Goal: Task Accomplishment & Management: Use online tool/utility

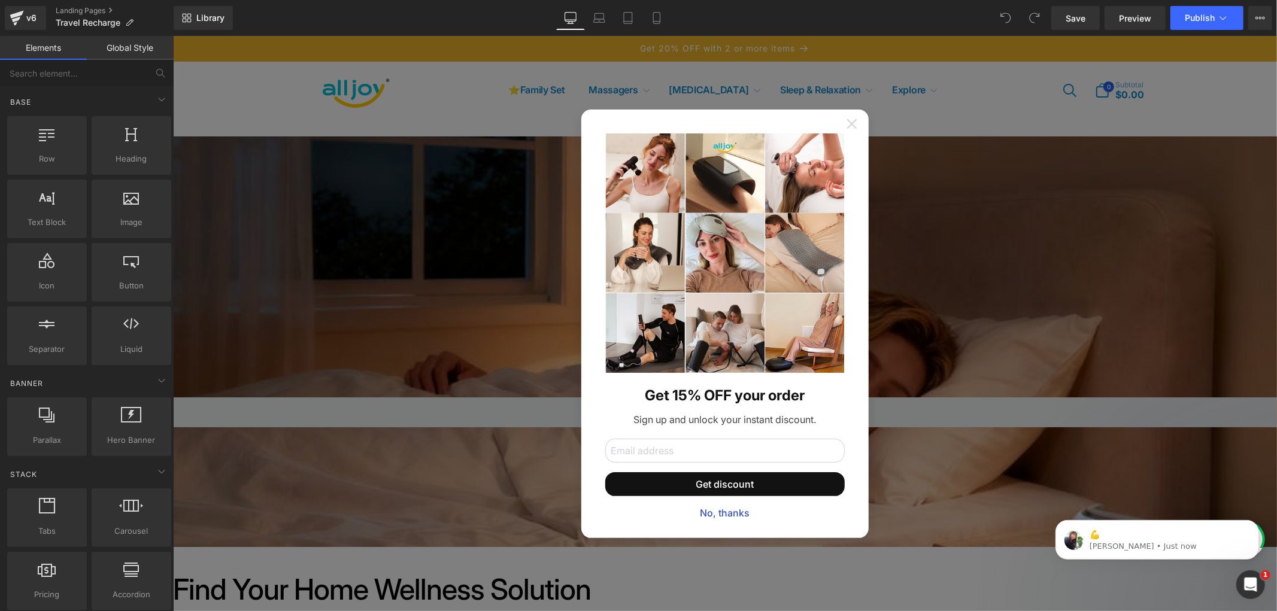
click at [848, 119] on icon at bounding box center [852, 124] width 10 height 10
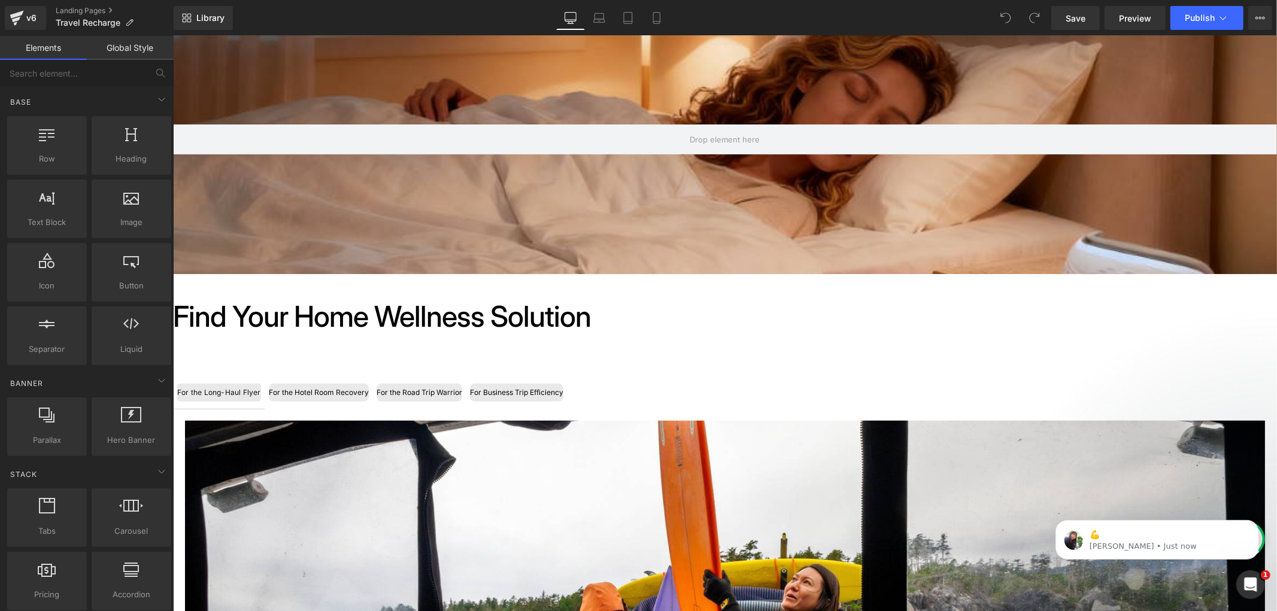
scroll to position [332, 0]
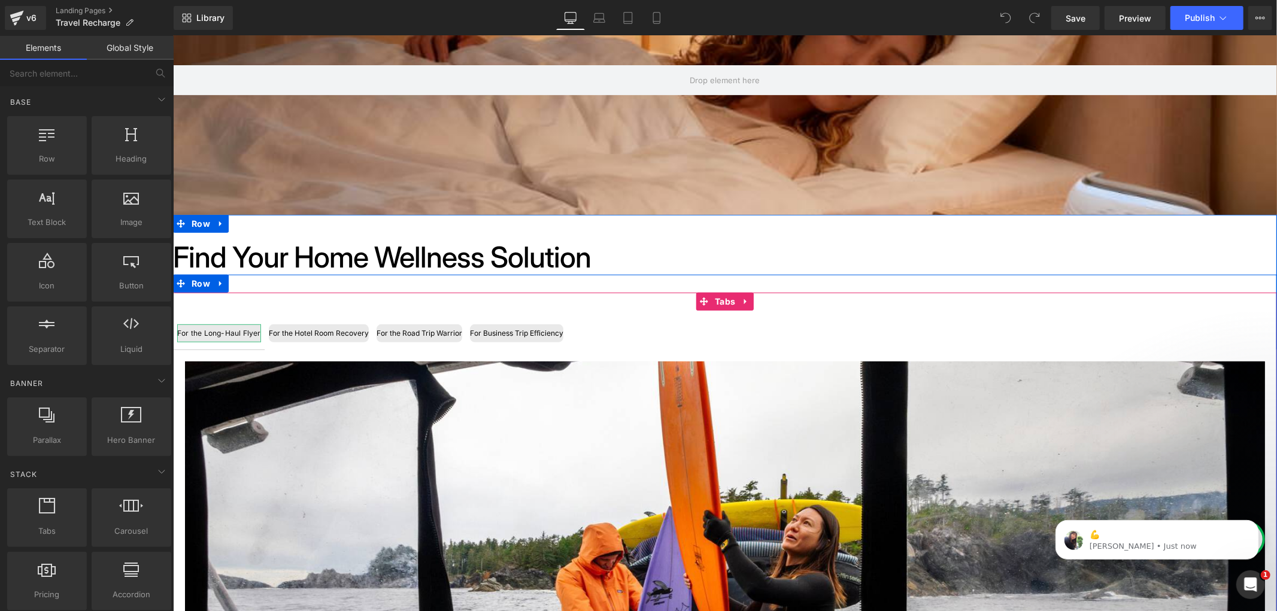
click at [210, 335] on div "For the Long-Haul Flyer" at bounding box center [219, 333] width 84 height 18
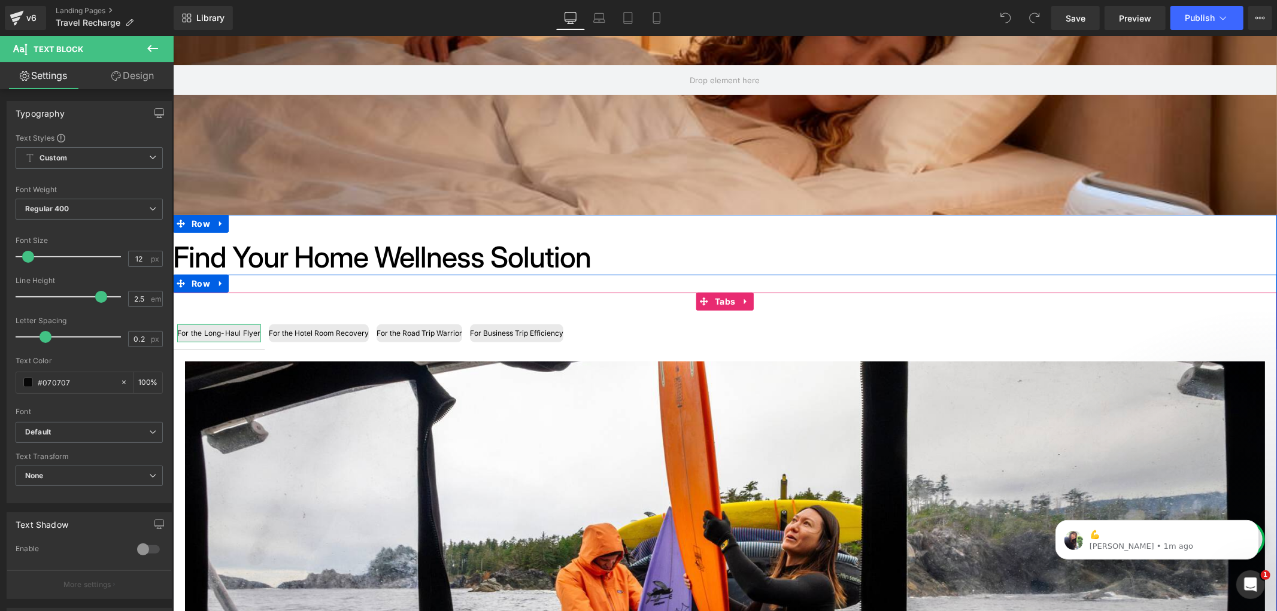
click at [217, 330] on div "For the Long-Haul Flyer" at bounding box center [219, 333] width 84 height 18
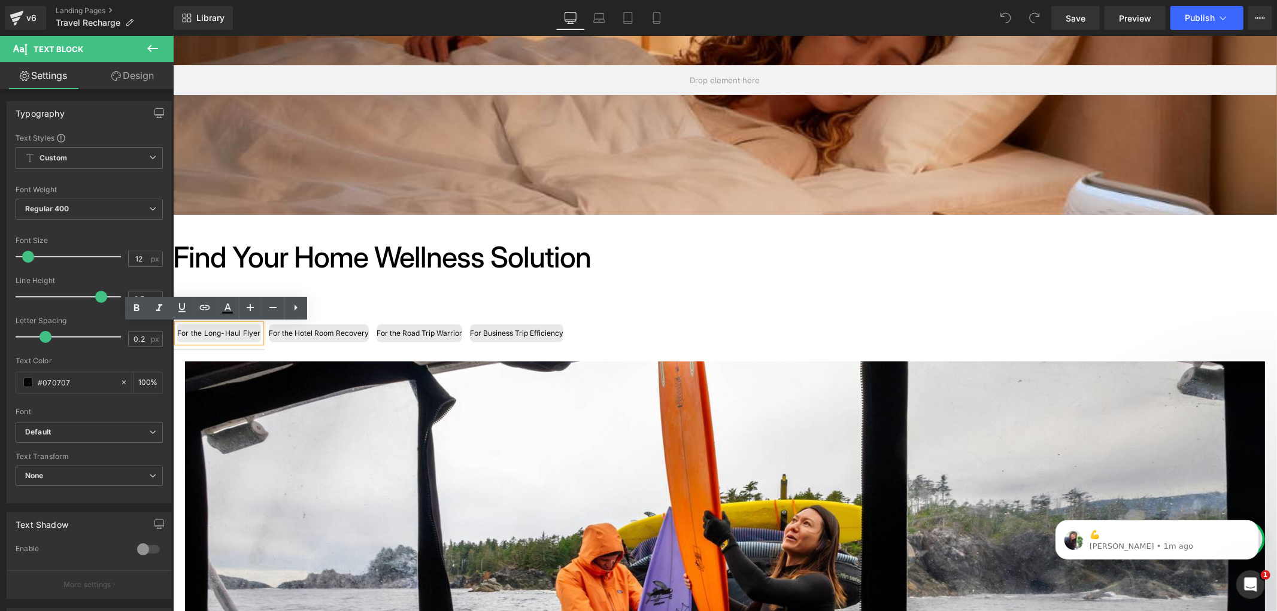
click at [357, 300] on div "For the Long-Haul Flyer Text Block For the Hotel Room Recovery Text Block For t…" at bounding box center [724, 606] width 1104 height 629
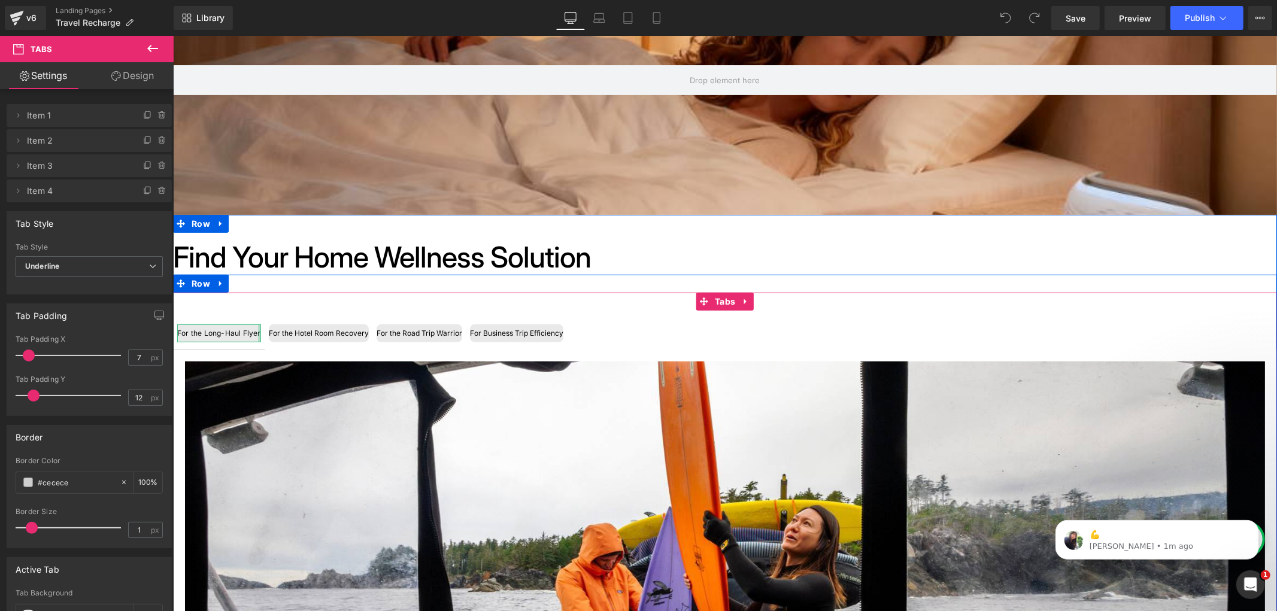
click at [257, 327] on div at bounding box center [258, 333] width 3 height 18
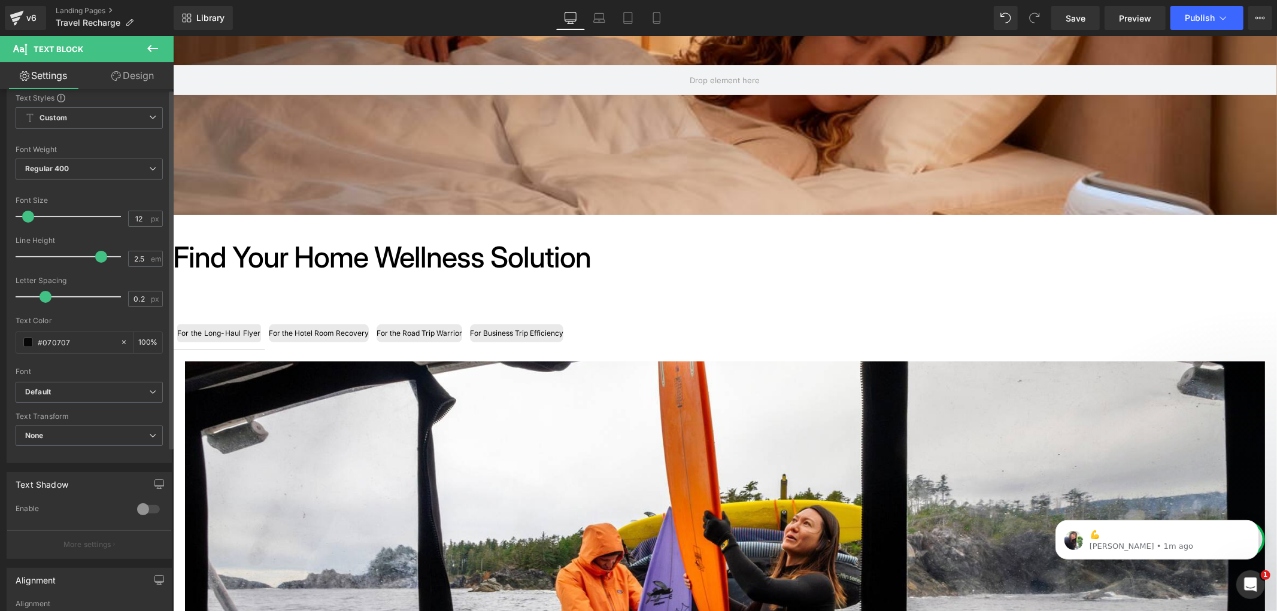
scroll to position [0, 0]
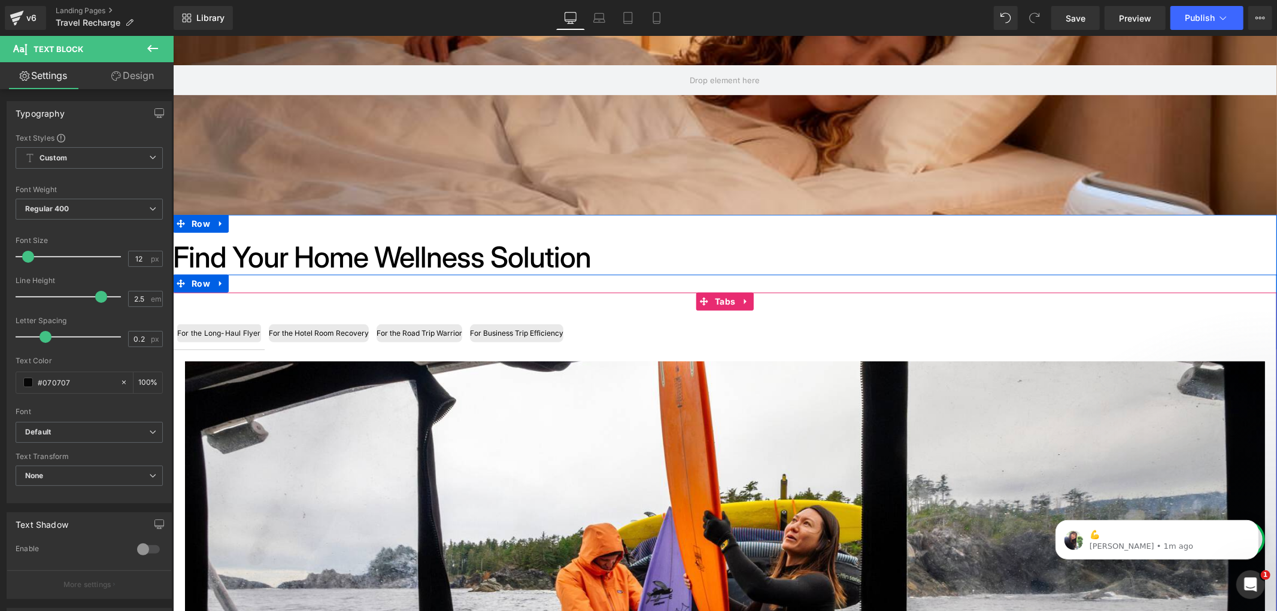
click at [711, 301] on span "Tabs" at bounding box center [724, 301] width 26 height 18
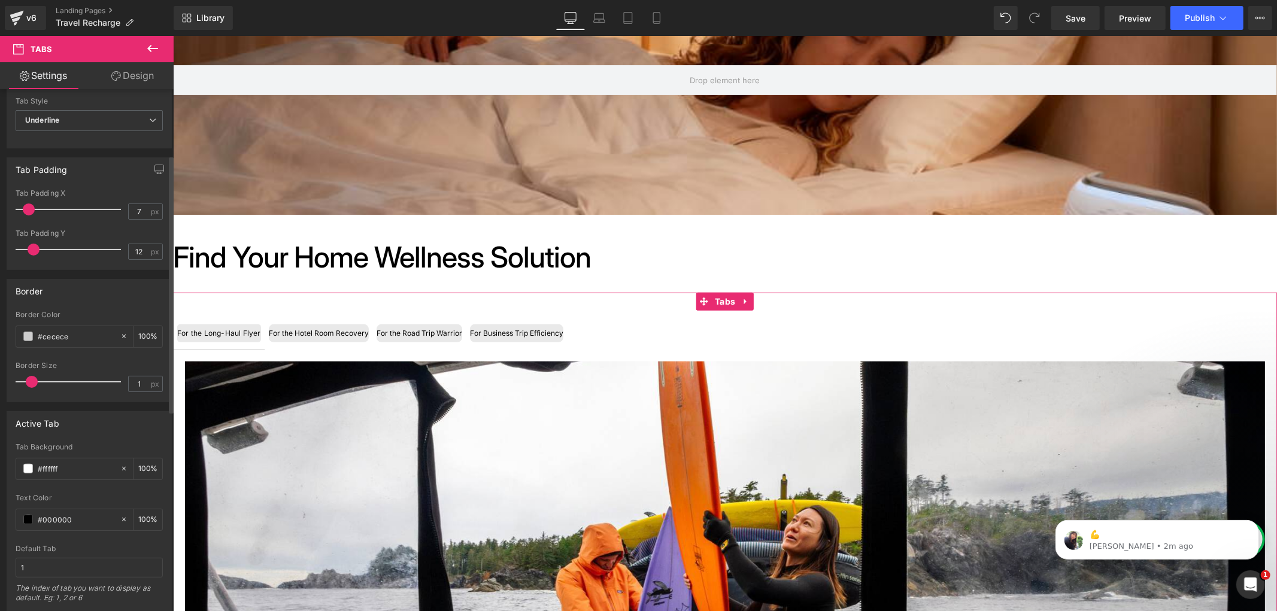
scroll to position [133, 0]
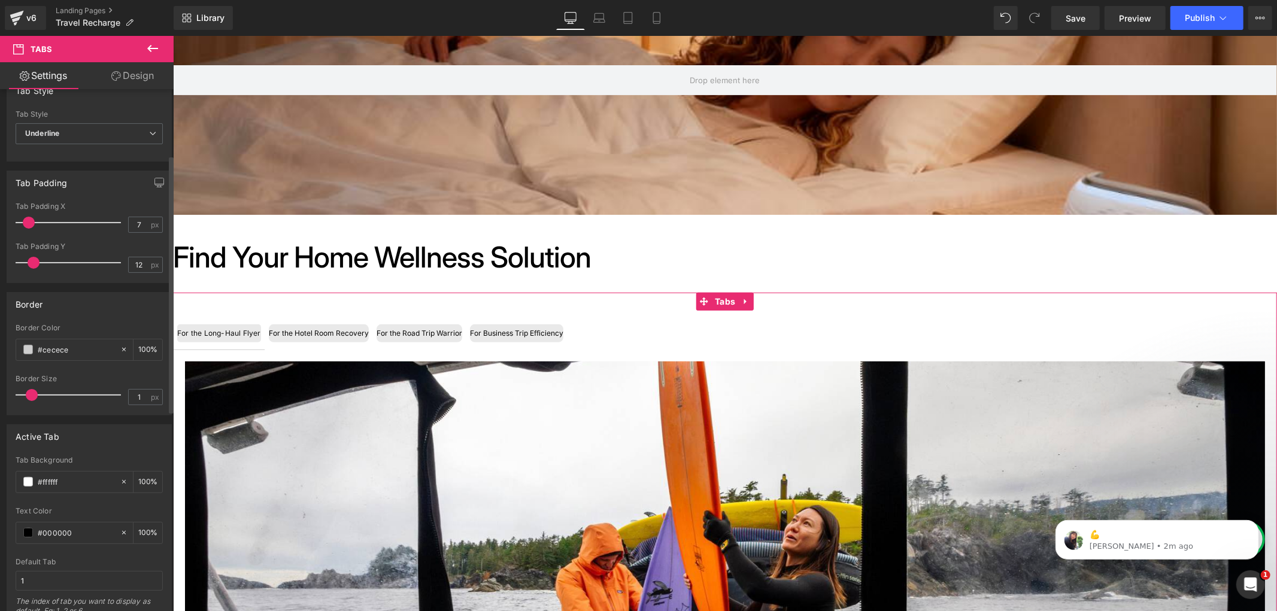
drag, startPoint x: 26, startPoint y: 216, endPoint x: 32, endPoint y: 219, distance: 6.7
click at [39, 216] on div at bounding box center [71, 223] width 99 height 24
drag, startPoint x: 41, startPoint y: 222, endPoint x: 48, endPoint y: 253, distance: 31.9
click at [47, 222] on span at bounding box center [41, 223] width 12 height 12
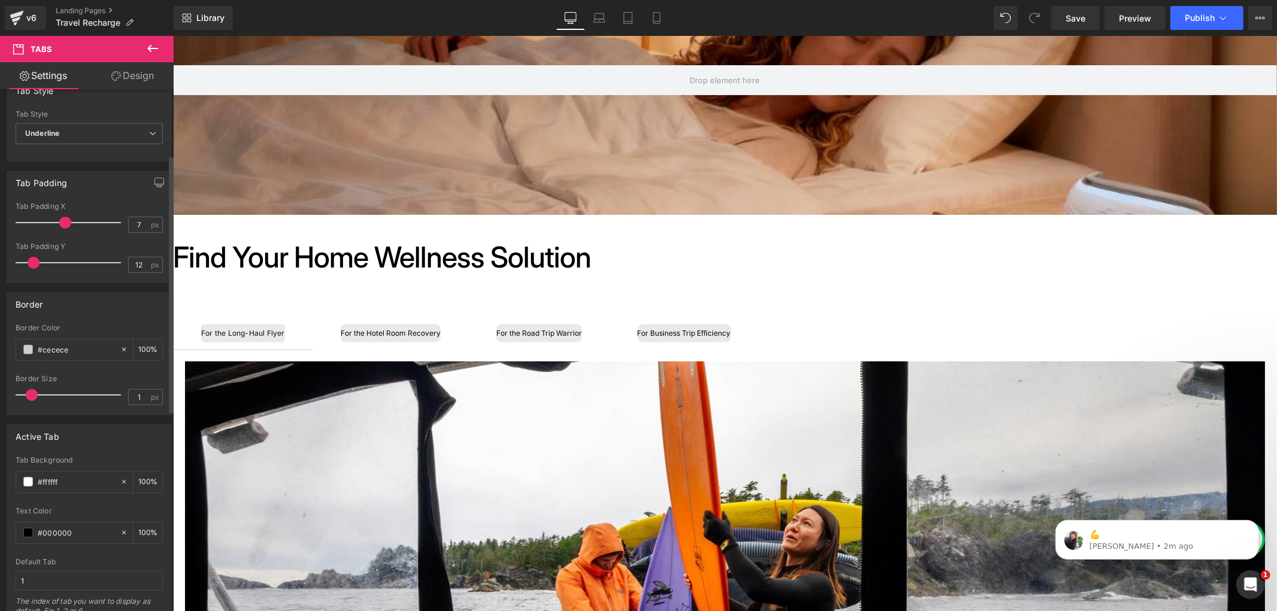
drag, startPoint x: 63, startPoint y: 217, endPoint x: 93, endPoint y: 268, distance: 58.5
click at [2, 219] on div "Tab Padding 7px Tab Padding X 7 px 12px Tab Padding Y 12 px" at bounding box center [89, 223] width 179 height 122
drag, startPoint x: 25, startPoint y: 255, endPoint x: 59, endPoint y: 280, distance: 41.9
click at [66, 255] on div at bounding box center [71, 263] width 99 height 24
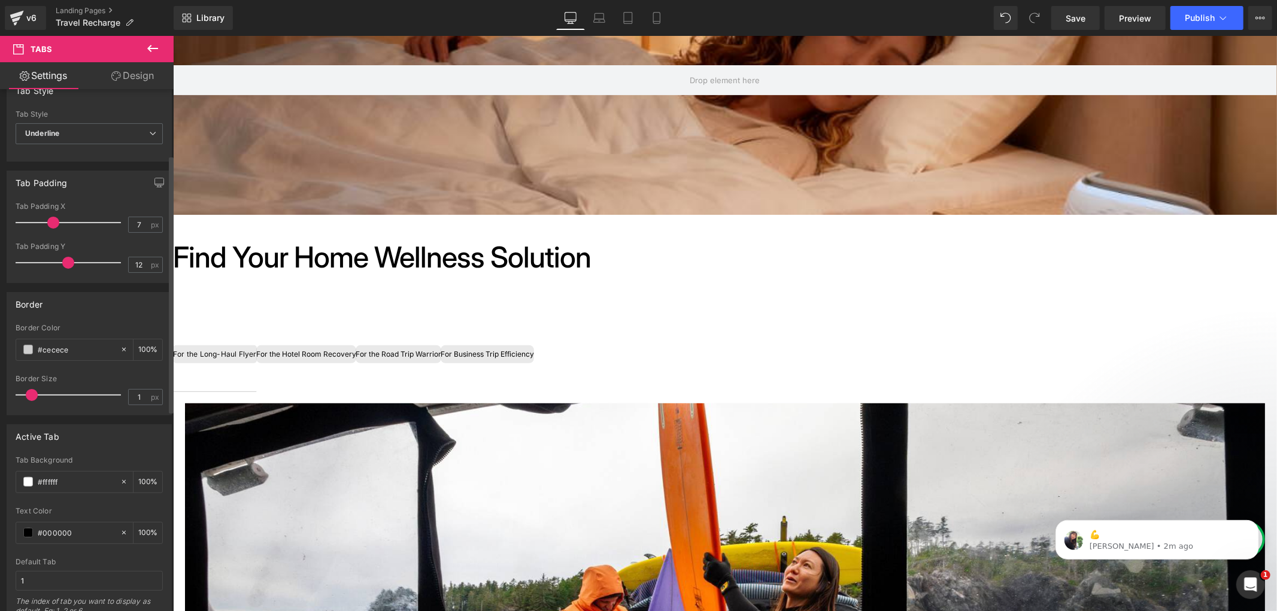
click at [54, 226] on span at bounding box center [53, 223] width 12 height 12
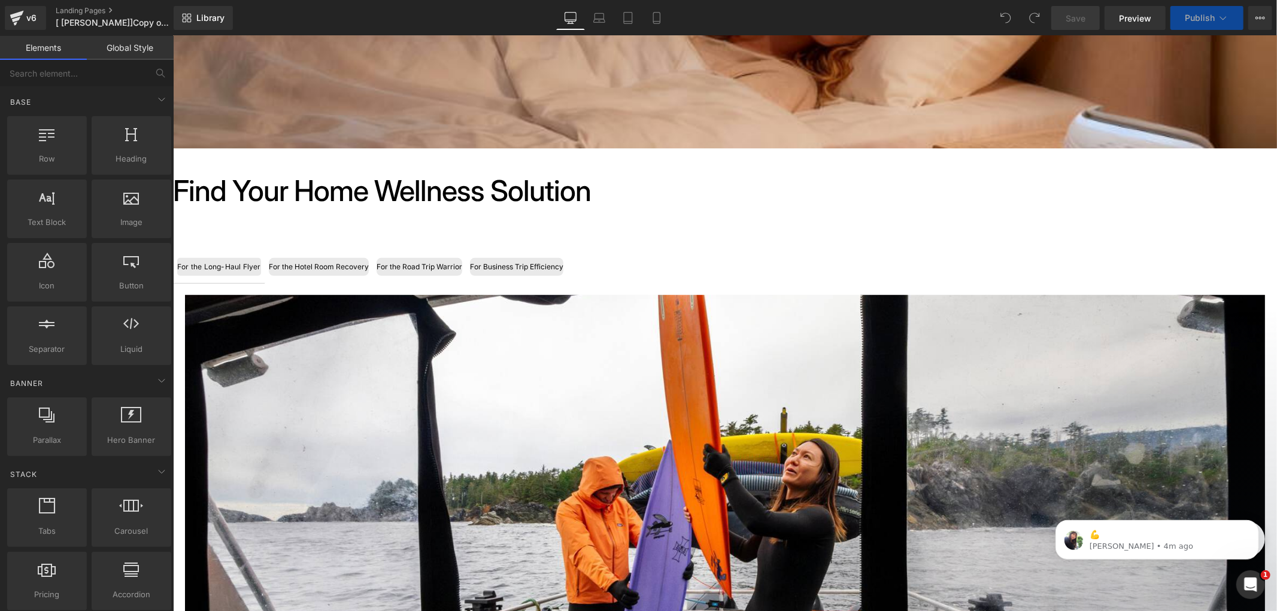
click at [395, 266] on div "For the Road Trip Warrior" at bounding box center [419, 266] width 86 height 18
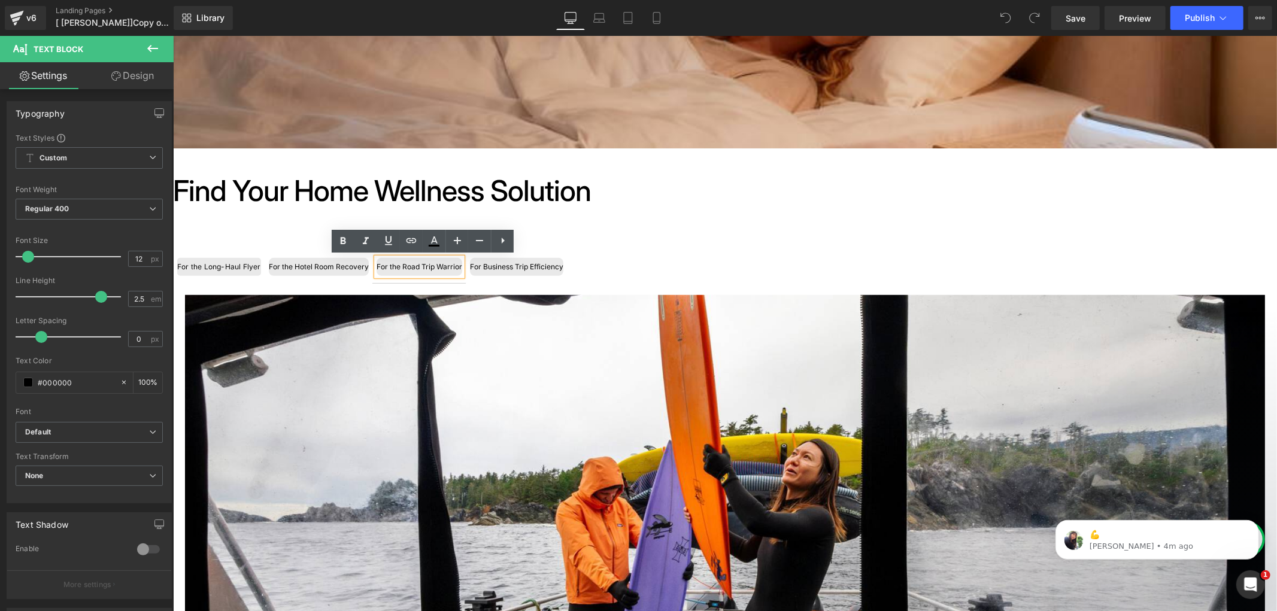
click at [266, 244] on div "For the Long-Haul Flyer Text Block For the Hotel Room Recovery Text Block For t…" at bounding box center [724, 540] width 1104 height 629
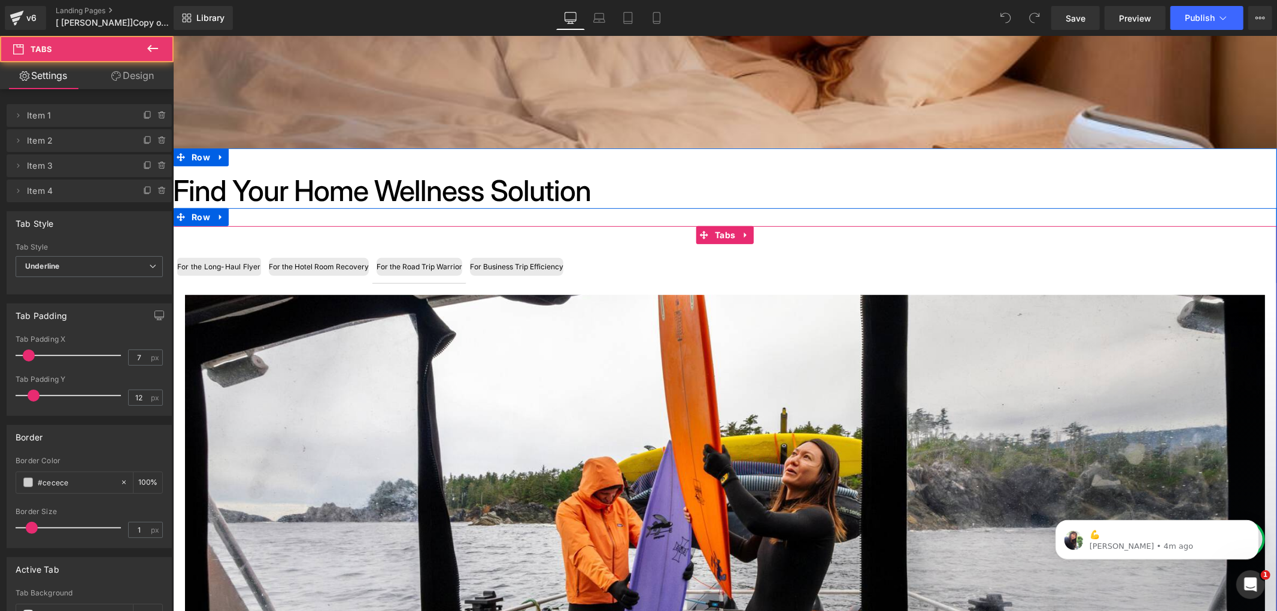
click at [253, 247] on div "For the Long-Haul Flyer Text Block For the Hotel Room Recovery Text Block For t…" at bounding box center [724, 540] width 1104 height 629
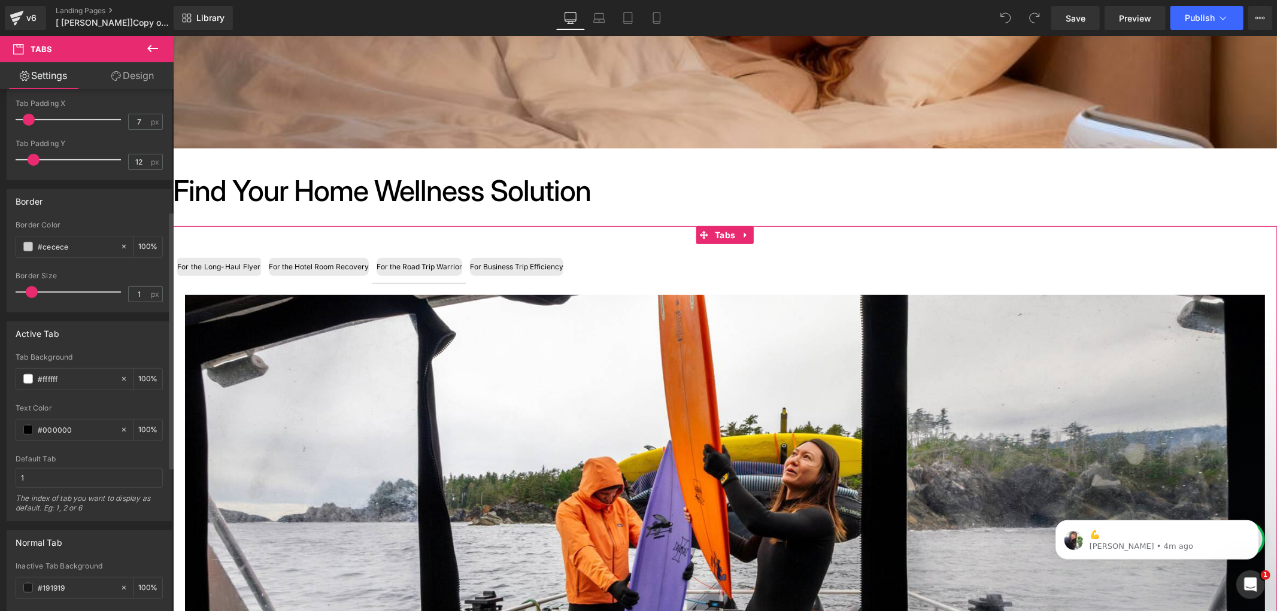
scroll to position [266, 0]
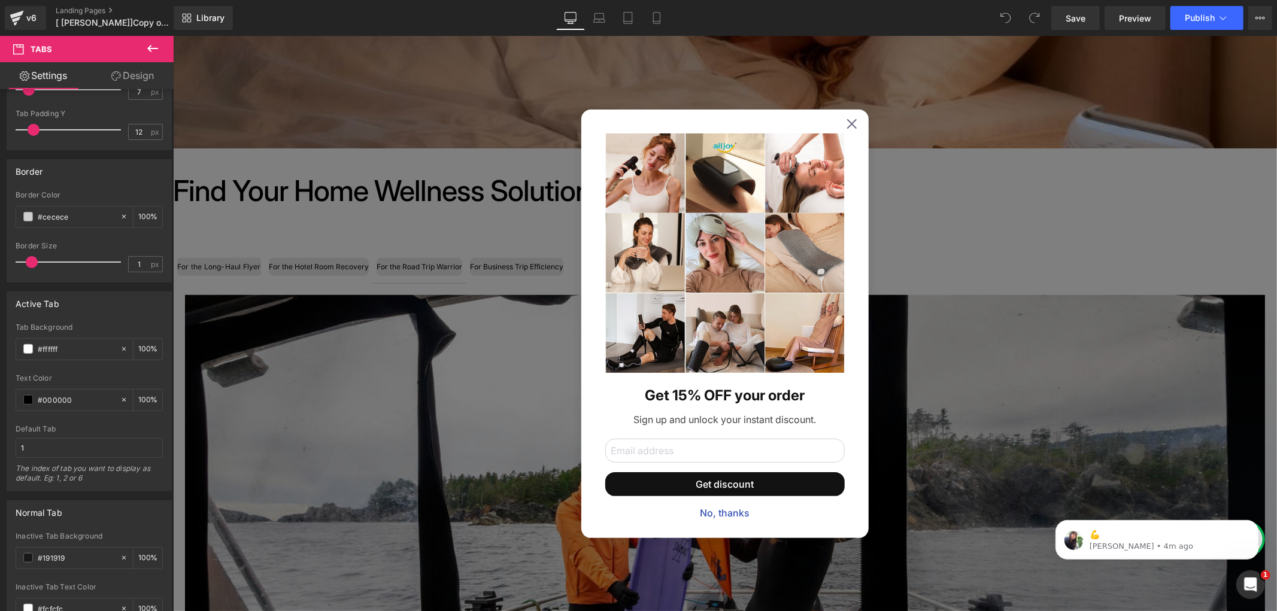
click at [841, 129] on div "Get 15% OFF your order Sign up and unlock your instant discount. Get discount N…" at bounding box center [724, 323] width 287 height 429
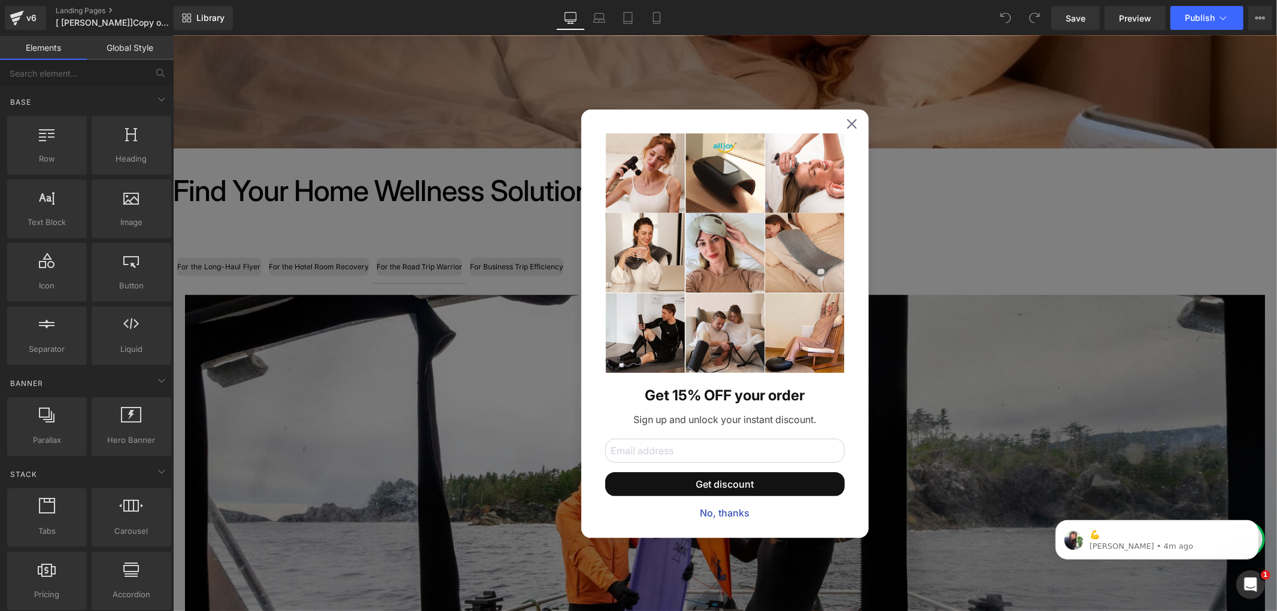
click at [841, 120] on div "Get 15% OFF your order Sign up and unlock your instant discount. Get discount N…" at bounding box center [724, 323] width 287 height 429
click at [849, 121] on icon at bounding box center [852, 123] width 10 height 10
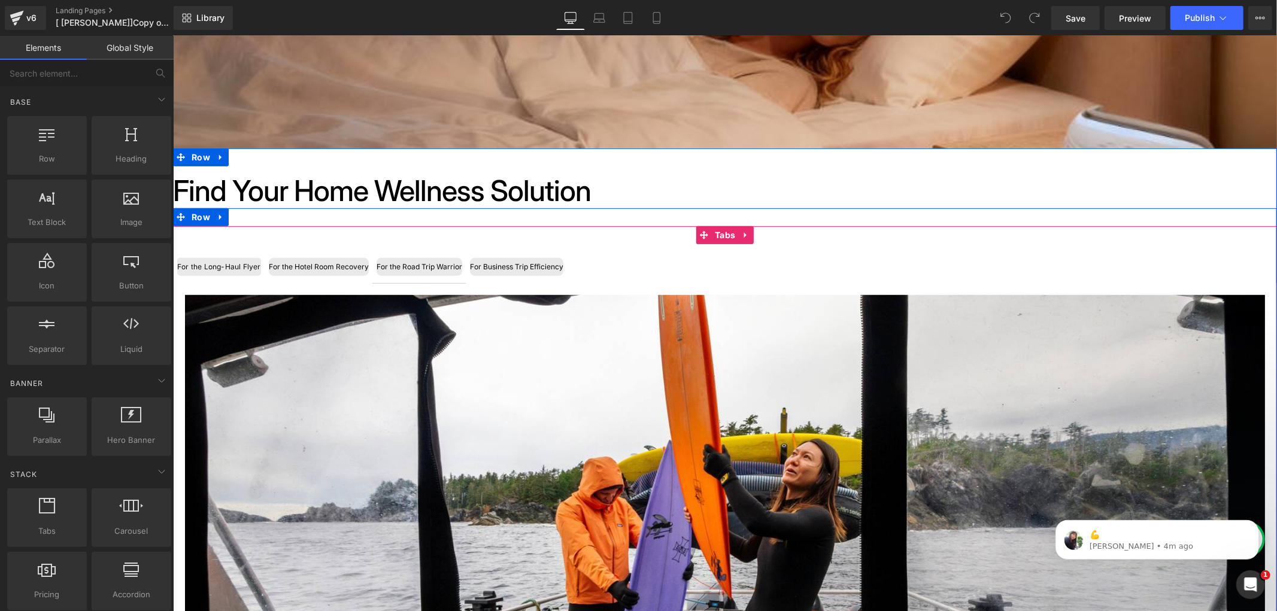
click at [247, 264] on div "For the Long-Haul Flyer" at bounding box center [219, 266] width 84 height 18
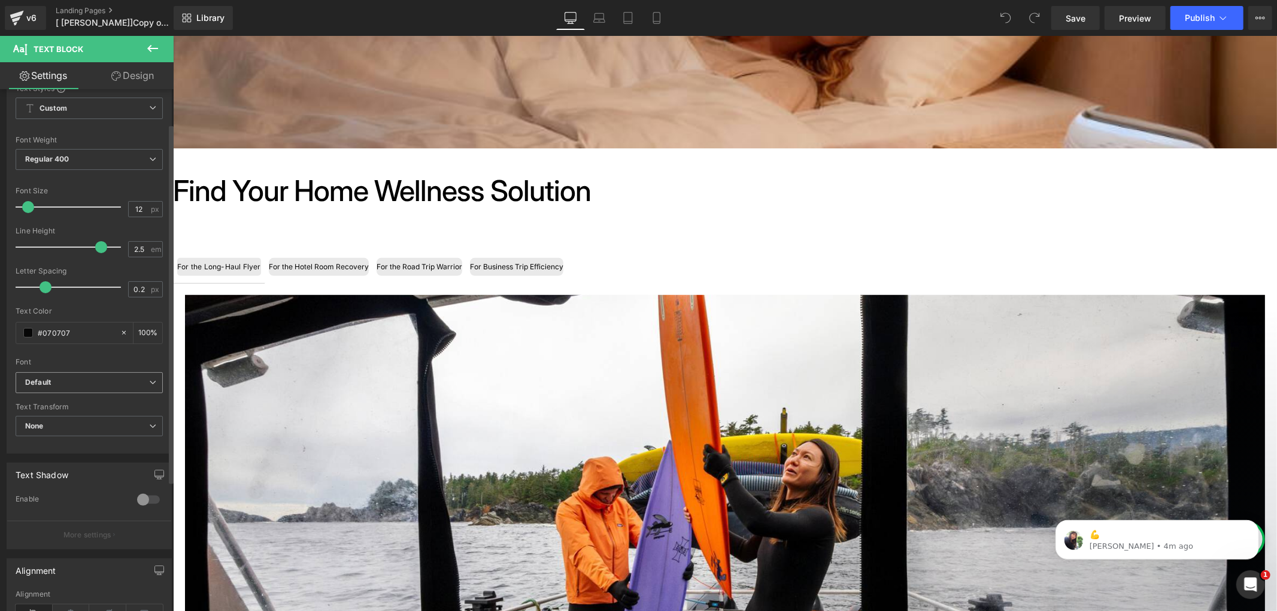
scroll to position [0, 0]
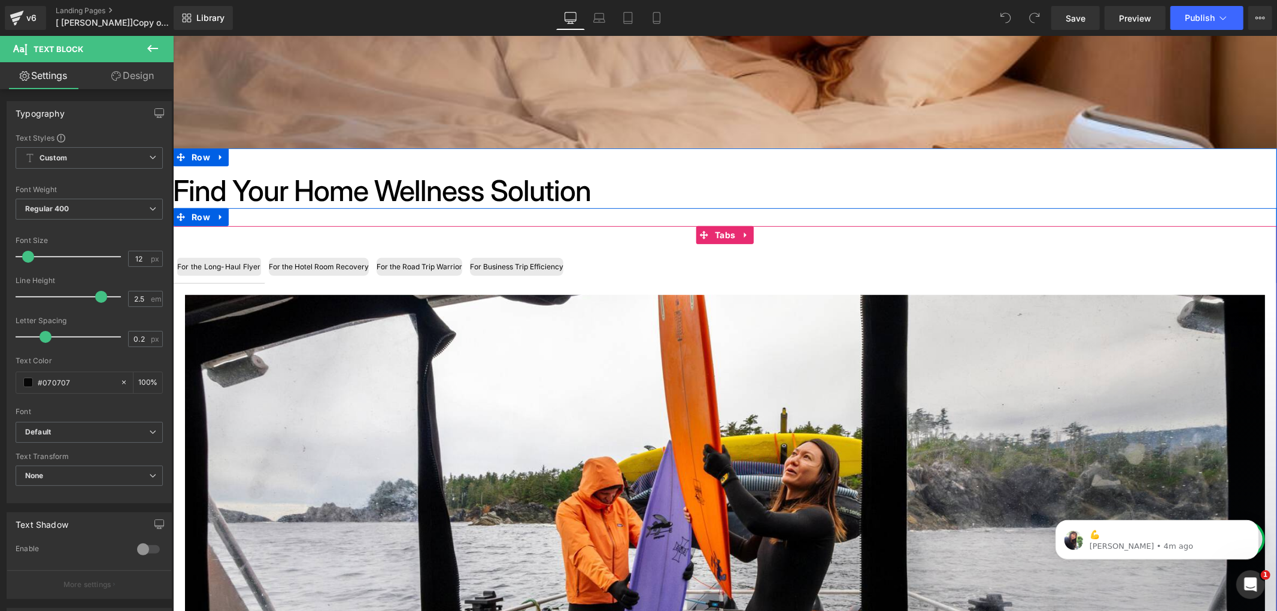
click at [259, 263] on span "For the Long-Haul Flyer Text Block" at bounding box center [218, 266] width 92 height 32
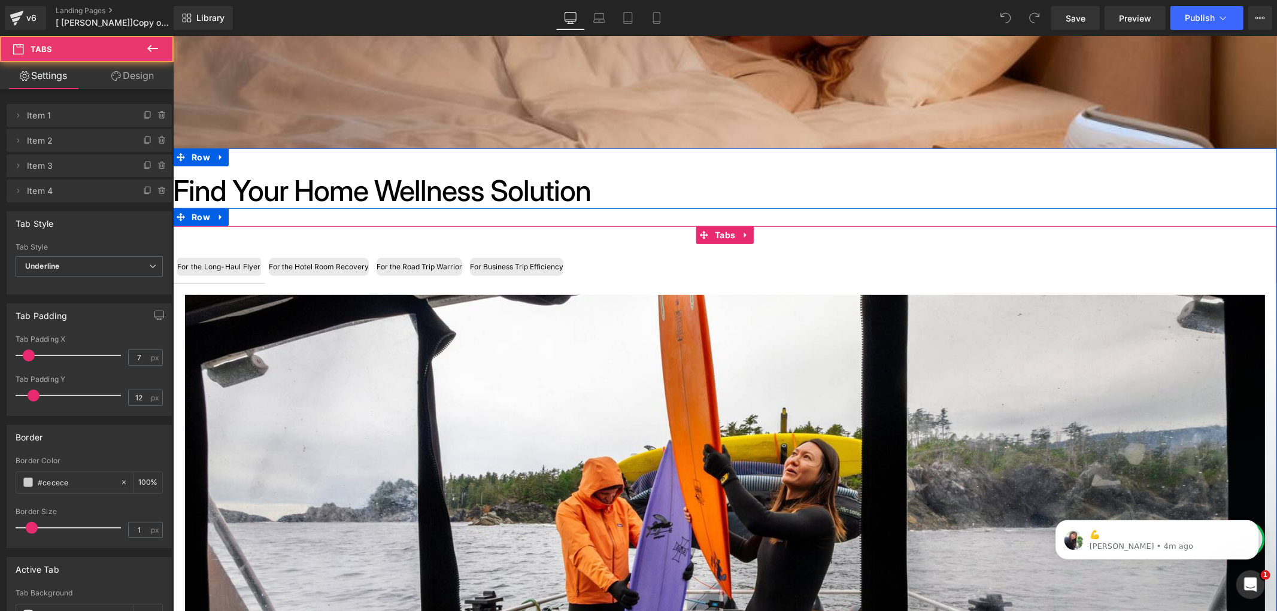
click at [253, 260] on div "For the Long-Haul Flyer" at bounding box center [219, 266] width 84 height 18
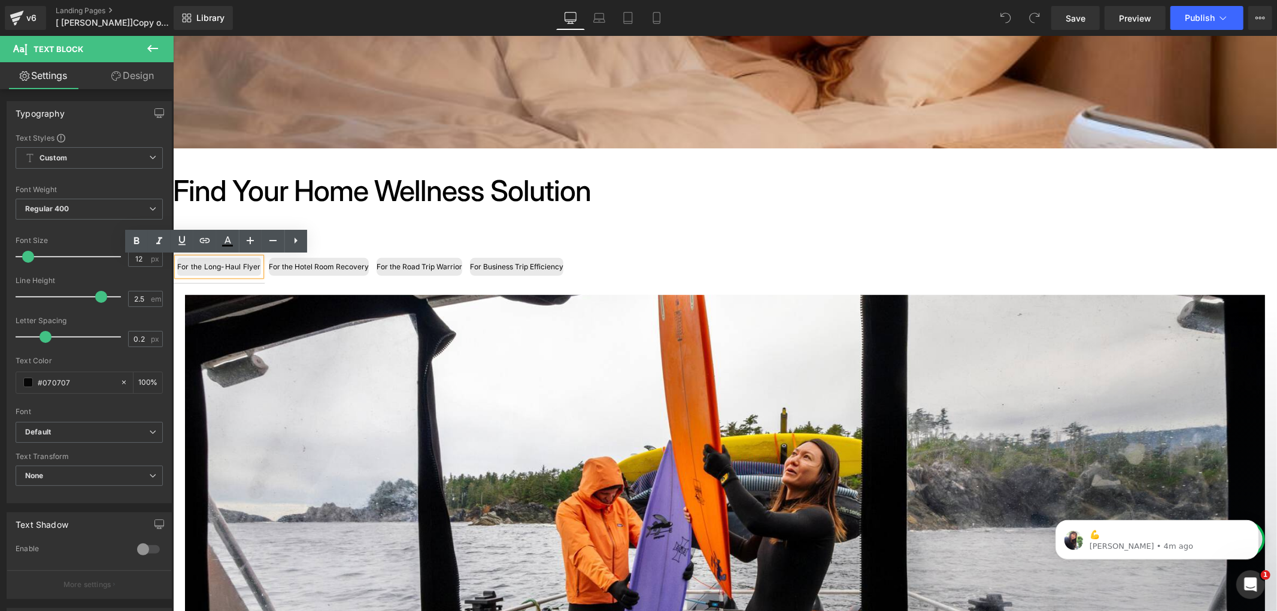
click at [345, 189] on h1 "Find Your Home Wellness Solution" at bounding box center [724, 190] width 1104 height 35
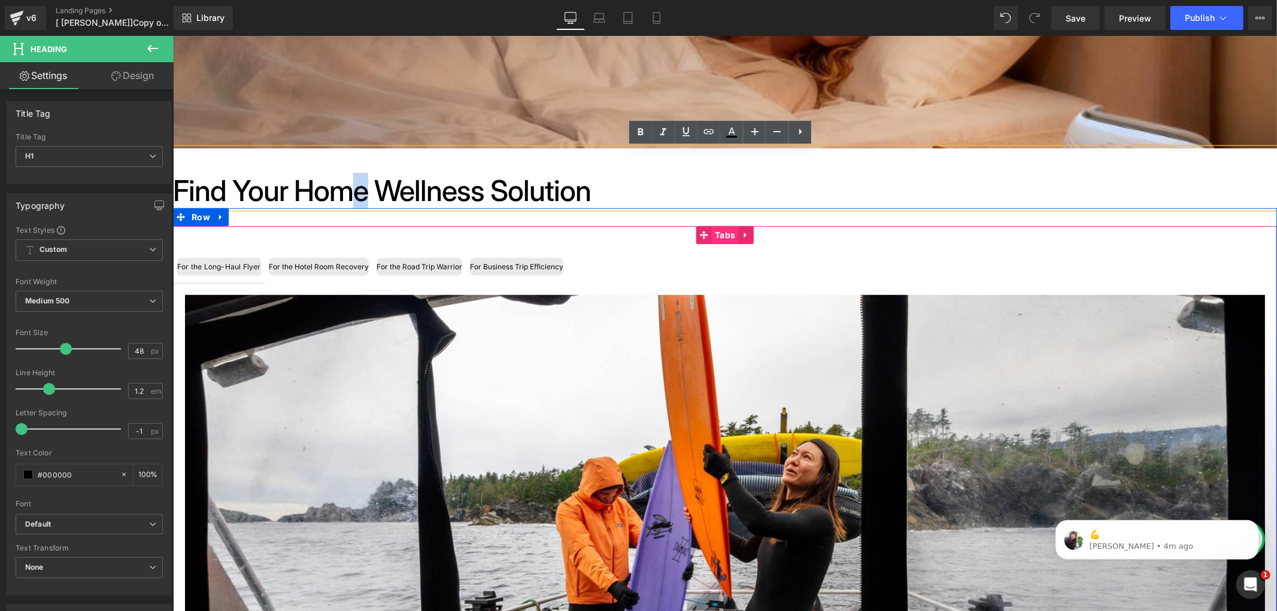
click at [718, 233] on span "Tabs" at bounding box center [724, 235] width 26 height 18
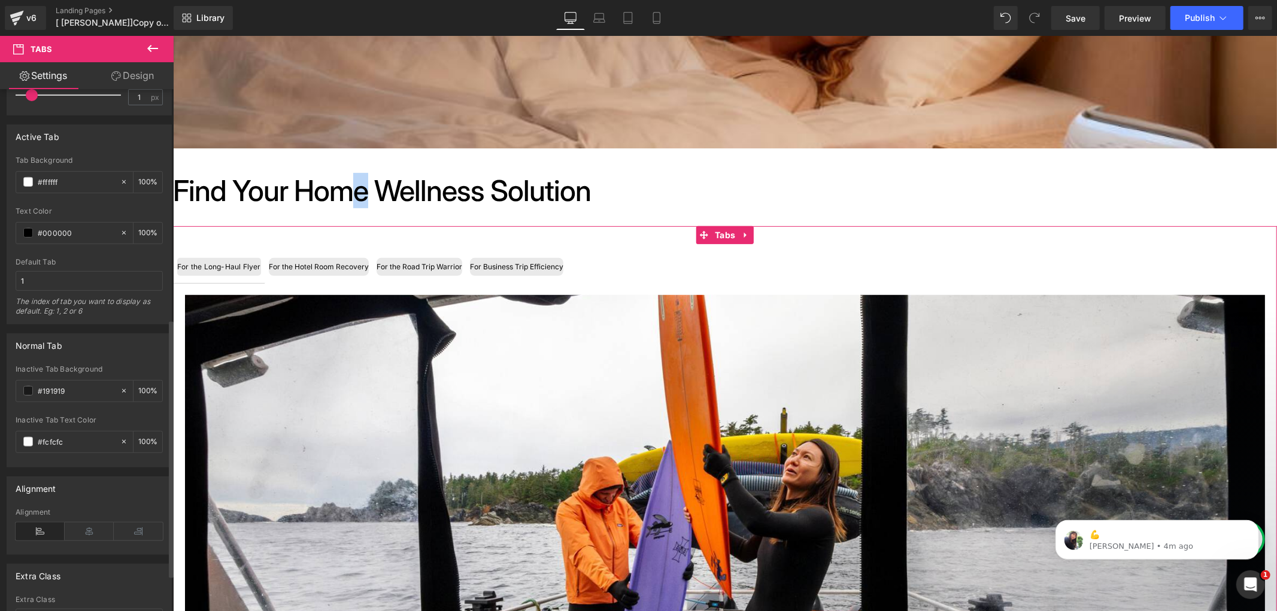
scroll to position [465, 0]
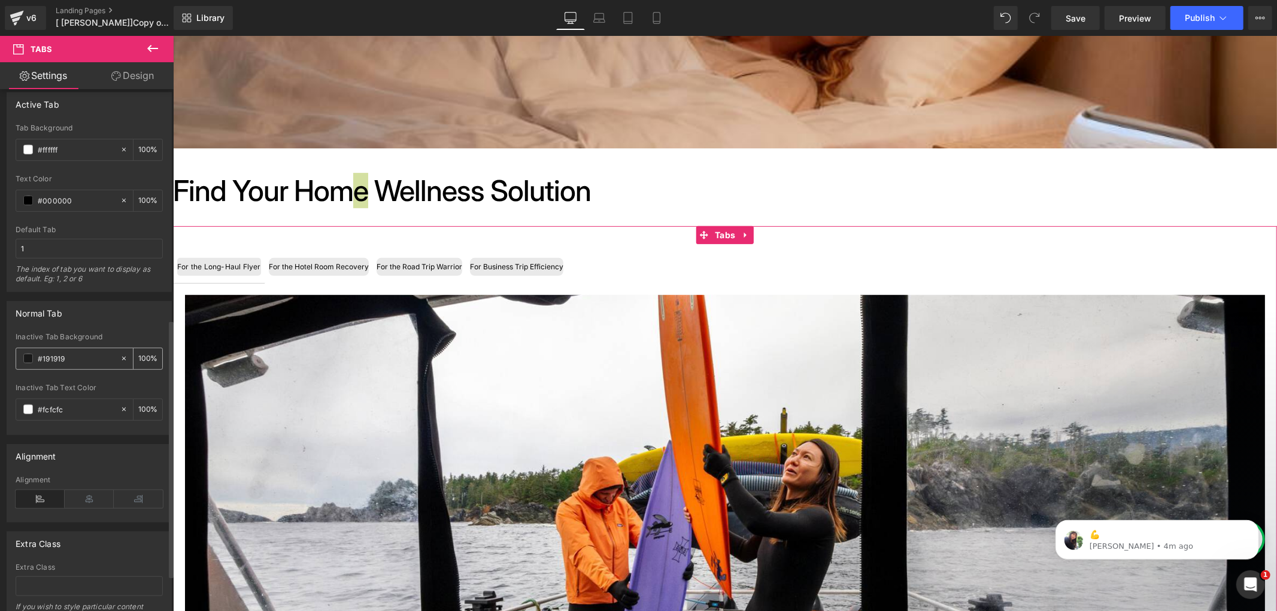
click at [77, 355] on input "#191919" at bounding box center [76, 358] width 77 height 13
click at [25, 356] on span at bounding box center [28, 359] width 10 height 10
click at [31, 350] on div "#191919" at bounding box center [68, 358] width 104 height 21
click at [23, 144] on div "#ffffff" at bounding box center [68, 149] width 104 height 21
click at [31, 152] on span at bounding box center [28, 150] width 10 height 10
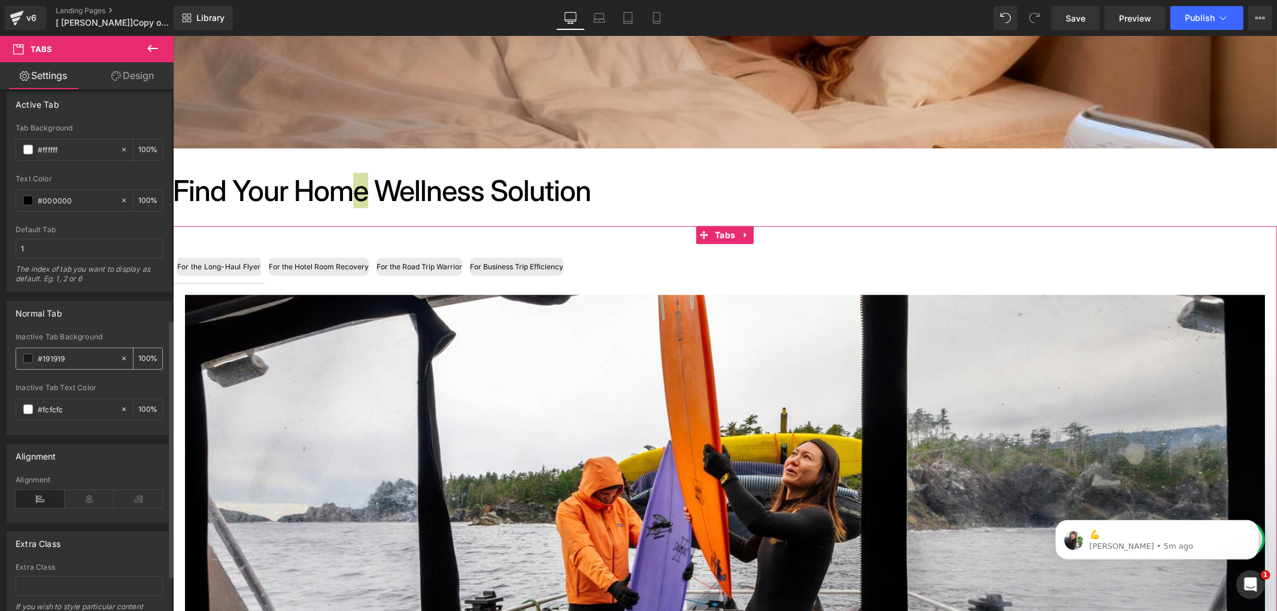
click at [90, 357] on input "#191919" at bounding box center [76, 358] width 77 height 13
click at [75, 146] on input "#ffffff" at bounding box center [76, 149] width 77 height 13
paste input "191919"
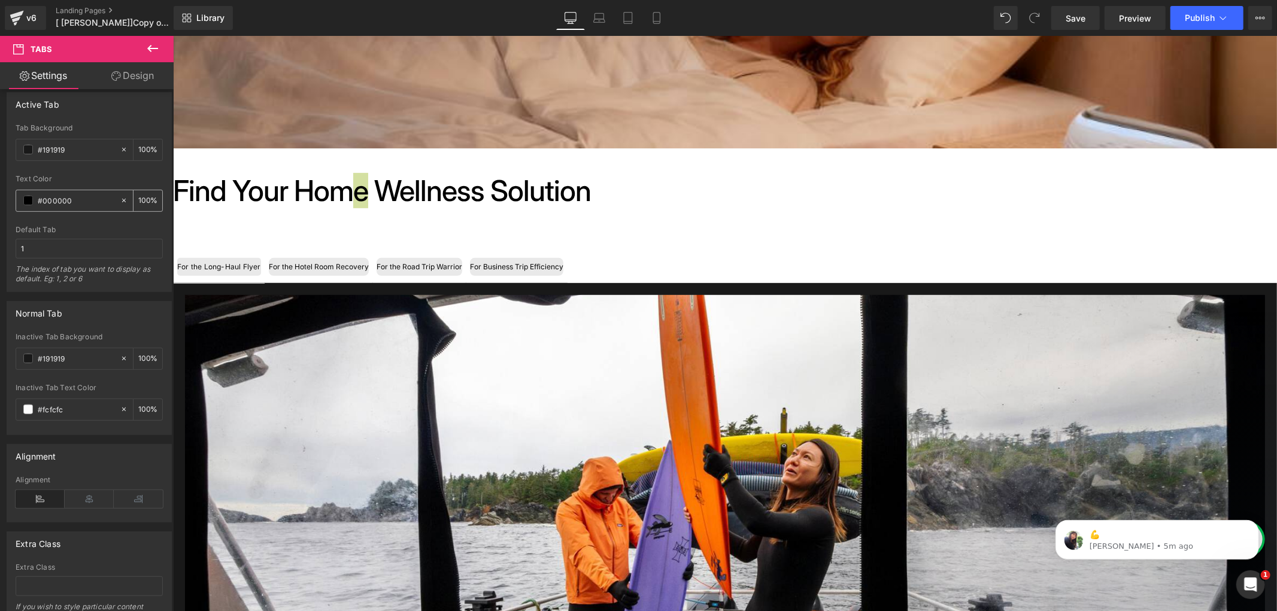
type input "#191919"
click at [80, 198] on input "#000000" at bounding box center [76, 200] width 77 height 13
click at [84, 407] on input "#fcfcfc" at bounding box center [76, 409] width 77 height 13
click at [80, 201] on input "#000000" at bounding box center [76, 200] width 77 height 13
paste input "fcfcfc"
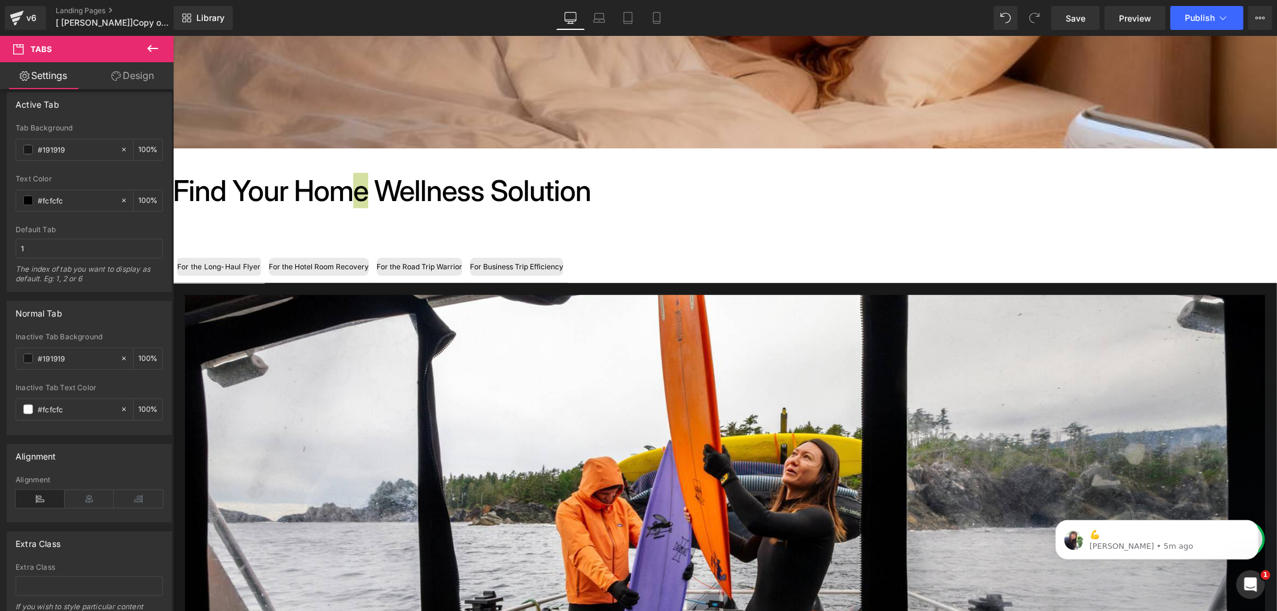
type input "#fcfcfc"
click at [108, 175] on div "Text Color" at bounding box center [89, 179] width 147 height 8
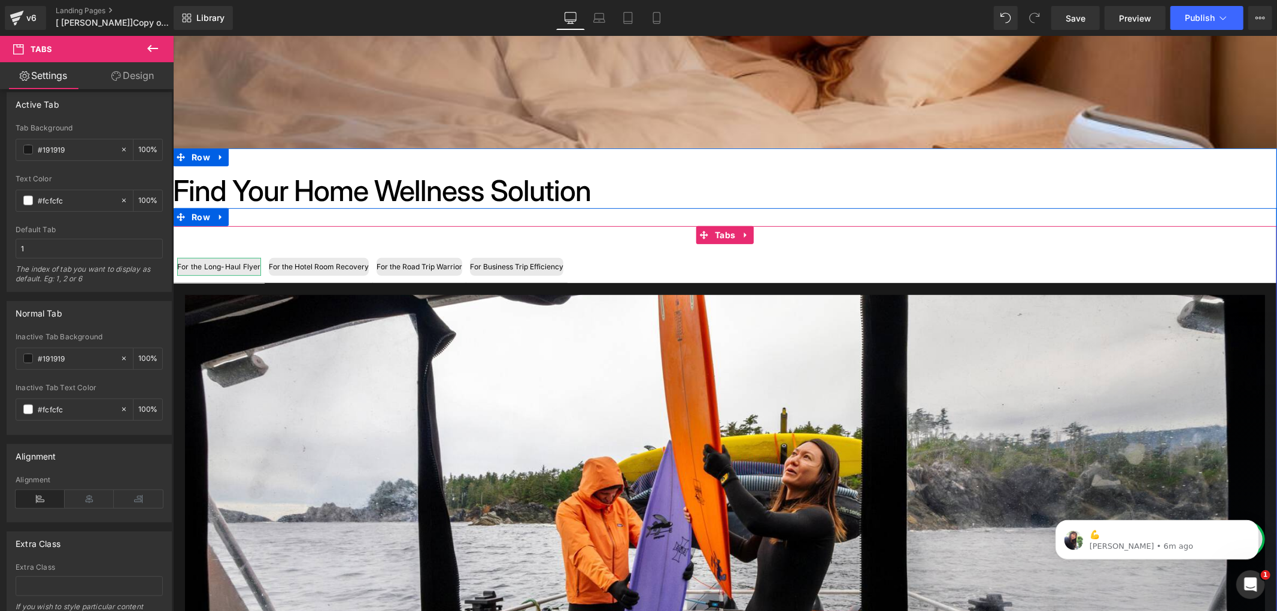
click at [215, 263] on div "For the Long-Haul Flyer" at bounding box center [219, 266] width 84 height 18
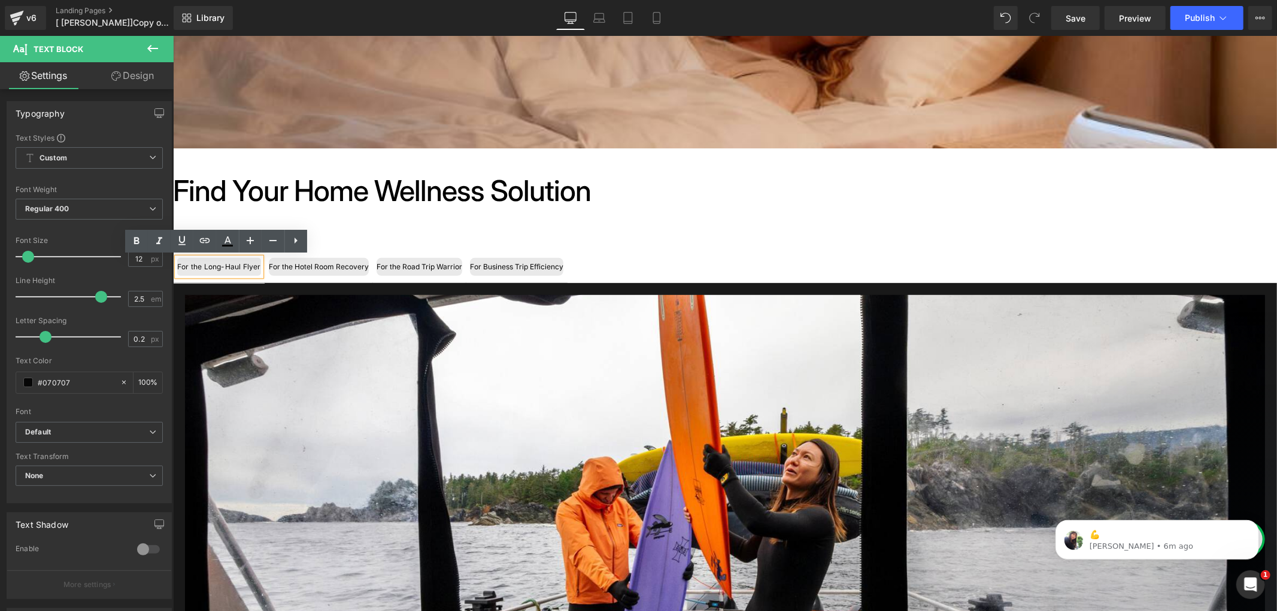
click at [410, 208] on div "For the Long-Haul Flyer Text Block For the Hotel Room Recovery Text Block For t…" at bounding box center [724, 534] width 1104 height 653
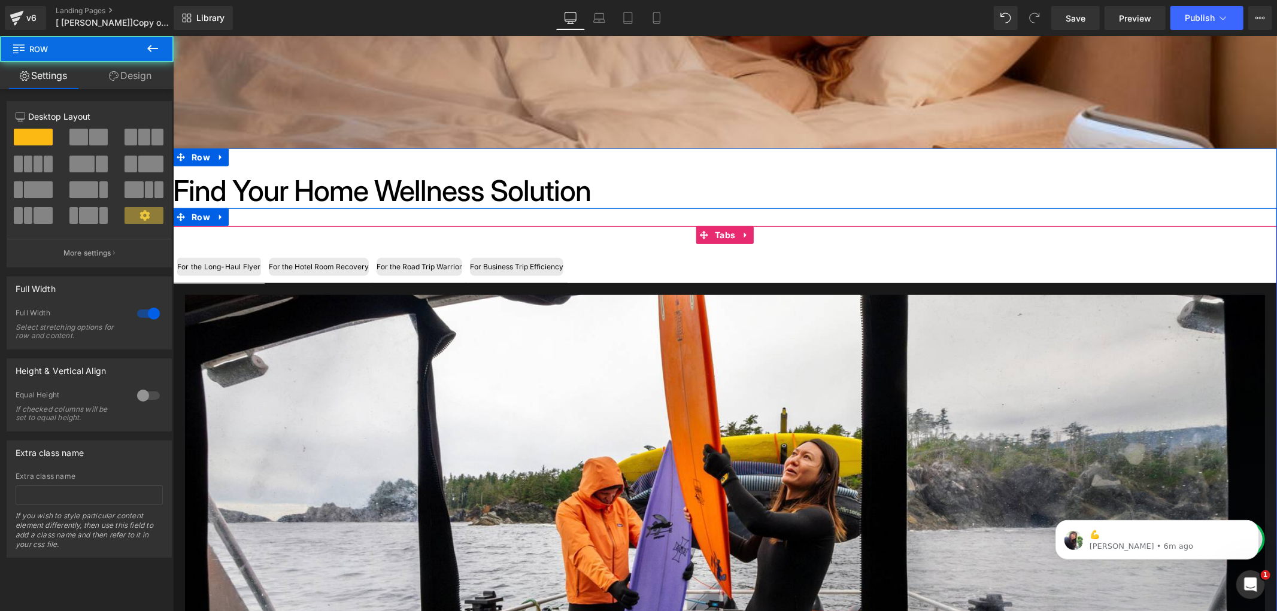
click at [236, 261] on div "For the Long-Haul Flyer" at bounding box center [219, 266] width 84 height 18
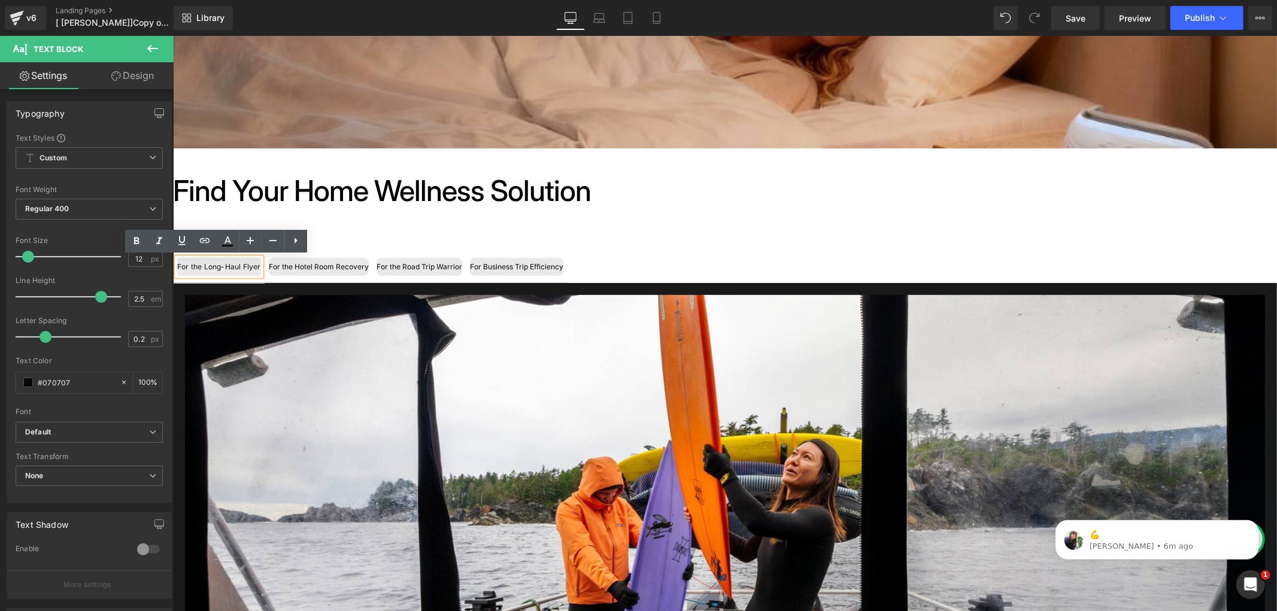
click at [662, 222] on div "For the Long-Haul Flyer Text Block For the Hotel Room Recovery Text Block For t…" at bounding box center [724, 534] width 1104 height 653
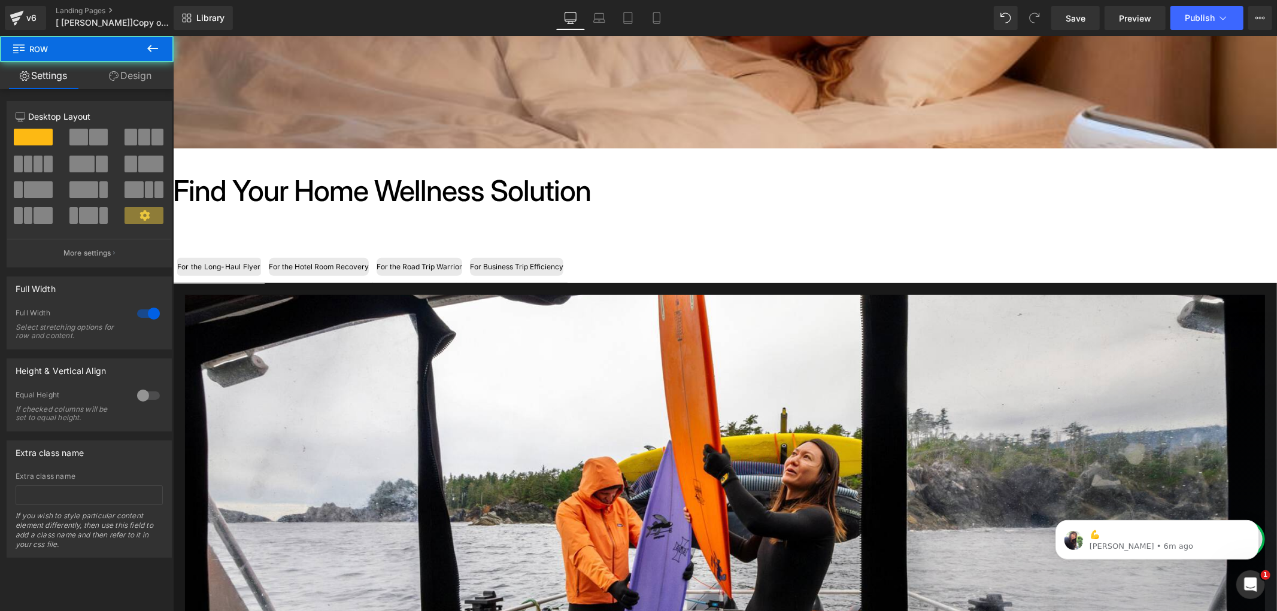
click at [739, 235] on div "For the Long-Haul Flyer Text Block For the Hotel Room Recovery Text Block For t…" at bounding box center [724, 540] width 1104 height 629
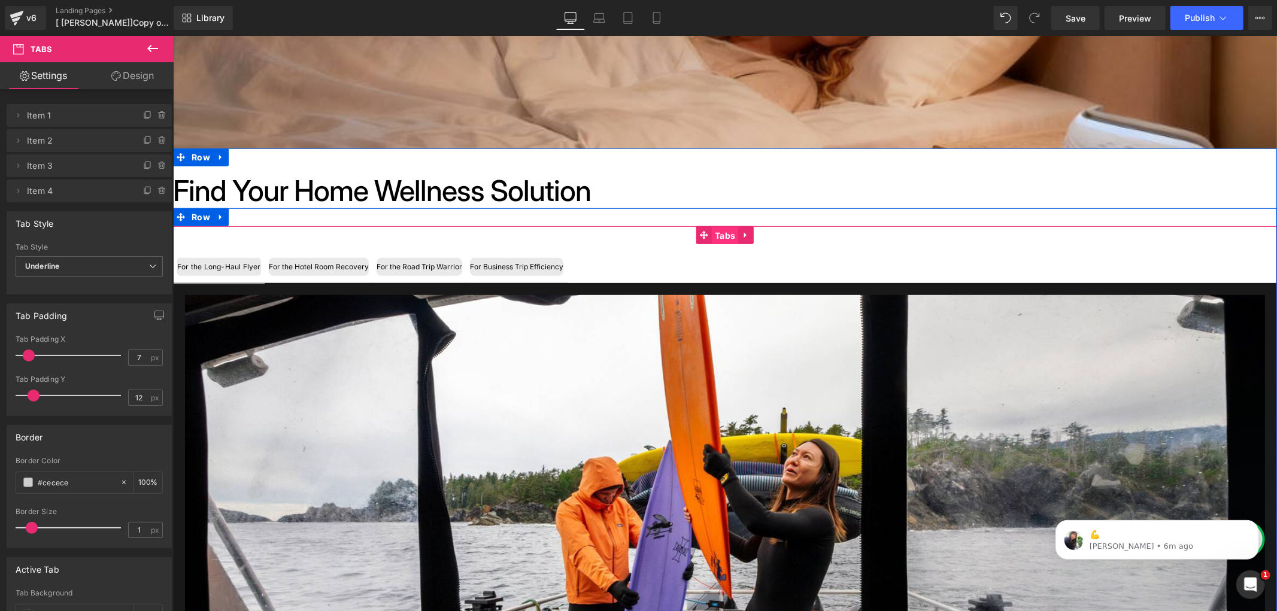
click at [721, 229] on span "Tabs" at bounding box center [724, 235] width 26 height 18
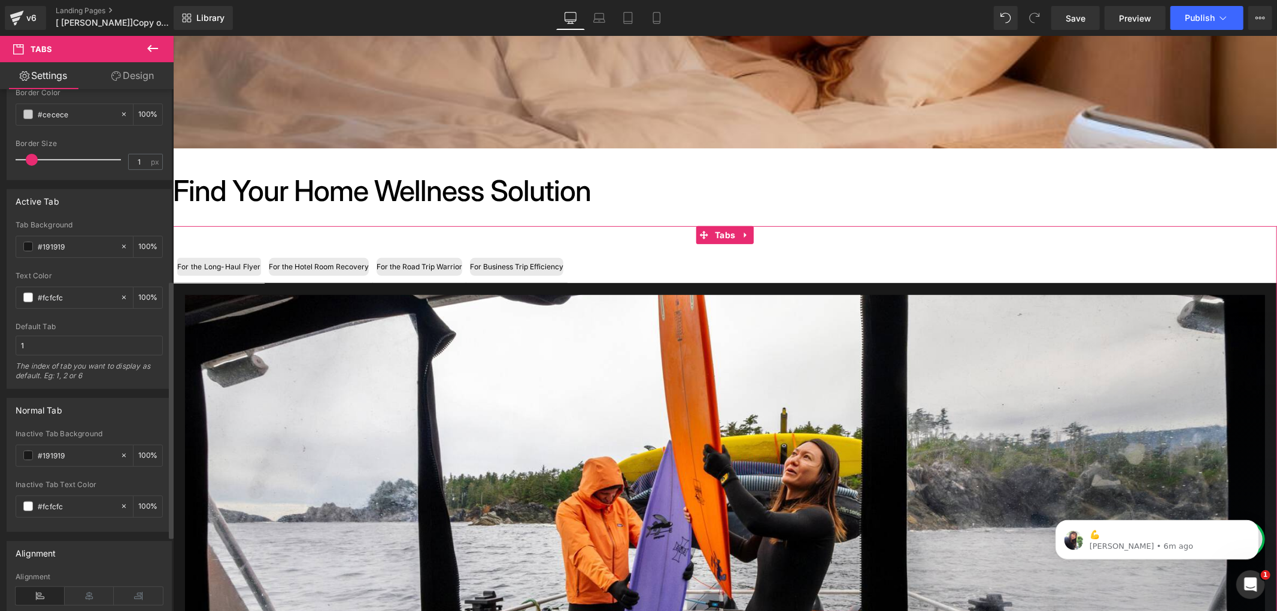
scroll to position [399, 0]
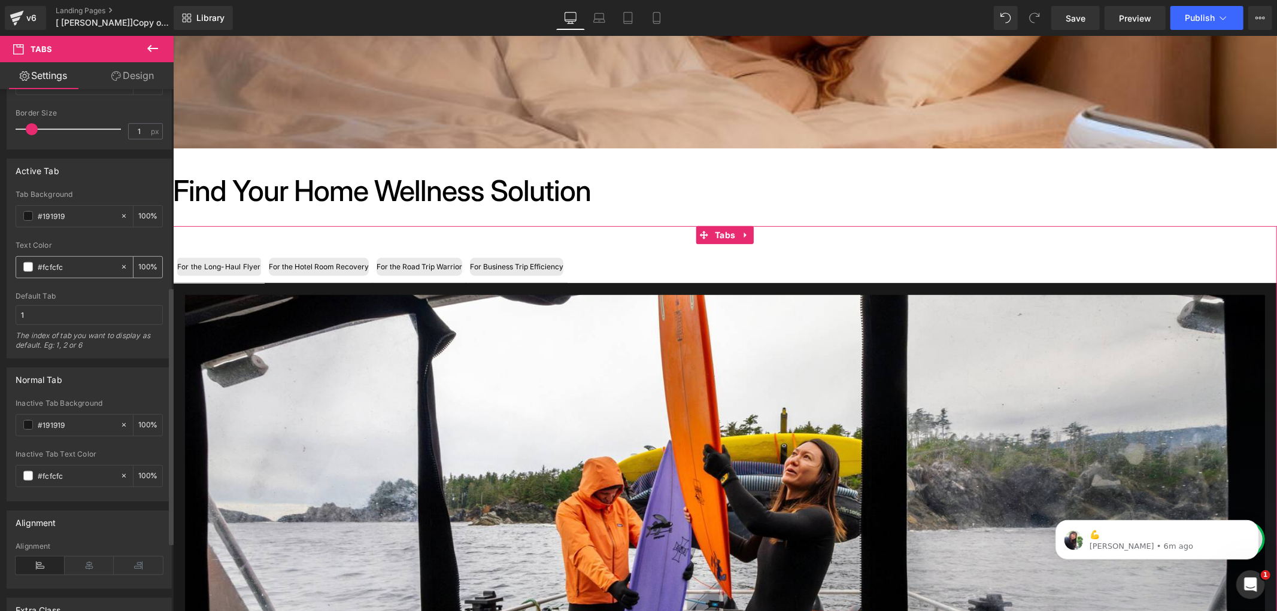
click at [79, 264] on input "#fcfcfc" at bounding box center [76, 266] width 77 height 13
click at [74, 431] on input "#191919" at bounding box center [76, 424] width 77 height 13
paste input "fcfcfc"
type input "#fcfcfc"
click at [72, 478] on input "#fcfcfc" at bounding box center [76, 475] width 77 height 13
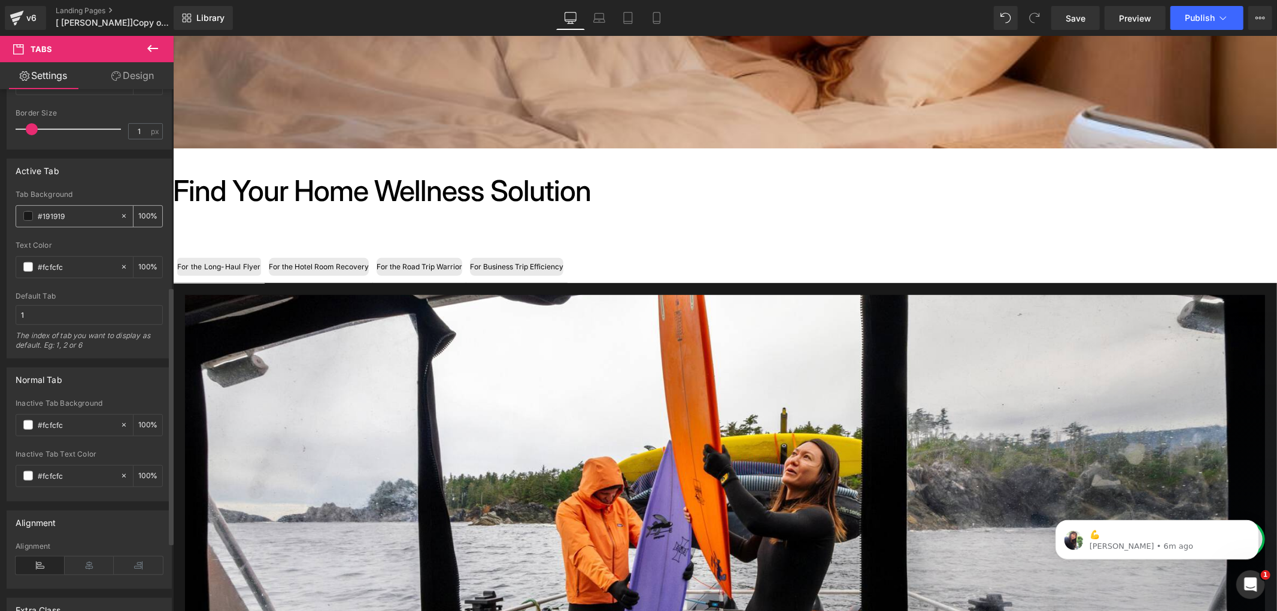
click at [86, 208] on div "#191919" at bounding box center [68, 216] width 104 height 21
click at [82, 214] on input "#191919" at bounding box center [76, 216] width 77 height 13
click at [68, 474] on input "#fcfcfc" at bounding box center [76, 475] width 77 height 13
paste input "191919"
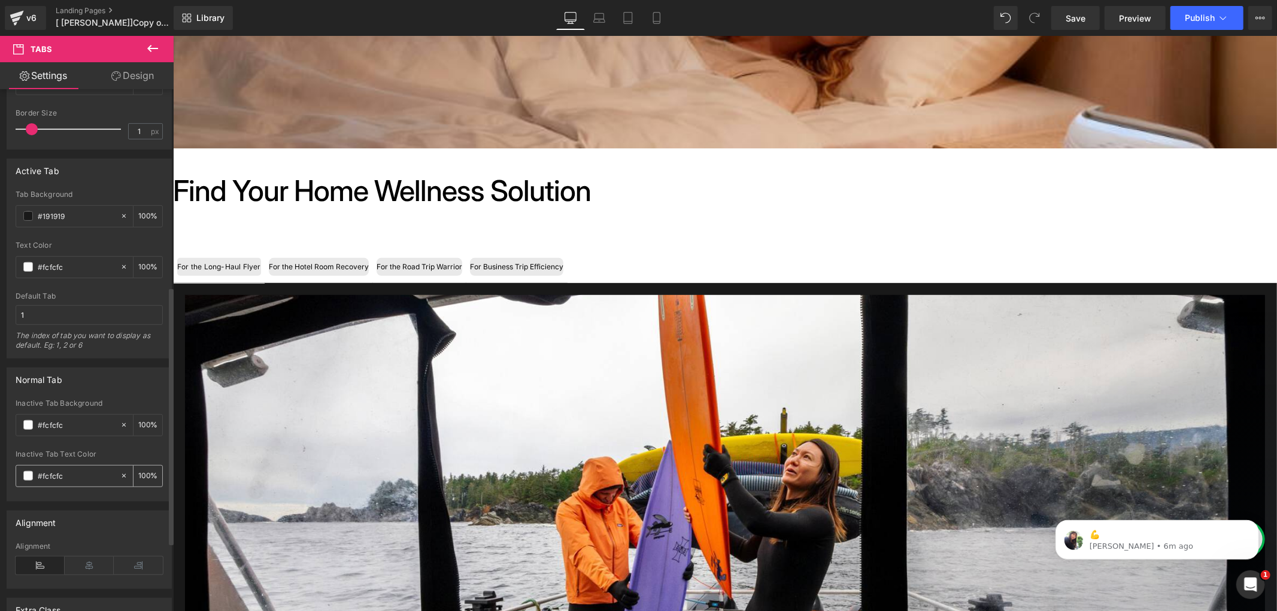
type input "#191919"
click at [230, 259] on div "For the Long-Haul Flyer Text Block" at bounding box center [219, 266] width 84 height 18
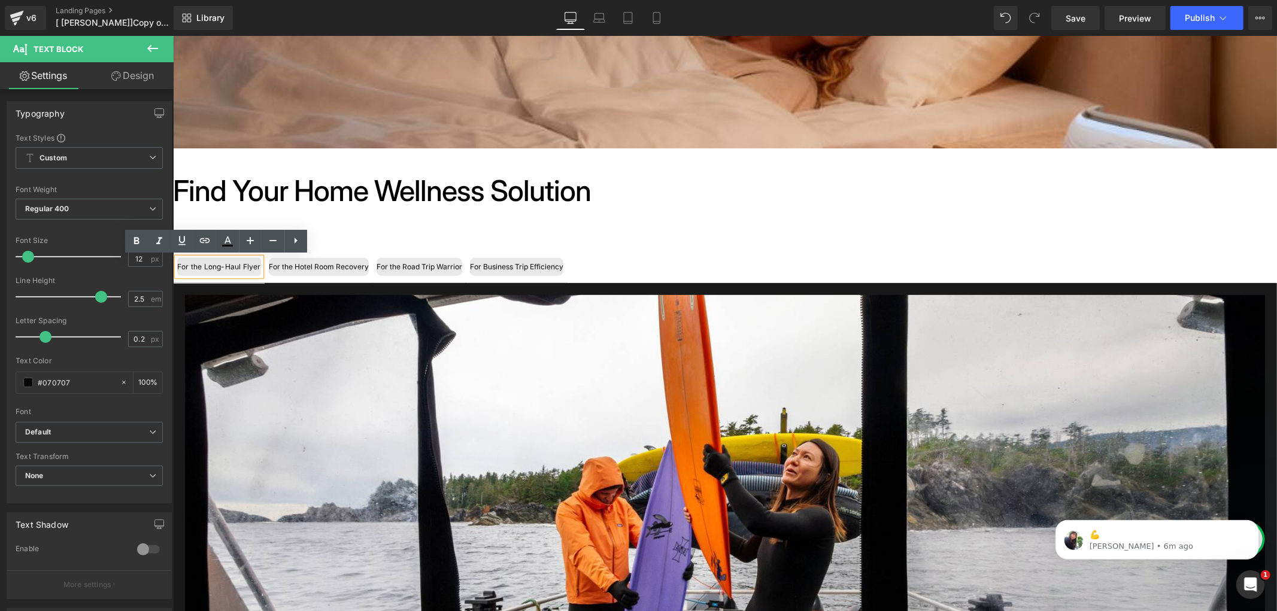
click at [302, 290] on div "Image Neck Massager Heading View Button Row Image Neck Massager Heading View Bu…" at bounding box center [724, 560] width 1104 height 554
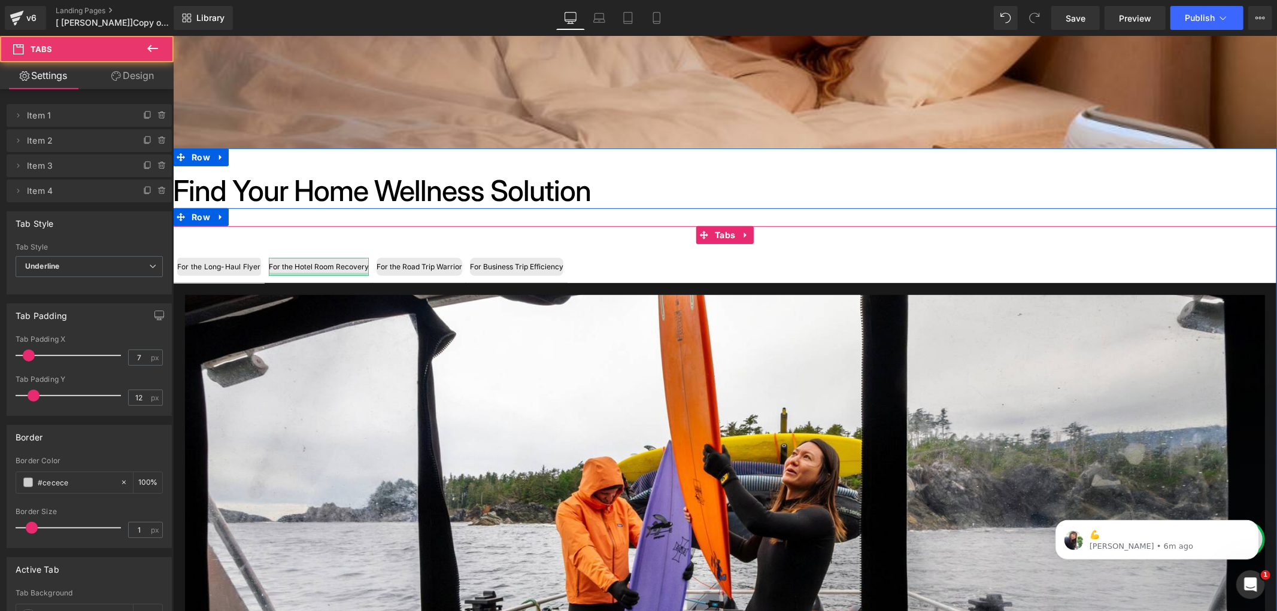
click at [286, 274] on div at bounding box center [318, 273] width 100 height 3
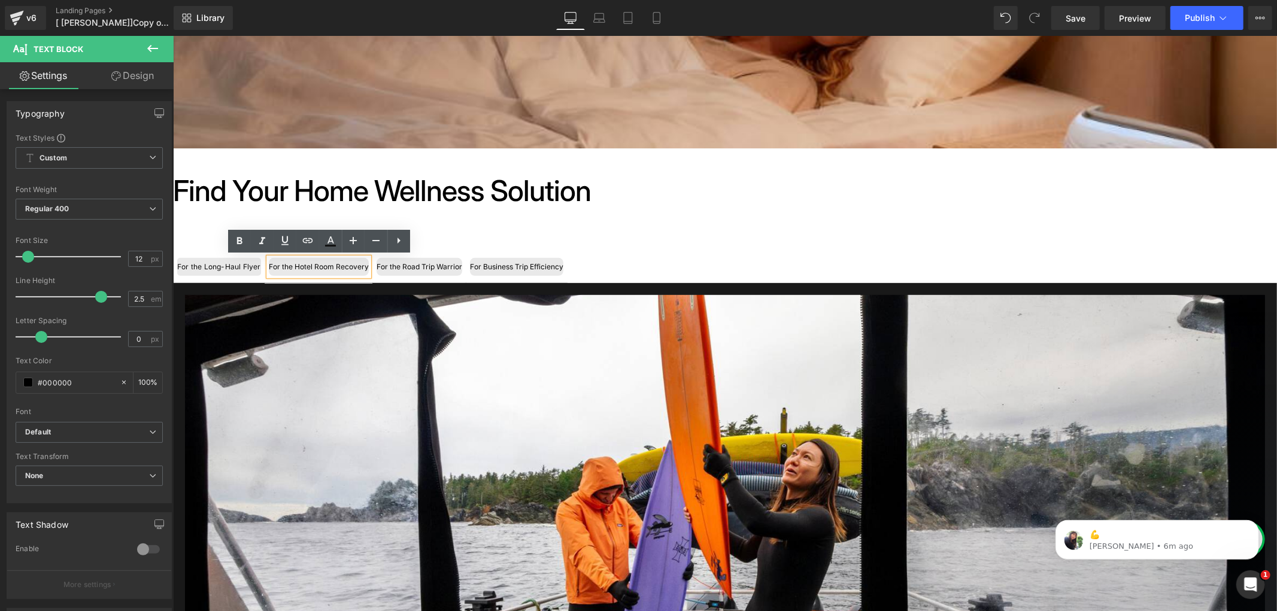
click at [425, 311] on div at bounding box center [724, 560] width 1080 height 530
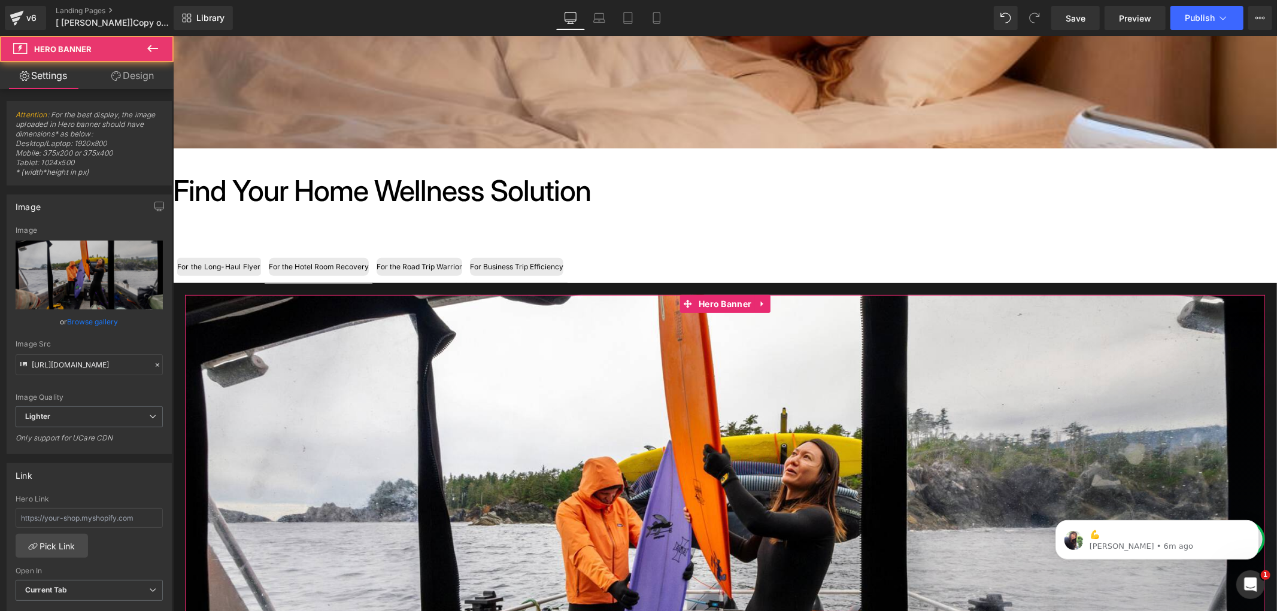
click at [700, 318] on div at bounding box center [724, 560] width 1080 height 530
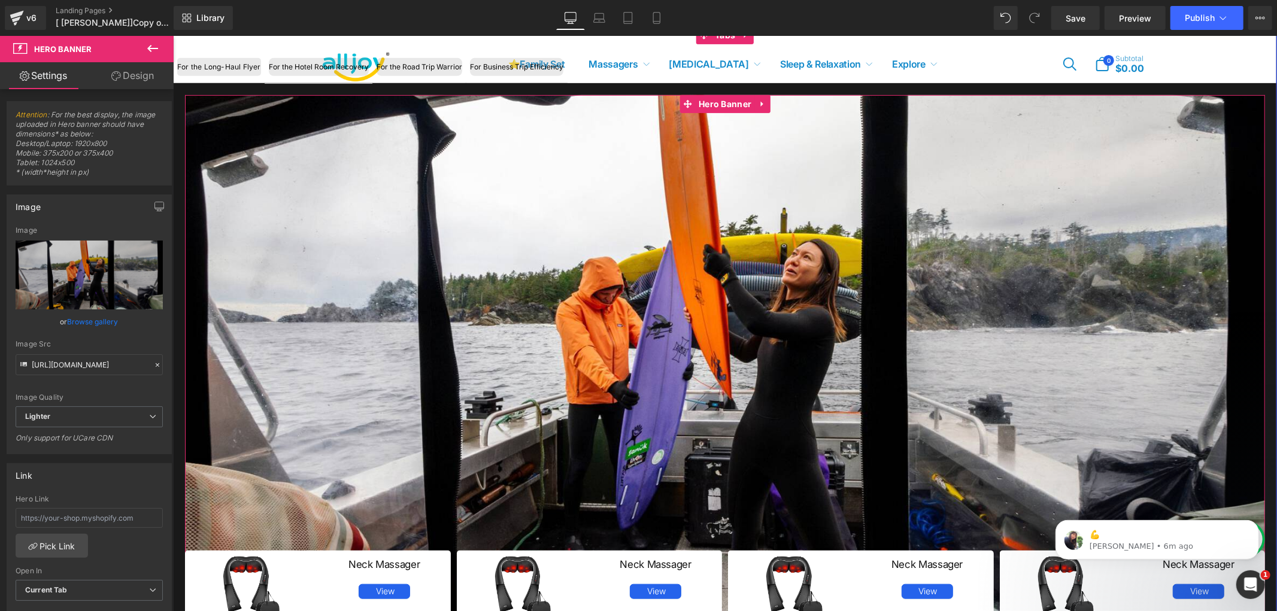
scroll to position [465, 0]
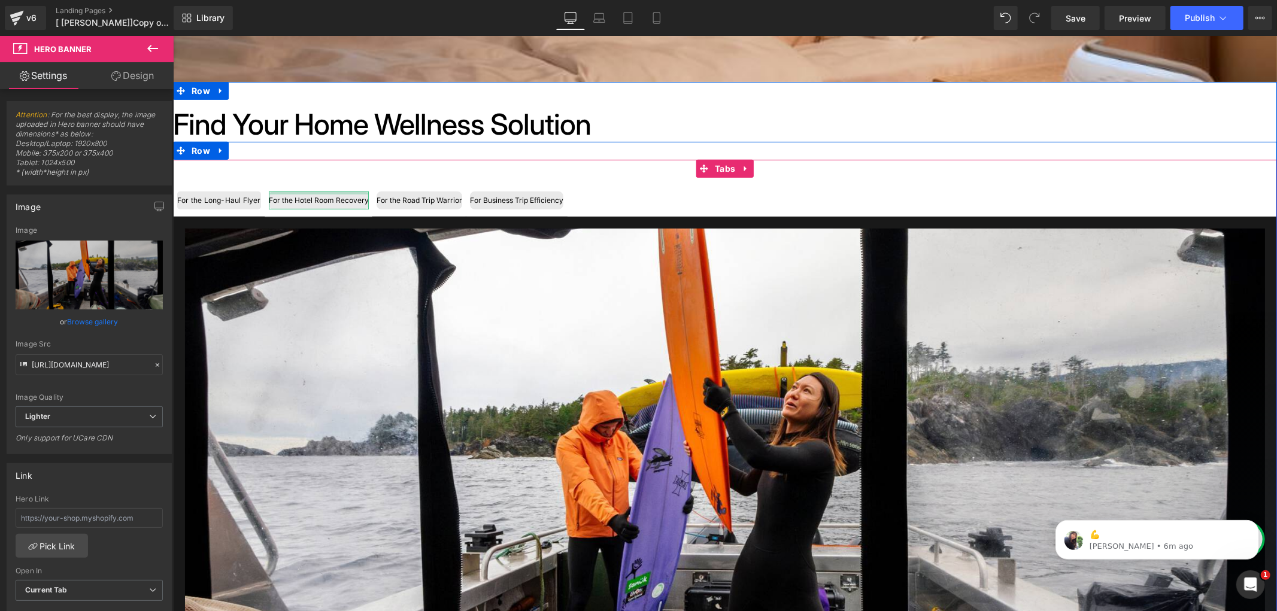
click at [308, 192] on div at bounding box center [318, 192] width 100 height 3
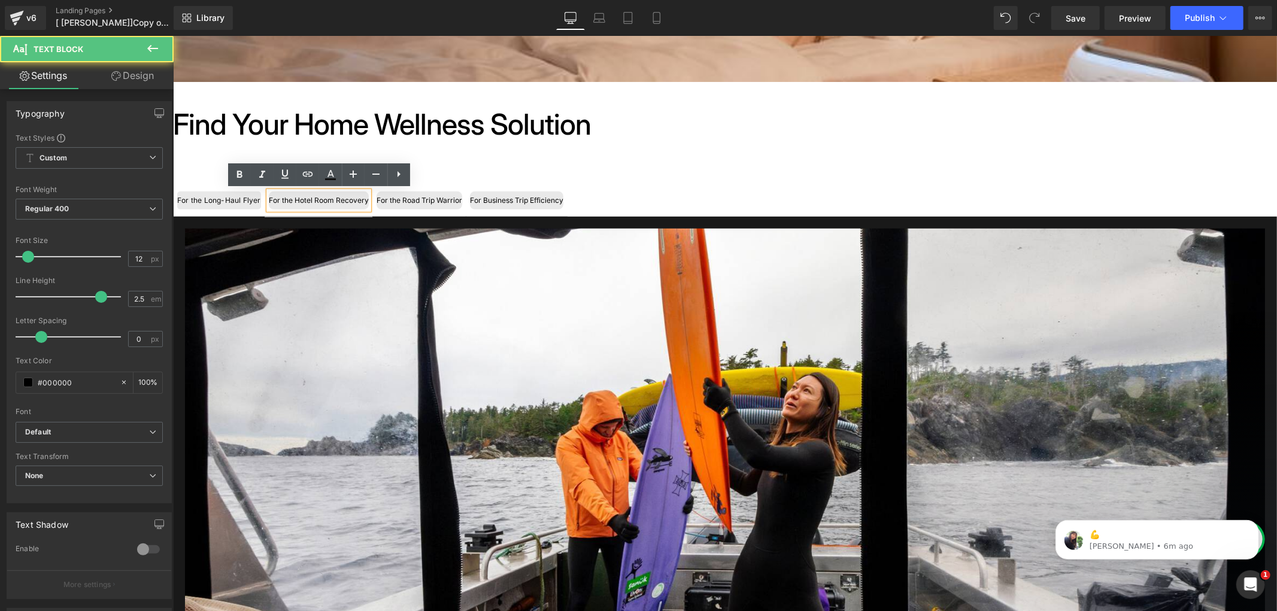
click at [238, 131] on h1 "Find Your Home Wellness Solution" at bounding box center [724, 124] width 1104 height 35
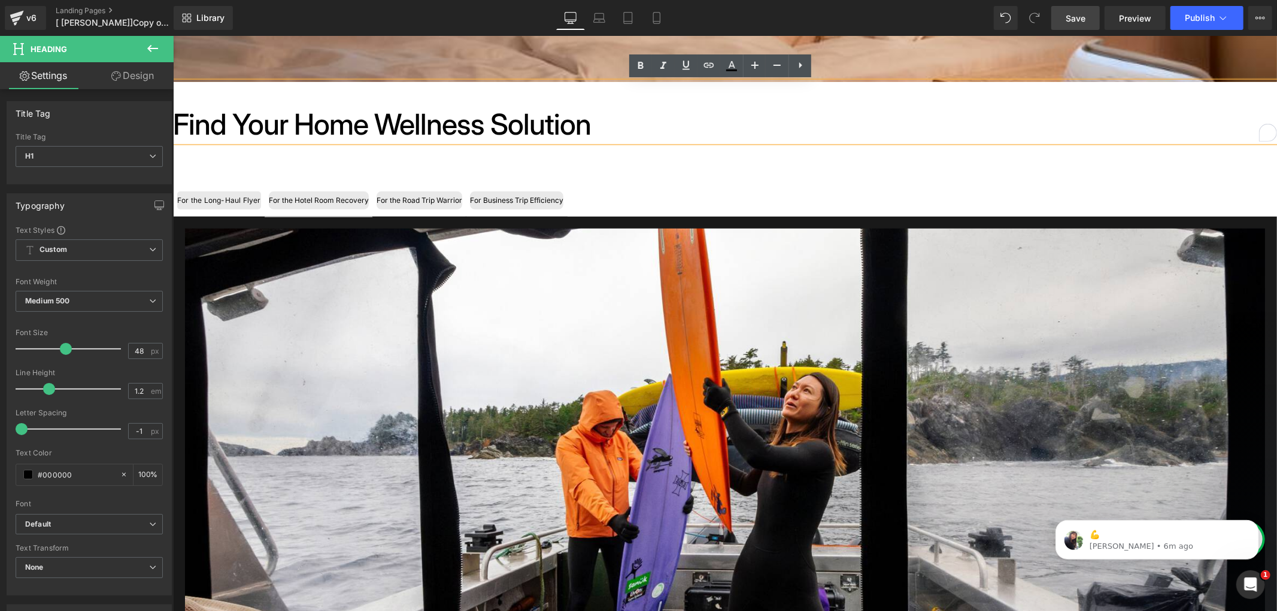
click at [1079, 18] on span "Save" at bounding box center [1076, 18] width 20 height 13
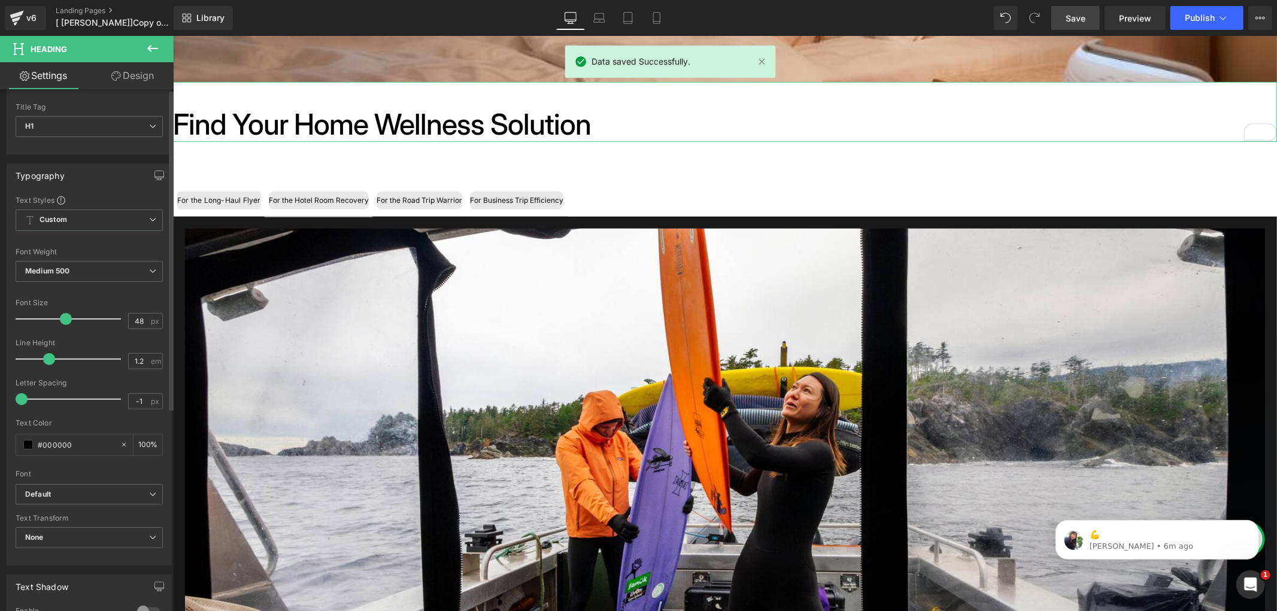
scroll to position [0, 0]
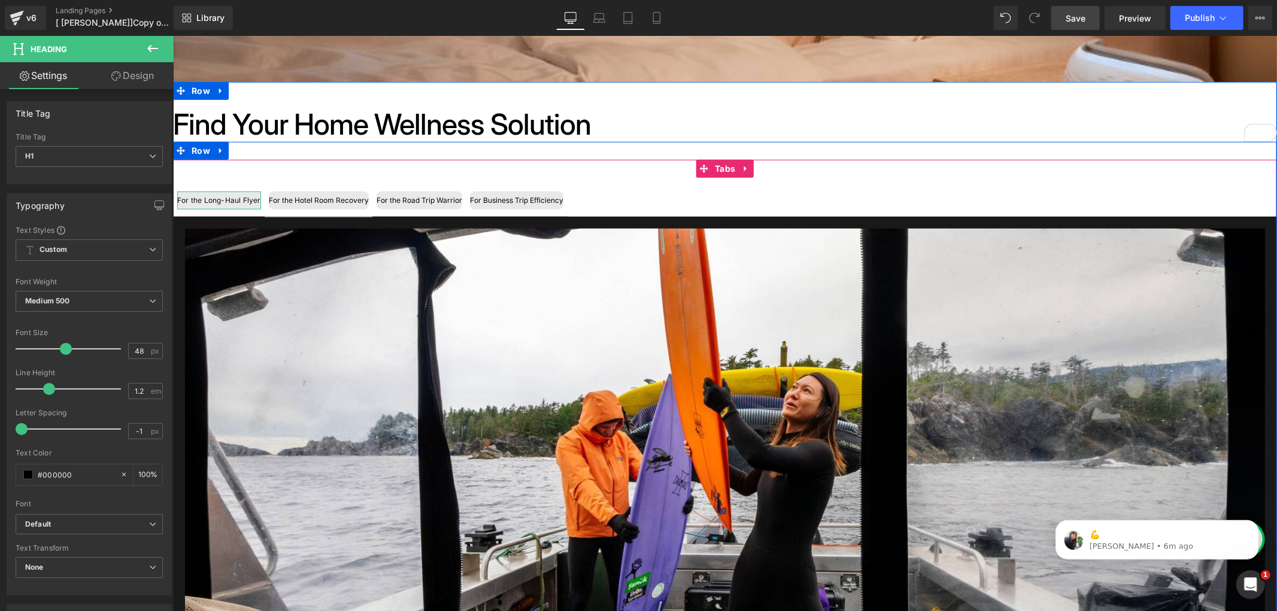
click at [244, 193] on div "For the Long-Haul Flyer" at bounding box center [219, 200] width 84 height 18
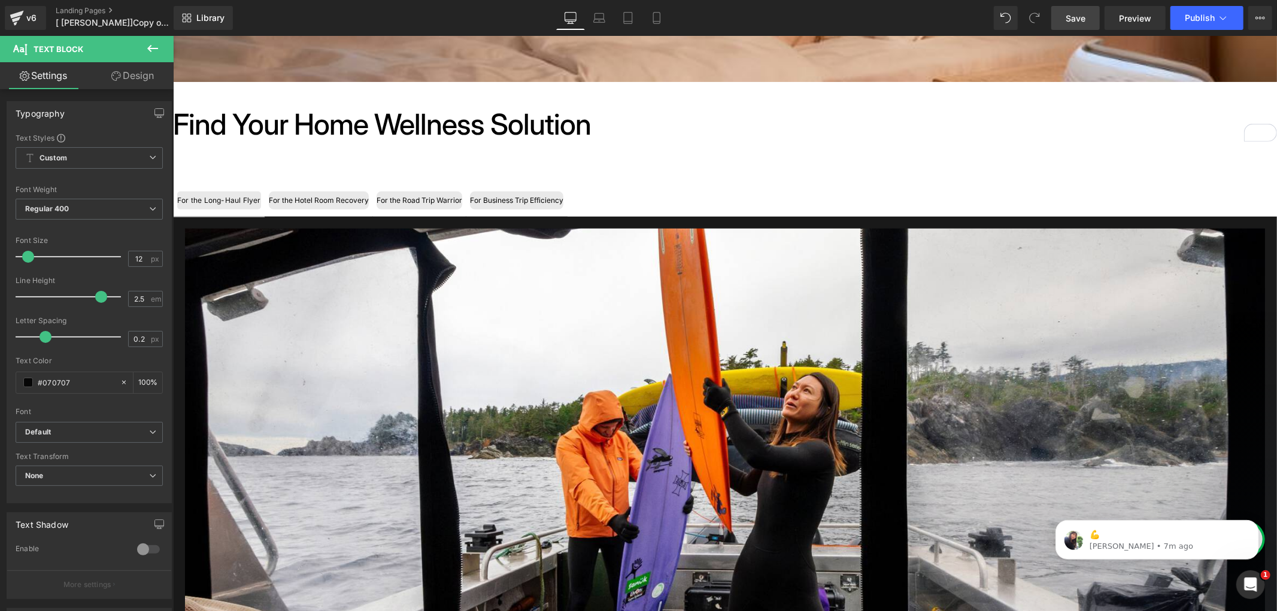
click at [122, 74] on link "Design" at bounding box center [132, 75] width 87 height 27
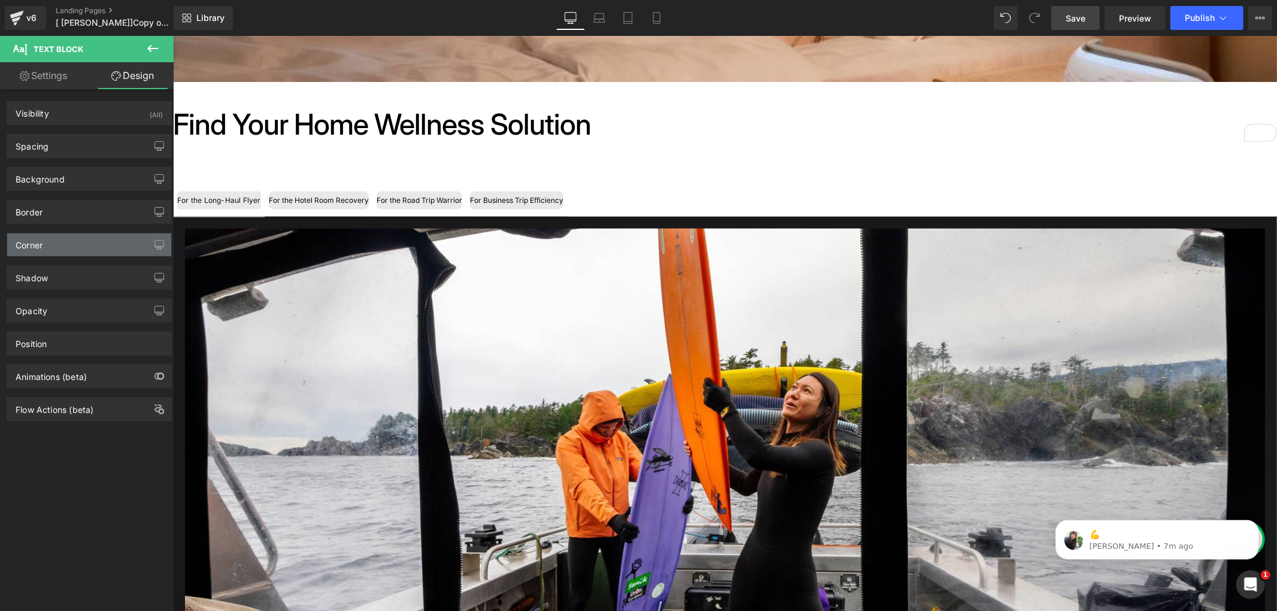
click at [57, 242] on div "Corner" at bounding box center [89, 244] width 164 height 23
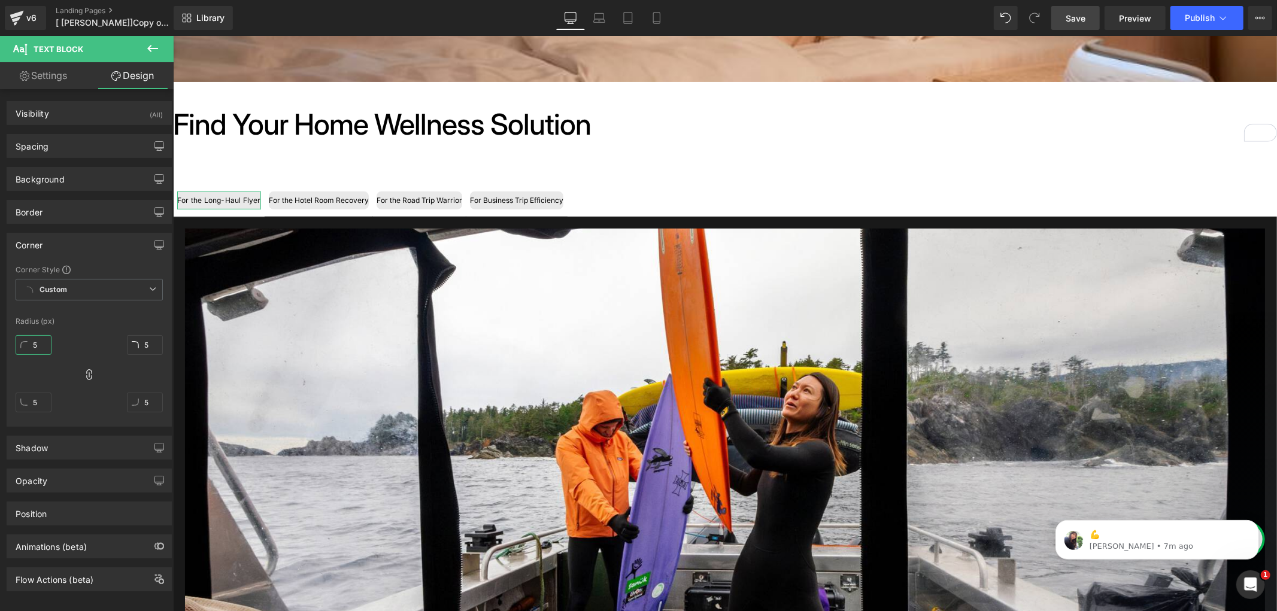
click at [38, 347] on input "5" at bounding box center [34, 345] width 36 height 20
type input "3"
click at [1097, 20] on link "Save" at bounding box center [1075, 18] width 48 height 24
click at [1129, 20] on span "Preview" at bounding box center [1135, 18] width 32 height 13
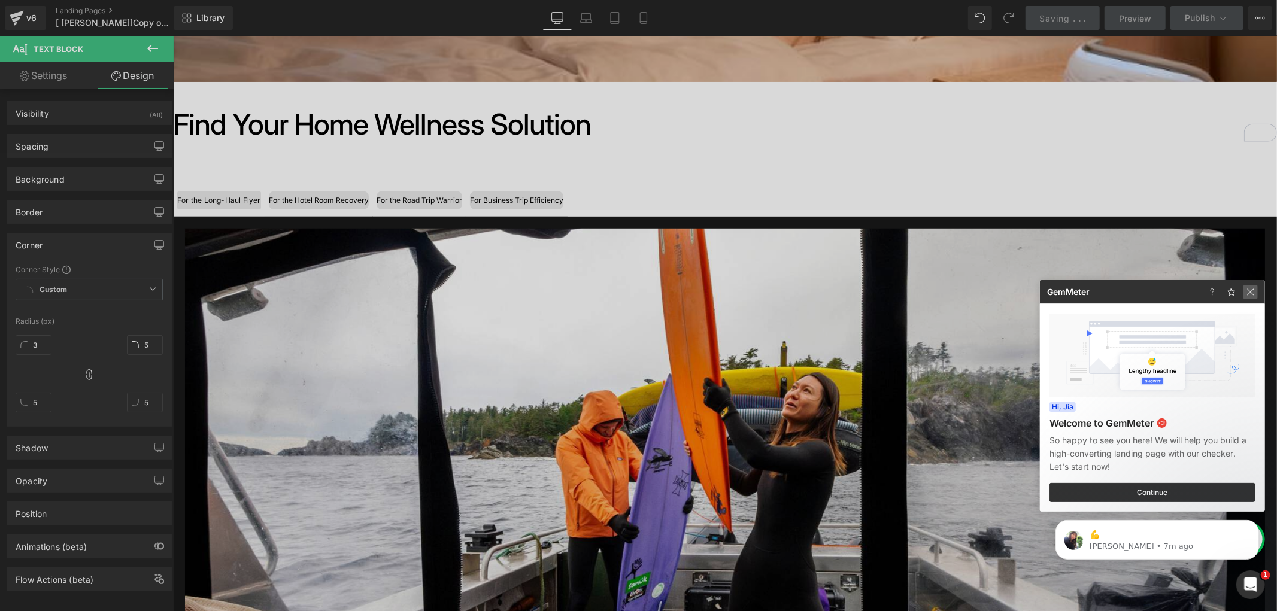
click at [1254, 290] on img at bounding box center [1250, 292] width 14 height 14
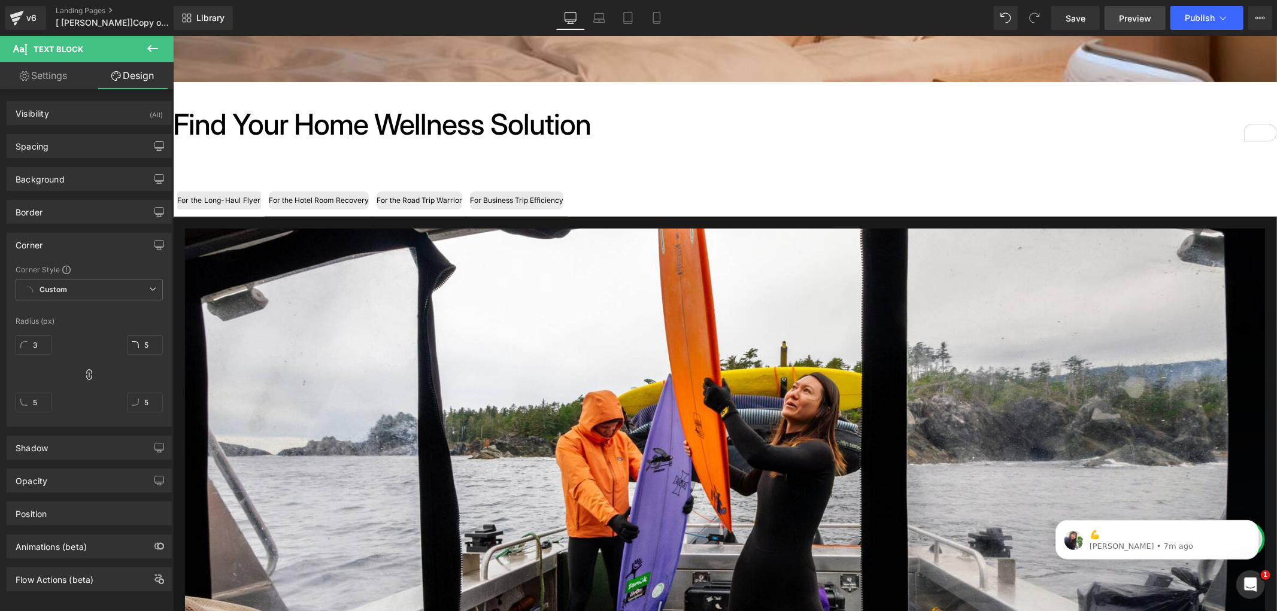
click at [1130, 12] on span "Preview" at bounding box center [1135, 18] width 32 height 13
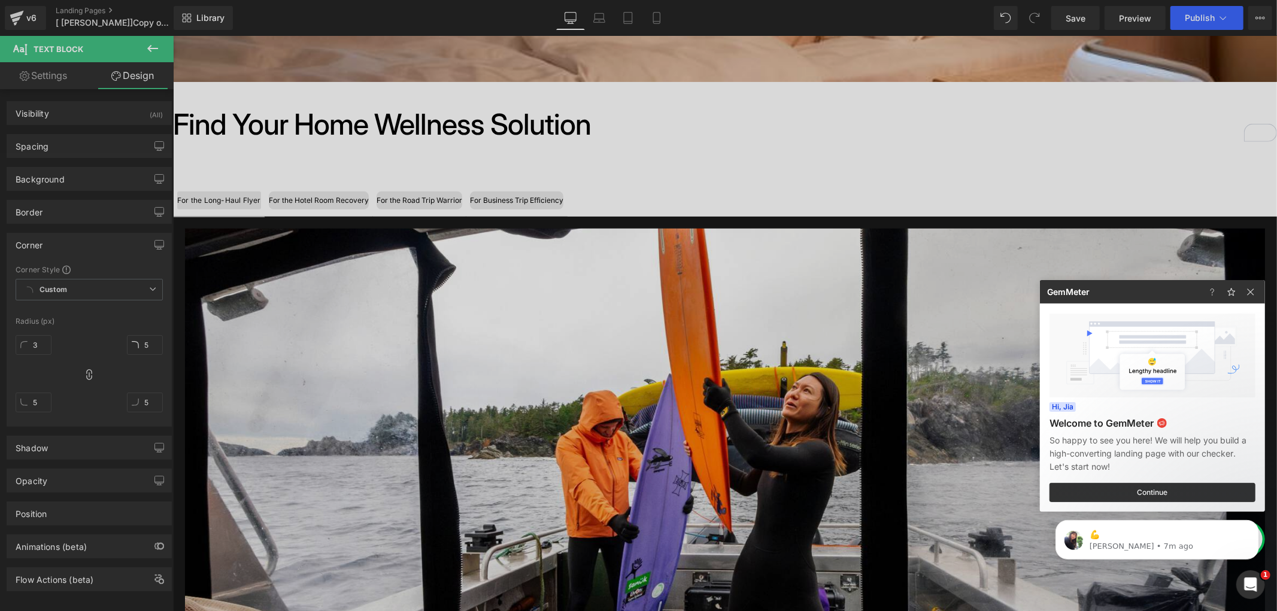
click at [672, 181] on div at bounding box center [638, 305] width 1277 height 611
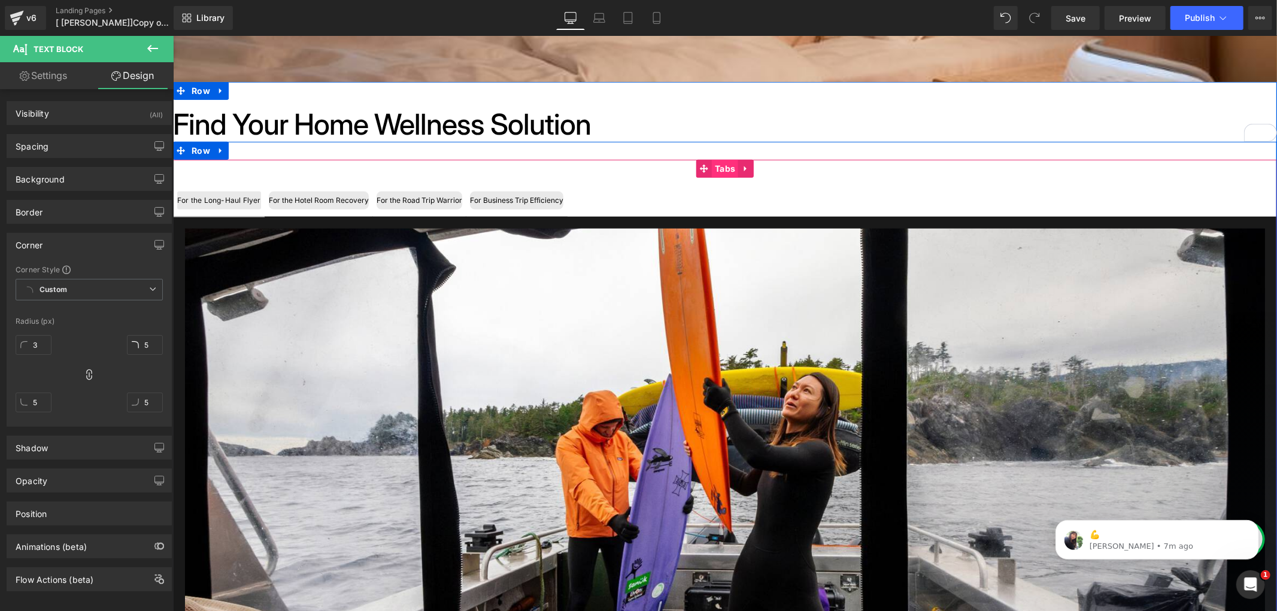
click at [724, 169] on span "Tabs" at bounding box center [724, 168] width 26 height 18
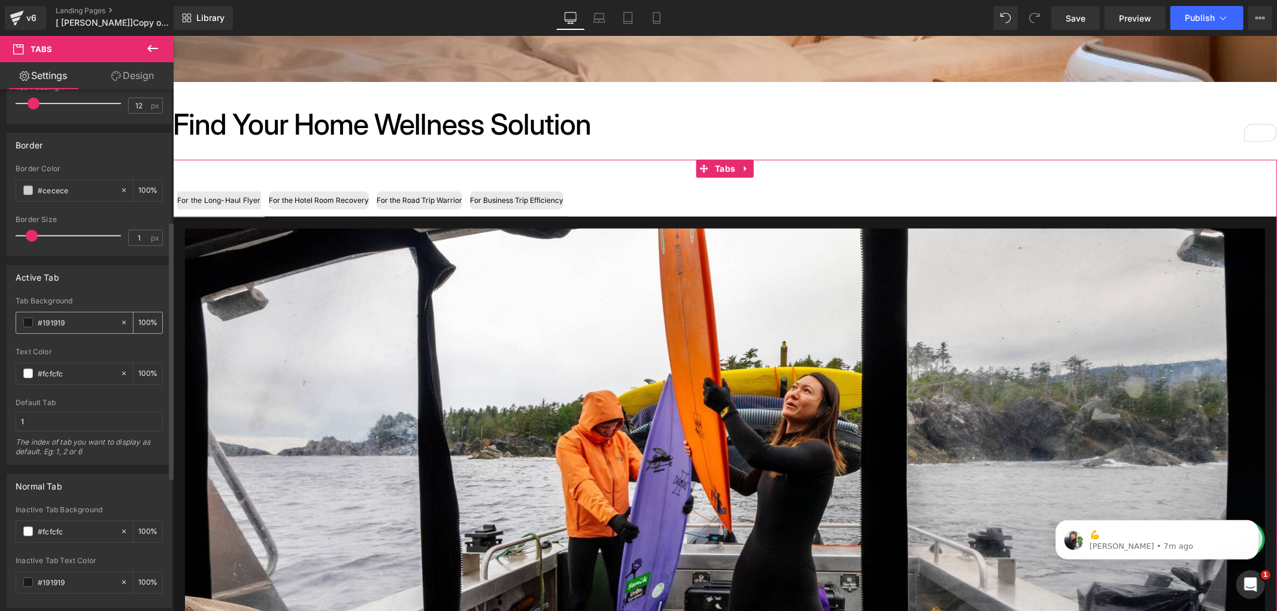
scroll to position [332, 0]
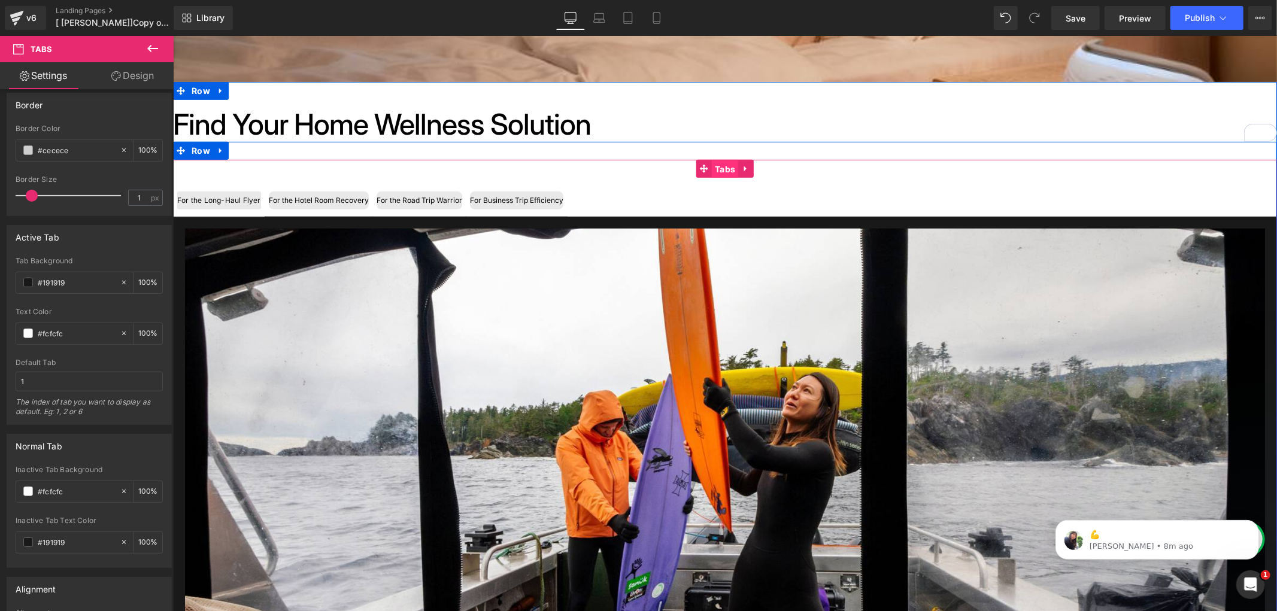
click at [711, 171] on span "Tabs" at bounding box center [724, 169] width 26 height 18
click at [365, 184] on span "For the Hotel Room Recovery Text Block" at bounding box center [318, 200] width 108 height 32
click at [308, 202] on div "For the Hotel Room Recovery" at bounding box center [318, 200] width 100 height 18
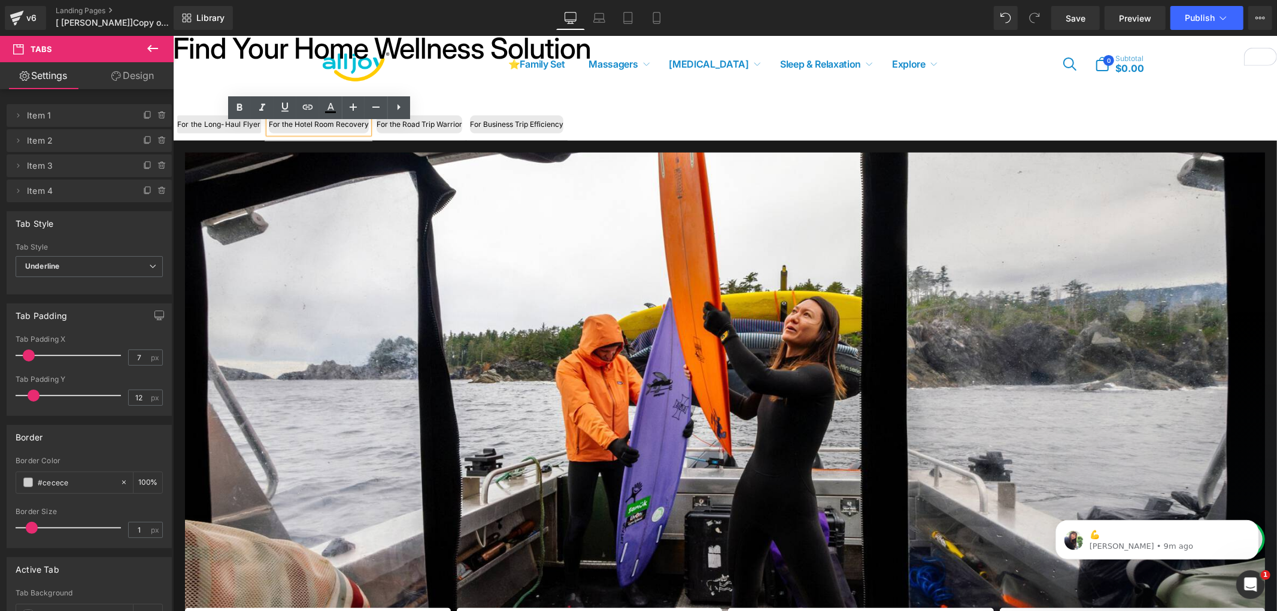
scroll to position [475, 0]
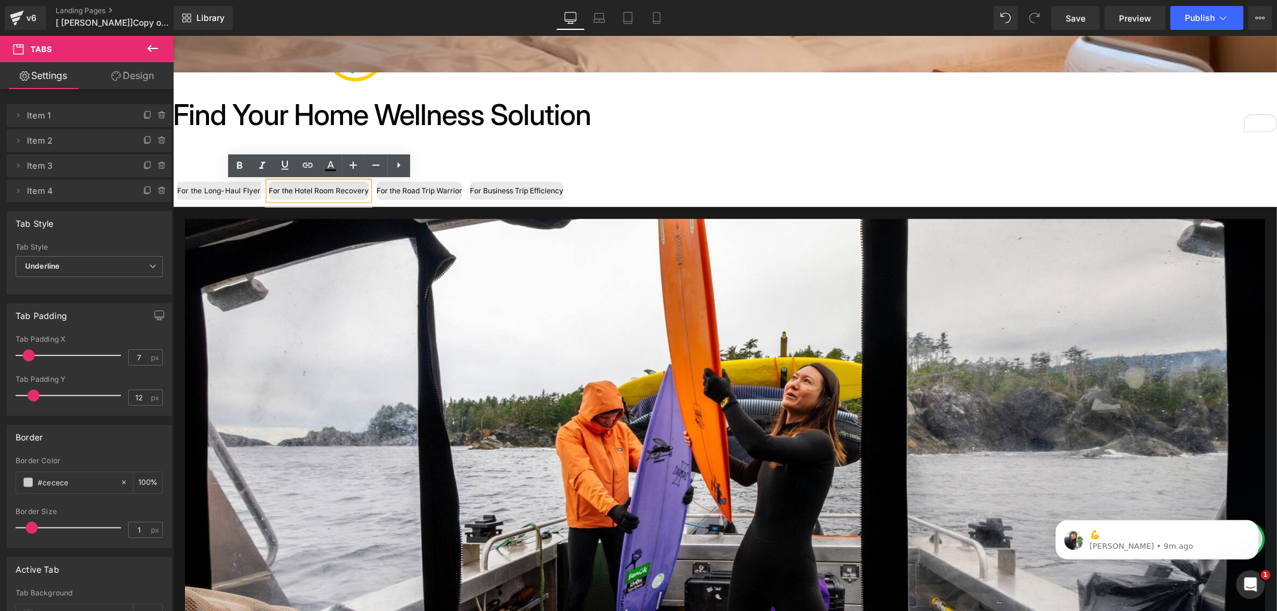
click at [472, 152] on div "For the Long-Haul Flyer Text Block For the Hotel Room Recovery Text Block For t…" at bounding box center [724, 464] width 1104 height 629
click at [172, 35] on div at bounding box center [172, 35] width 0 height 0
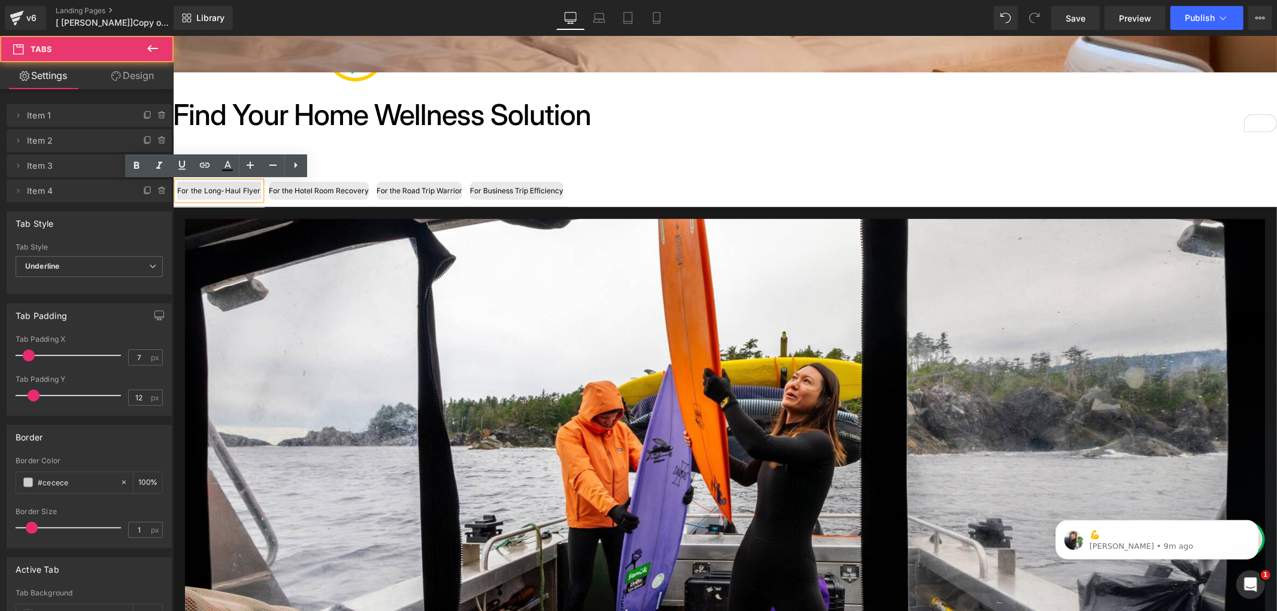
click at [423, 151] on div "For the Long-Haul Flyer Text Block For the Hotel Room Recovery Text Block For t…" at bounding box center [724, 464] width 1104 height 629
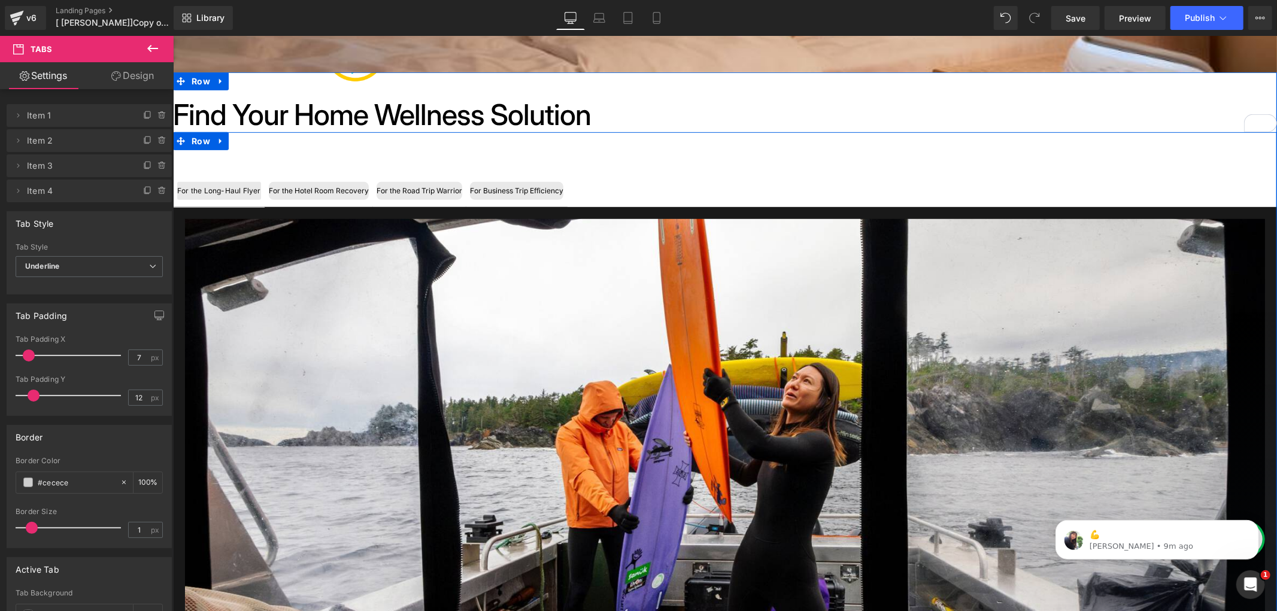
click at [650, 148] on div "For the Long-Haul Flyer Text Block For the Hotel Room Recovery Text Block For t…" at bounding box center [724, 458] width 1104 height 653
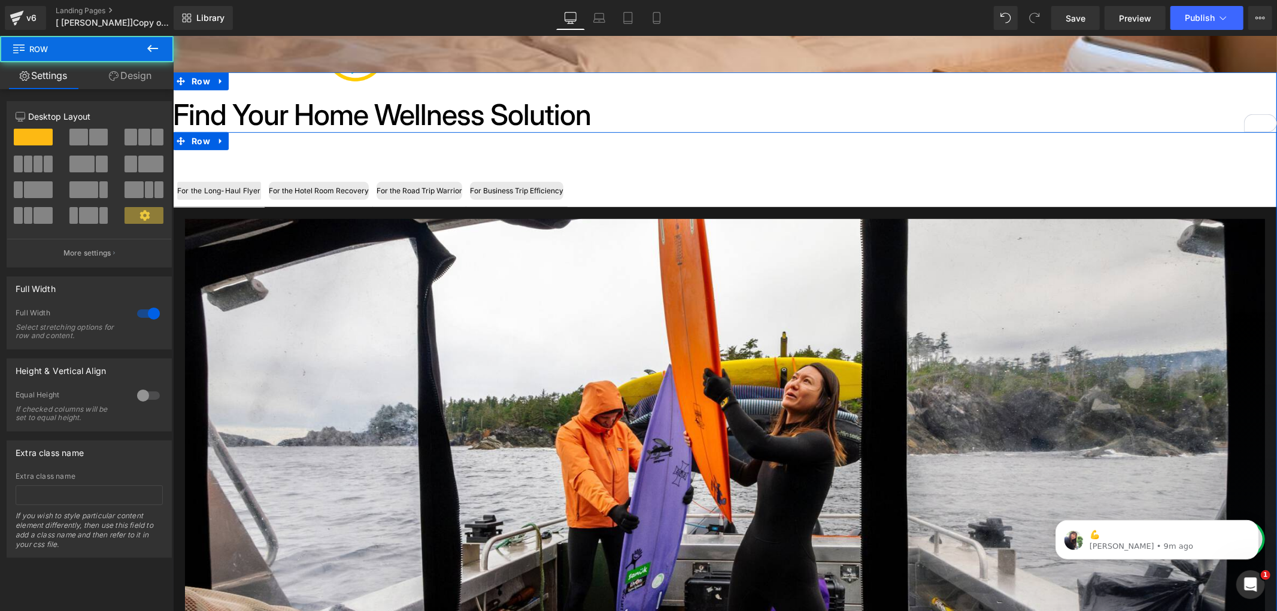
drag, startPoint x: 665, startPoint y: 160, endPoint x: 707, endPoint y: 117, distance: 60.1
click at [172, 35] on div "41px" at bounding box center [172, 35] width 0 height 0
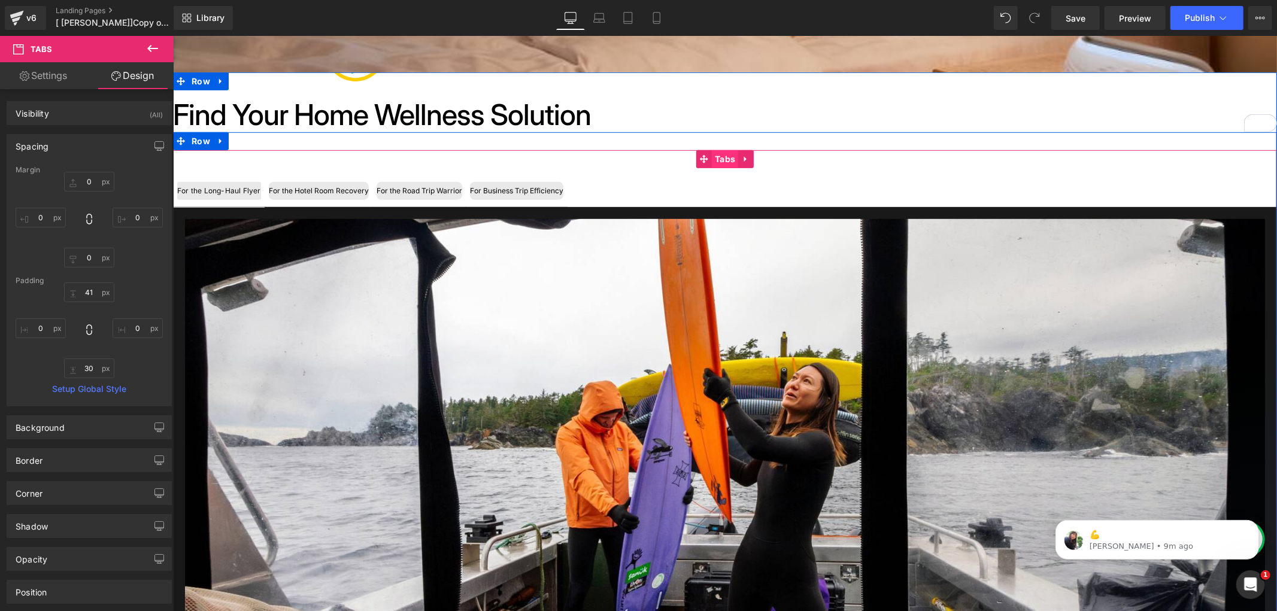
click at [723, 157] on span "Tabs" at bounding box center [724, 159] width 26 height 18
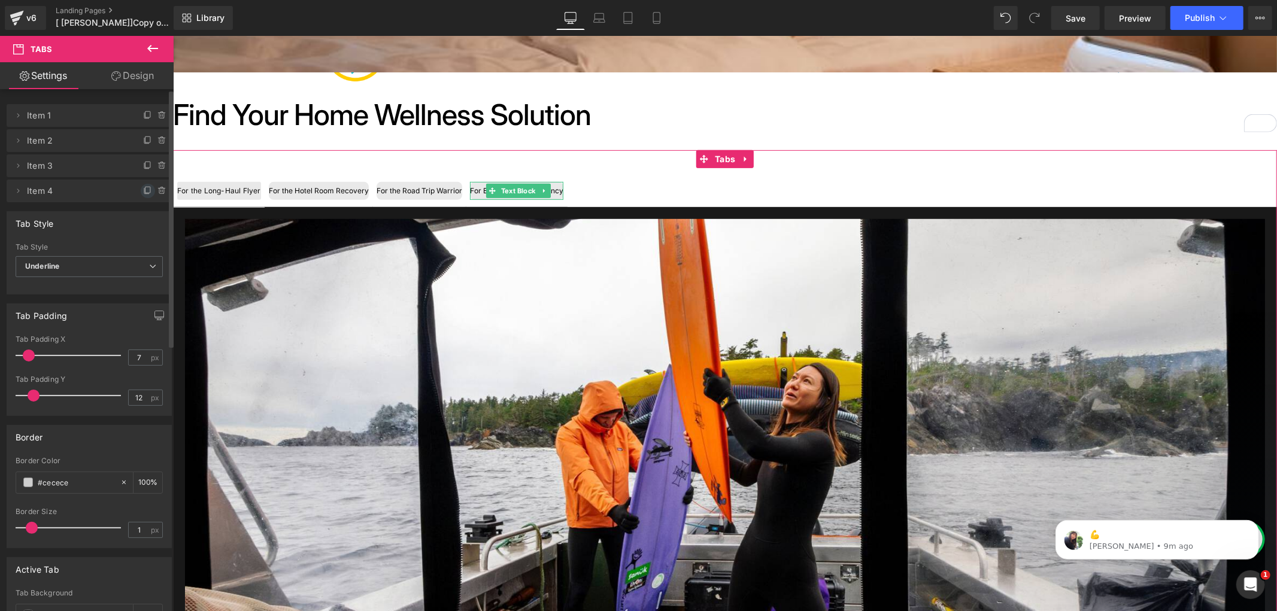
click at [145, 188] on icon at bounding box center [147, 190] width 5 height 6
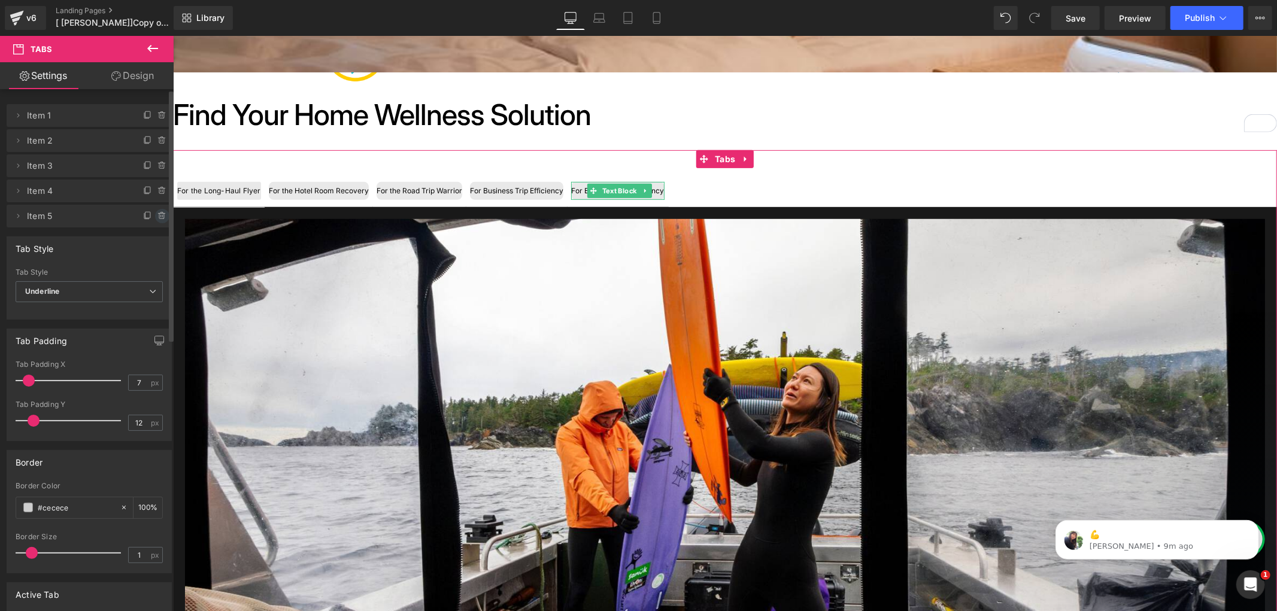
click at [162, 216] on icon at bounding box center [162, 216] width 0 height 2
click at [148, 210] on button "Delete" at bounding box center [150, 217] width 38 height 16
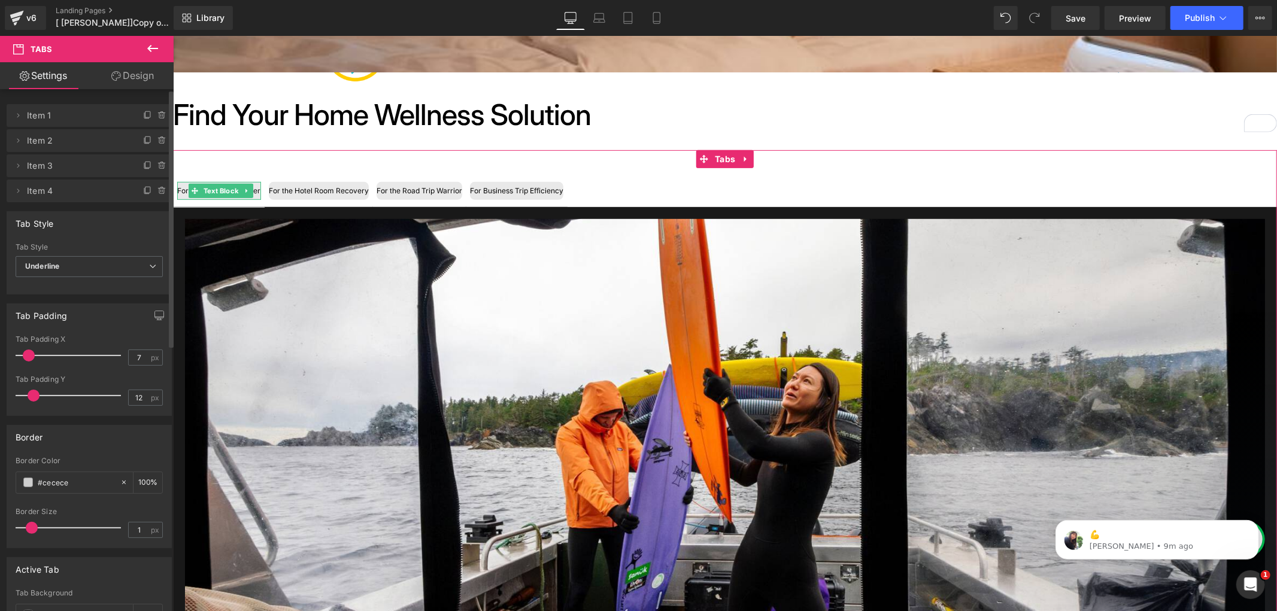
click at [83, 116] on span "Item 1" at bounding box center [77, 115] width 101 height 23
click at [11, 112] on span at bounding box center [18, 115] width 14 height 14
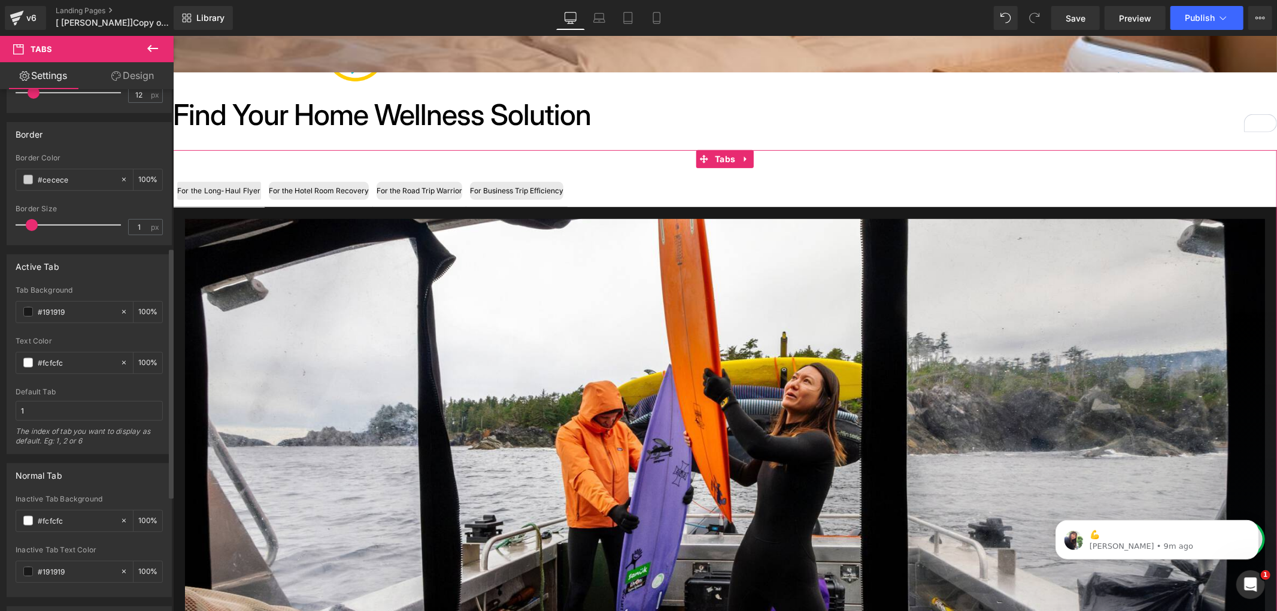
scroll to position [199, 0]
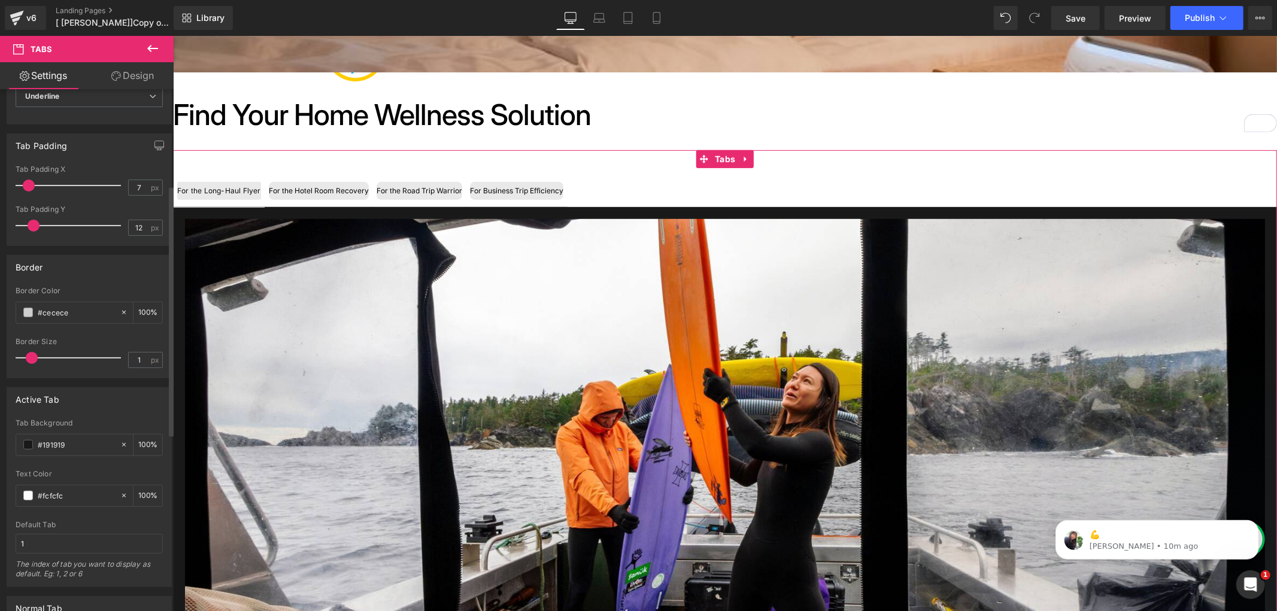
drag, startPoint x: 34, startPoint y: 224, endPoint x: 74, endPoint y: 266, distance: 58.4
click at [40, 224] on span at bounding box center [34, 226] width 12 height 12
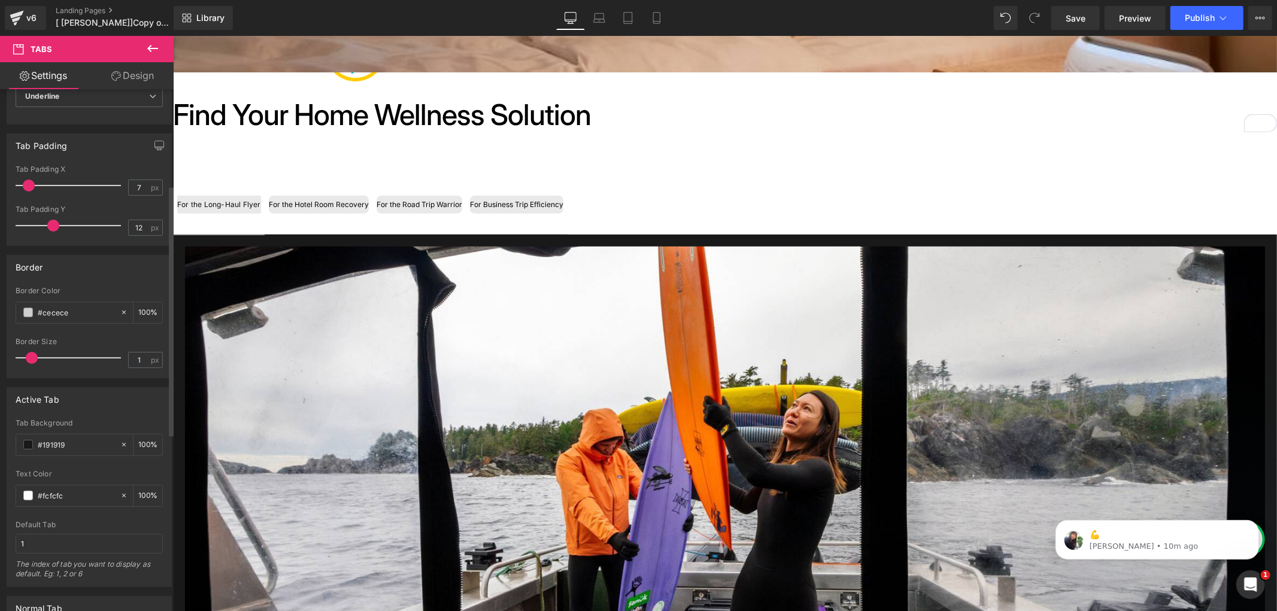
drag, startPoint x: 53, startPoint y: 220, endPoint x: 4, endPoint y: 296, distance: 89.7
click at [47, 223] on span at bounding box center [53, 226] width 12 height 12
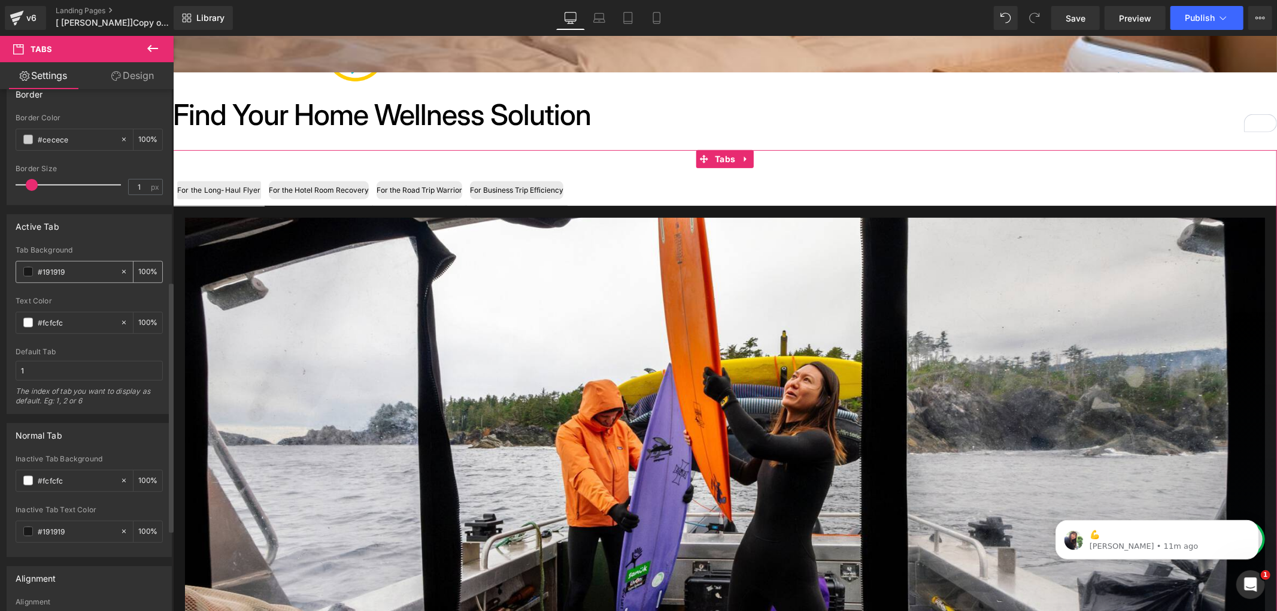
scroll to position [399, 0]
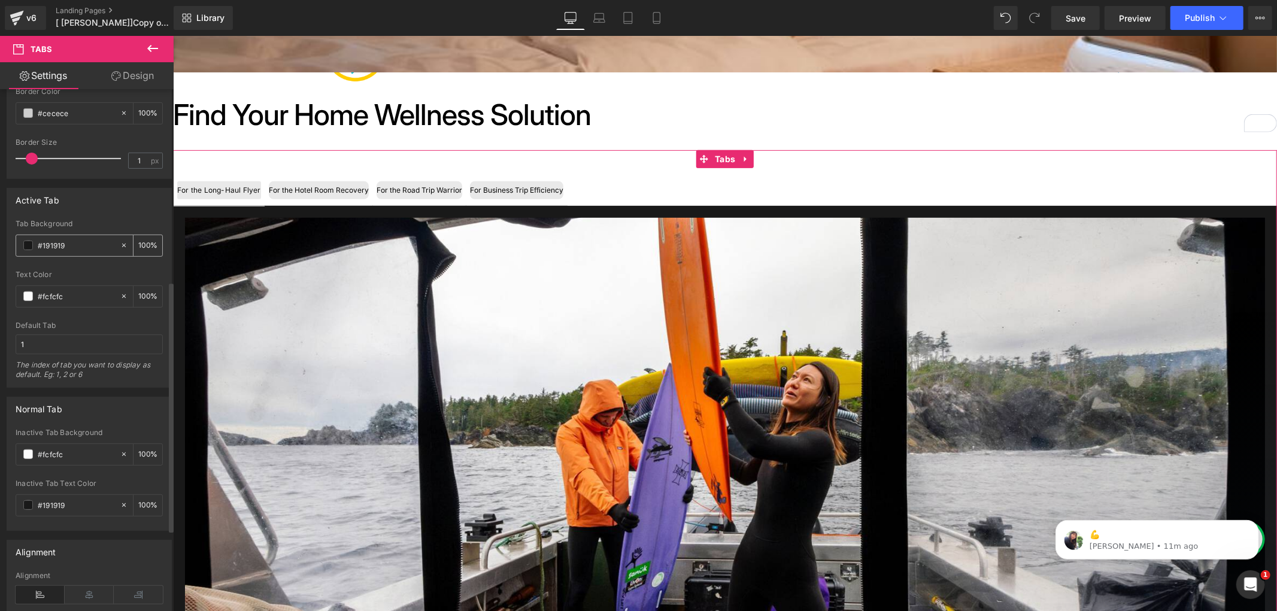
click at [123, 248] on div at bounding box center [127, 245] width 14 height 21
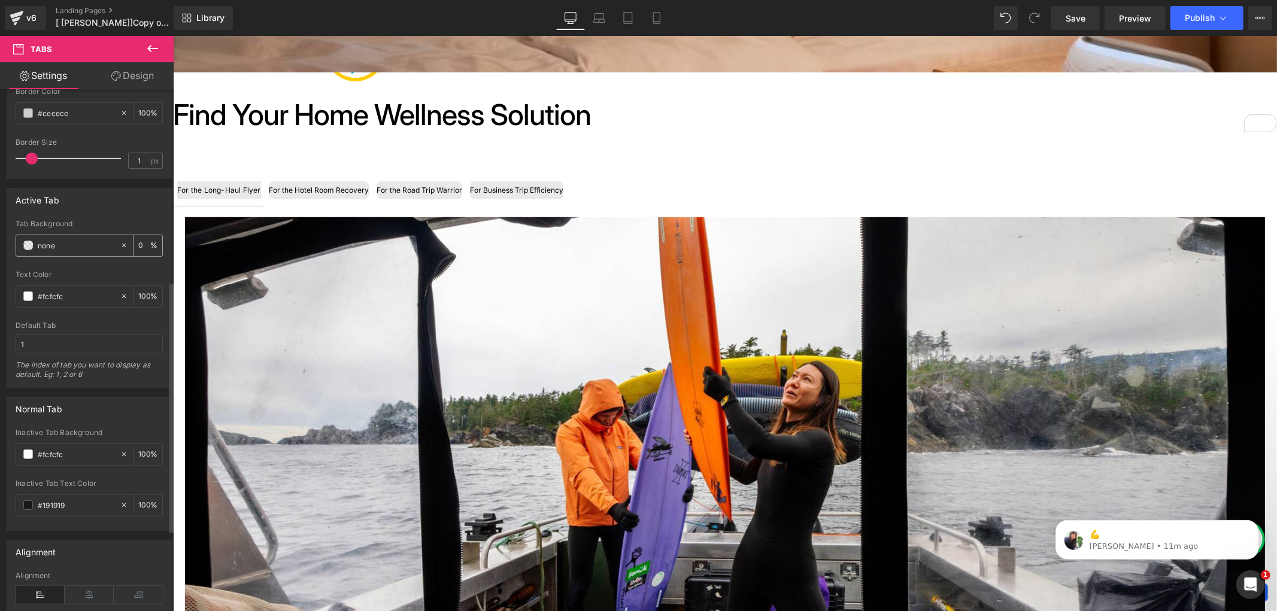
click at [122, 247] on icon at bounding box center [124, 245] width 8 height 8
click at [73, 245] on input "#191919" at bounding box center [76, 245] width 77 height 13
drag, startPoint x: 73, startPoint y: 245, endPoint x: 28, endPoint y: 247, distance: 45.5
click at [28, 247] on div "#191919" at bounding box center [68, 245] width 104 height 21
type input "none"
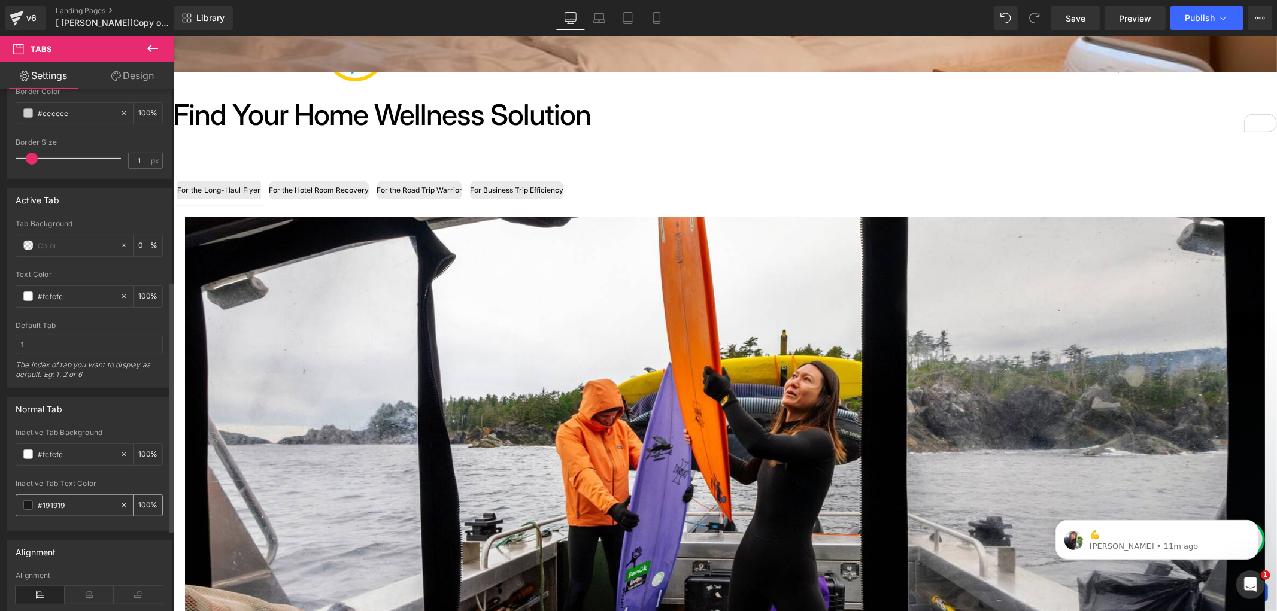
click at [70, 502] on input "#191919" at bounding box center [76, 505] width 77 height 13
click at [73, 504] on input "#191919" at bounding box center [76, 505] width 77 height 13
drag, startPoint x: 73, startPoint y: 504, endPoint x: 35, endPoint y: 504, distance: 38.3
click at [38, 506] on input "#191919" at bounding box center [76, 505] width 77 height 13
click at [60, 241] on input "text" at bounding box center [76, 245] width 77 height 13
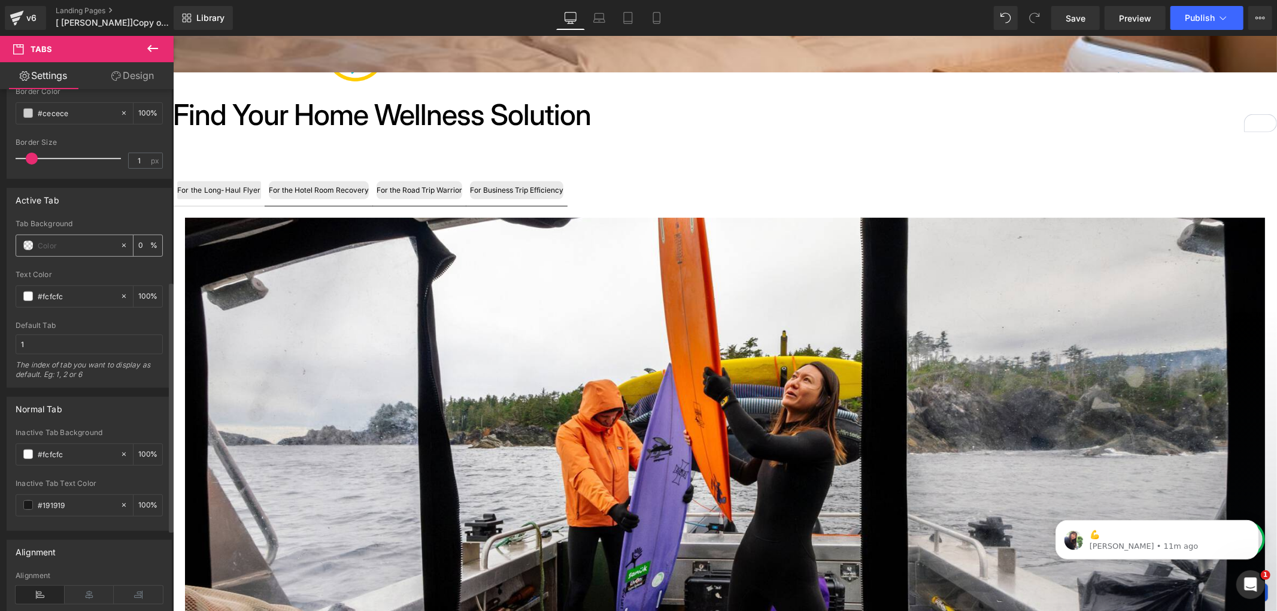
paste input "#191919"
click at [60, 242] on input "#191919" at bounding box center [76, 245] width 77 height 13
paste input "#"
type input "##191919"
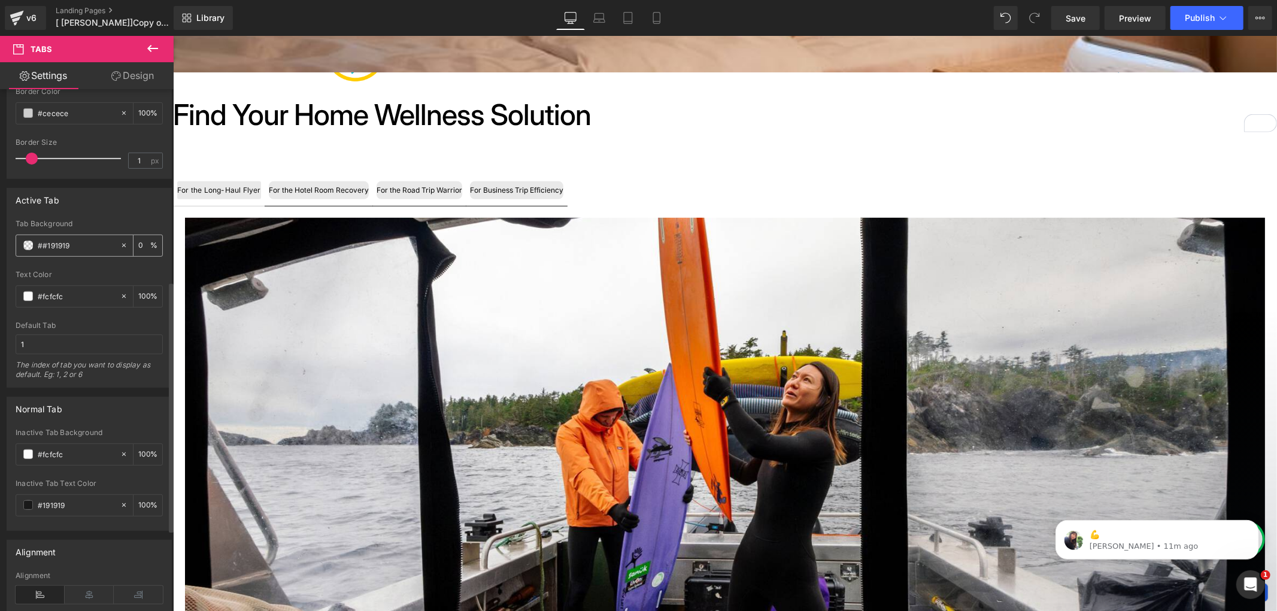
click at [110, 248] on div "##191919" at bounding box center [68, 245] width 104 height 21
click at [120, 243] on icon at bounding box center [124, 245] width 8 height 8
click at [93, 245] on input "##191919" at bounding box center [76, 245] width 77 height 13
click at [138, 247] on input "100" at bounding box center [144, 245] width 12 height 13
type input "1000"
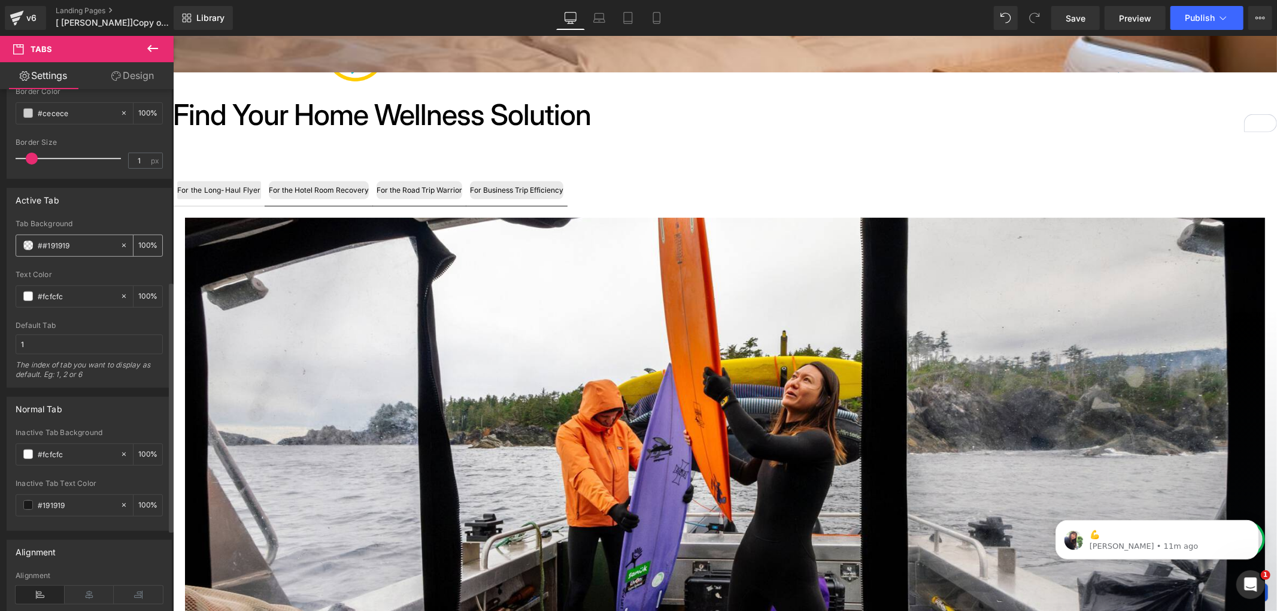
click at [94, 242] on input "##191919" at bounding box center [76, 245] width 77 height 13
click at [84, 241] on input "##191919" at bounding box center [76, 245] width 77 height 13
click at [55, 242] on input "##191" at bounding box center [76, 245] width 77 height 13
drag, startPoint x: 63, startPoint y: 238, endPoint x: 38, endPoint y: 217, distance: 33.2
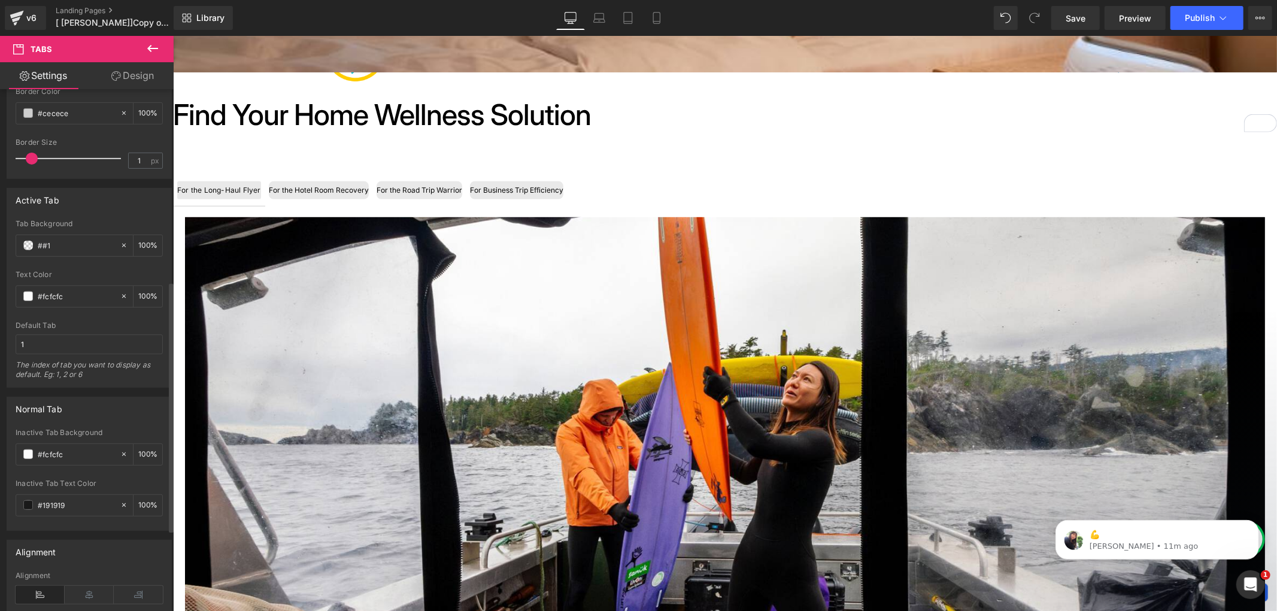
click at [64, 238] on div "##1" at bounding box center [68, 245] width 104 height 21
click at [62, 243] on input "##1" at bounding box center [76, 245] width 77 height 13
click at [25, 244] on span at bounding box center [28, 246] width 10 height 10
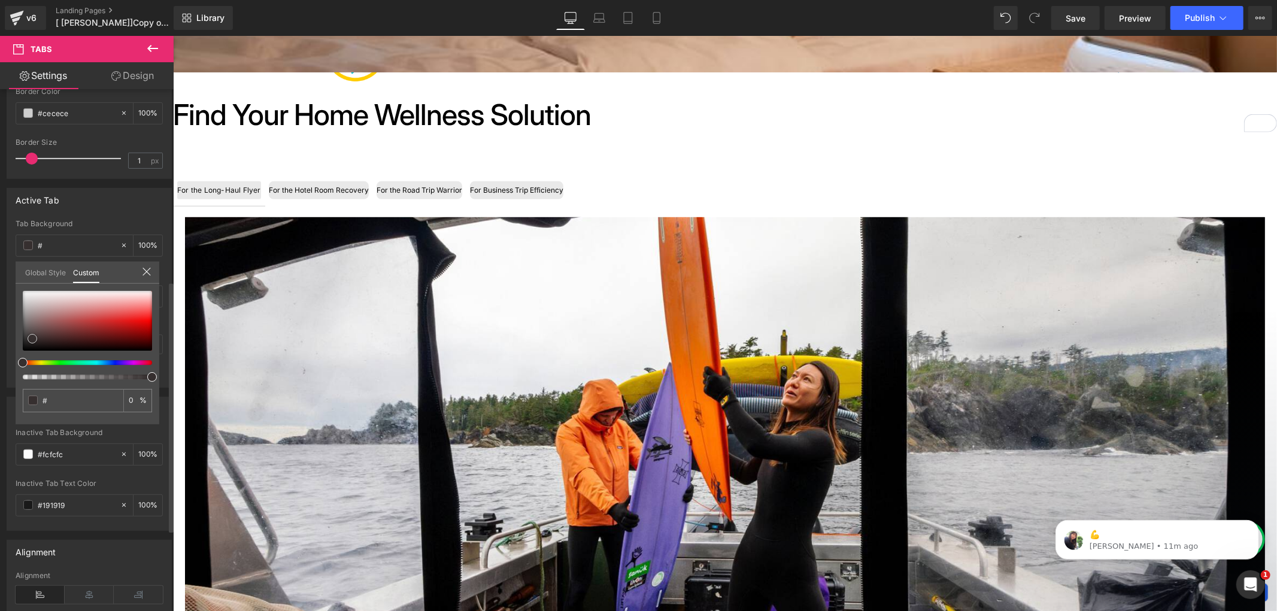
click at [32, 338] on div at bounding box center [87, 321] width 129 height 60
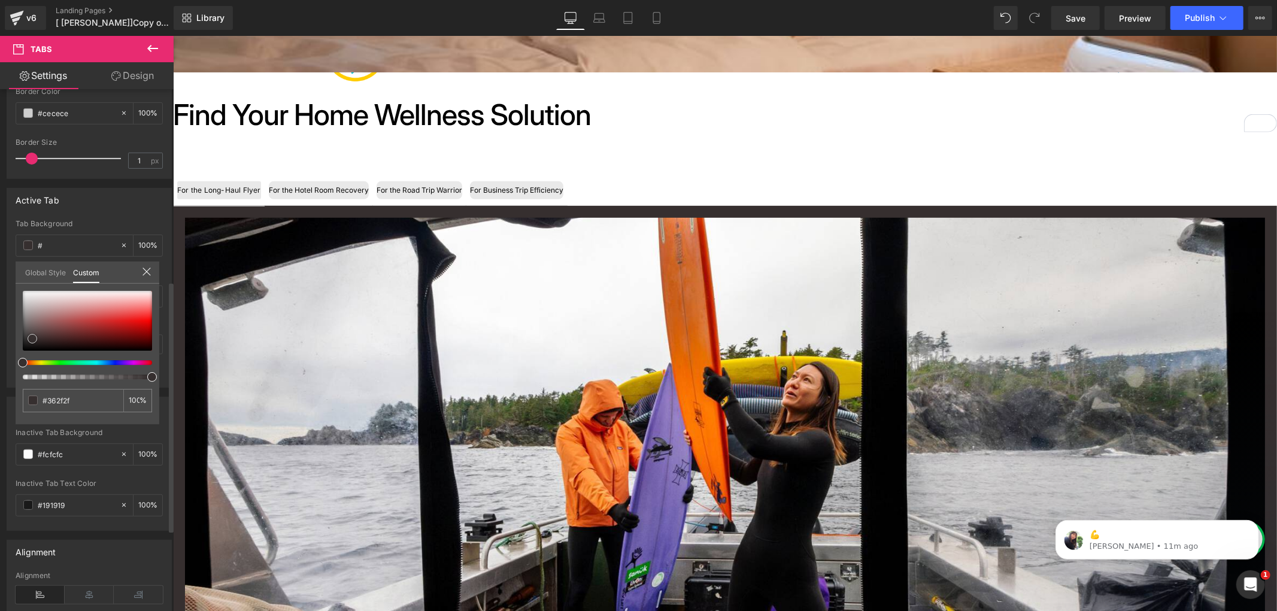
click at [32, 341] on span at bounding box center [33, 339] width 10 height 10
click at [151, 375] on span at bounding box center [152, 377] width 10 height 10
drag, startPoint x: 326, startPoint y: 412, endPoint x: 179, endPoint y: 375, distance: 151.4
click at [139, 377] on div at bounding box center [82, 377] width 129 height 5
click at [31, 346] on div at bounding box center [87, 321] width 129 height 60
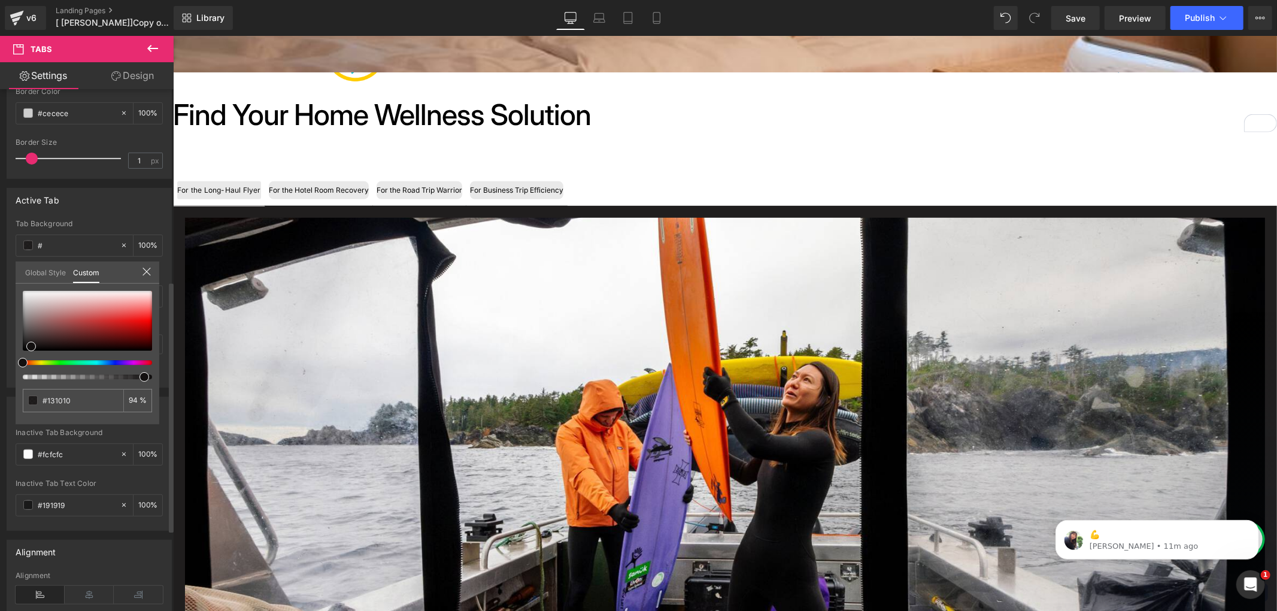
click at [147, 277] on icon at bounding box center [147, 272] width 10 height 10
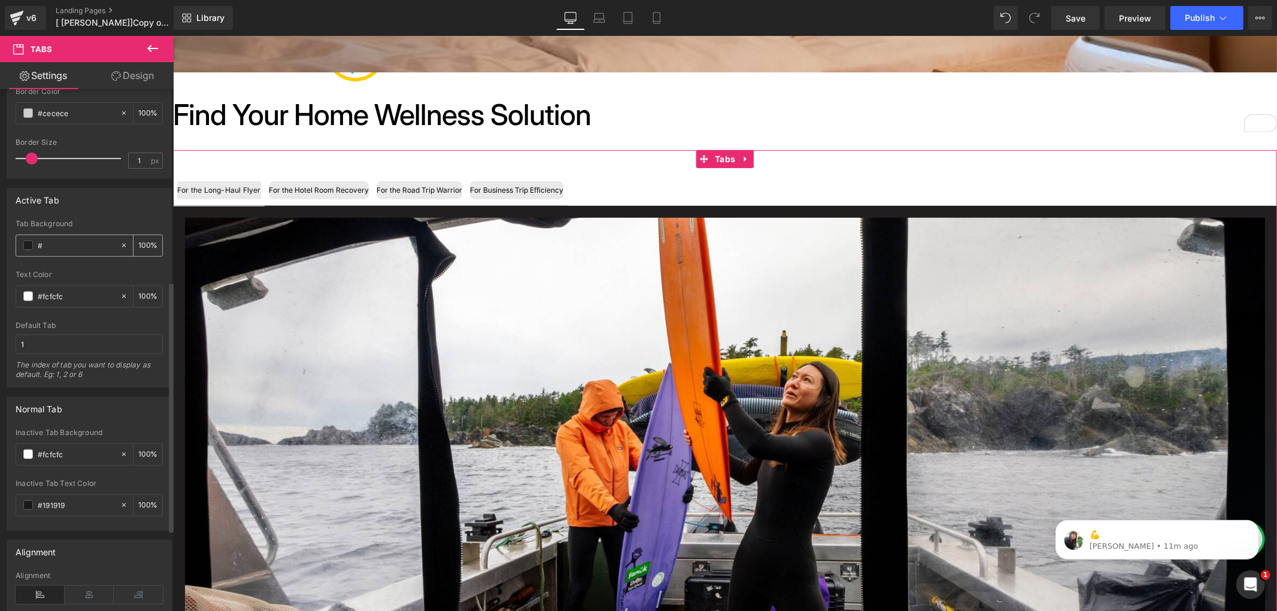
click at [80, 251] on input "#" at bounding box center [76, 245] width 77 height 13
paste input "91919"
type input "#191919"
click at [76, 278] on div "Text Color" at bounding box center [89, 275] width 147 height 8
click at [59, 353] on input "1" at bounding box center [89, 345] width 147 height 20
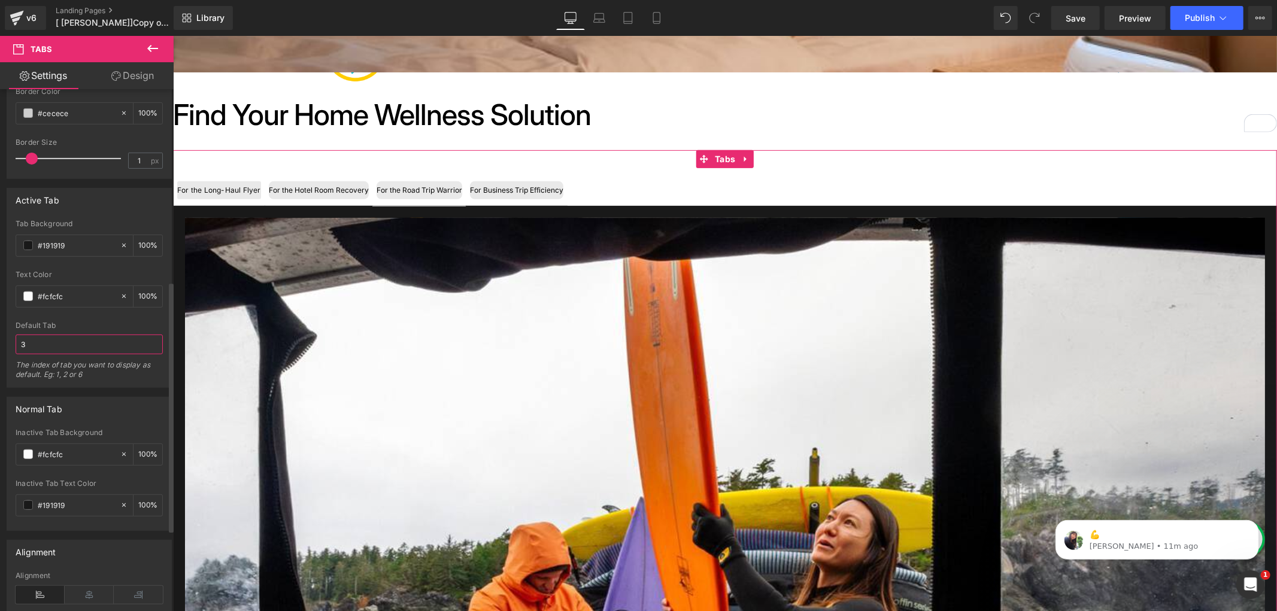
click at [46, 344] on input "3" at bounding box center [89, 345] width 147 height 20
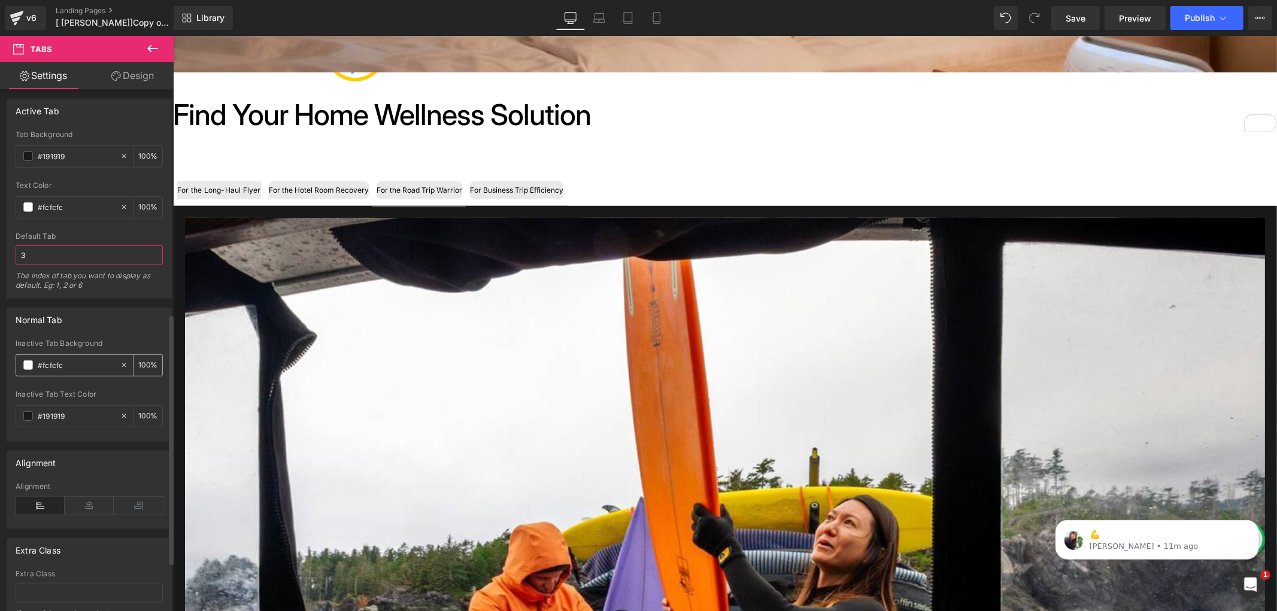
scroll to position [465, 0]
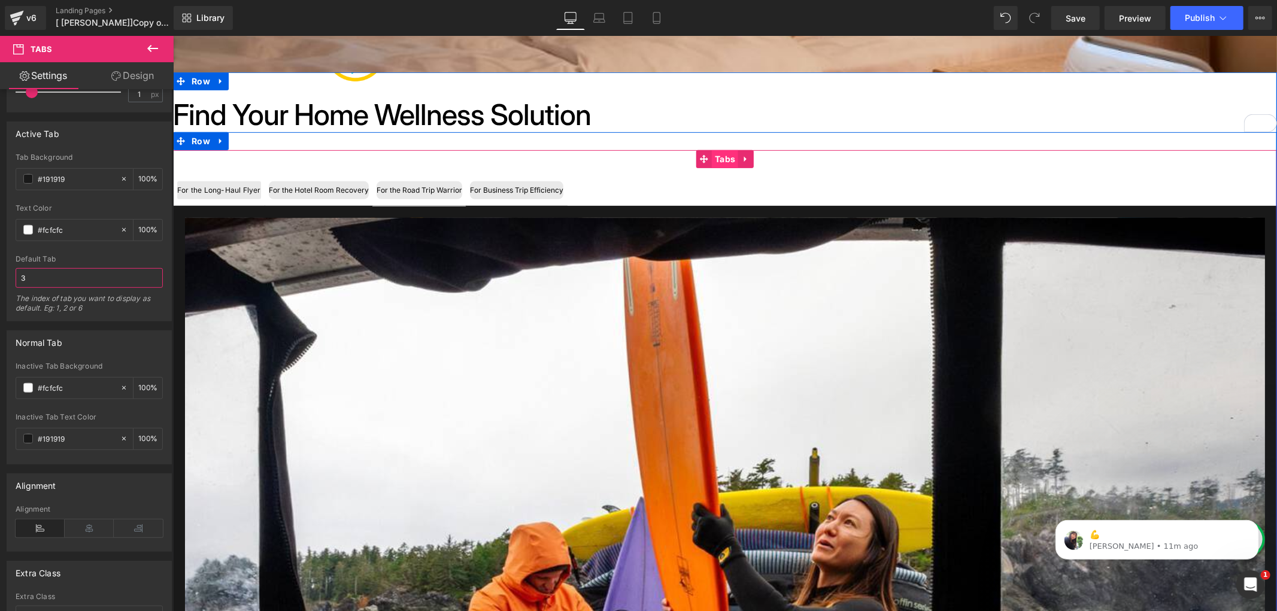
click at [714, 157] on span "Tabs" at bounding box center [724, 159] width 26 height 18
type input "3"
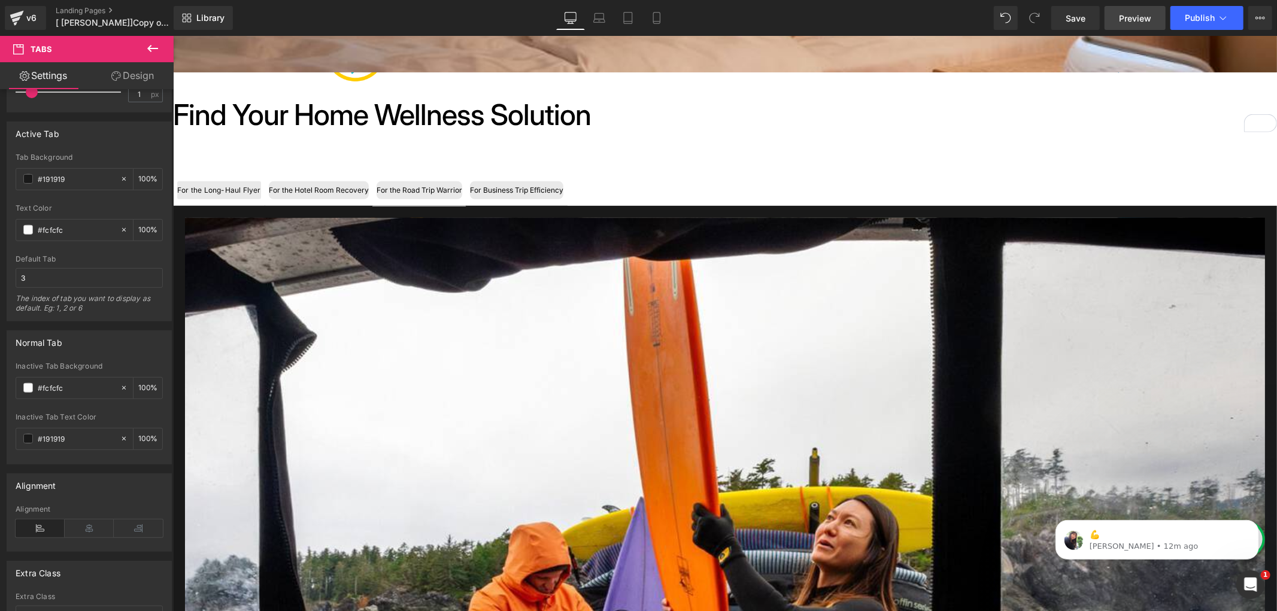
click at [1125, 17] on span "Preview" at bounding box center [1135, 18] width 32 height 13
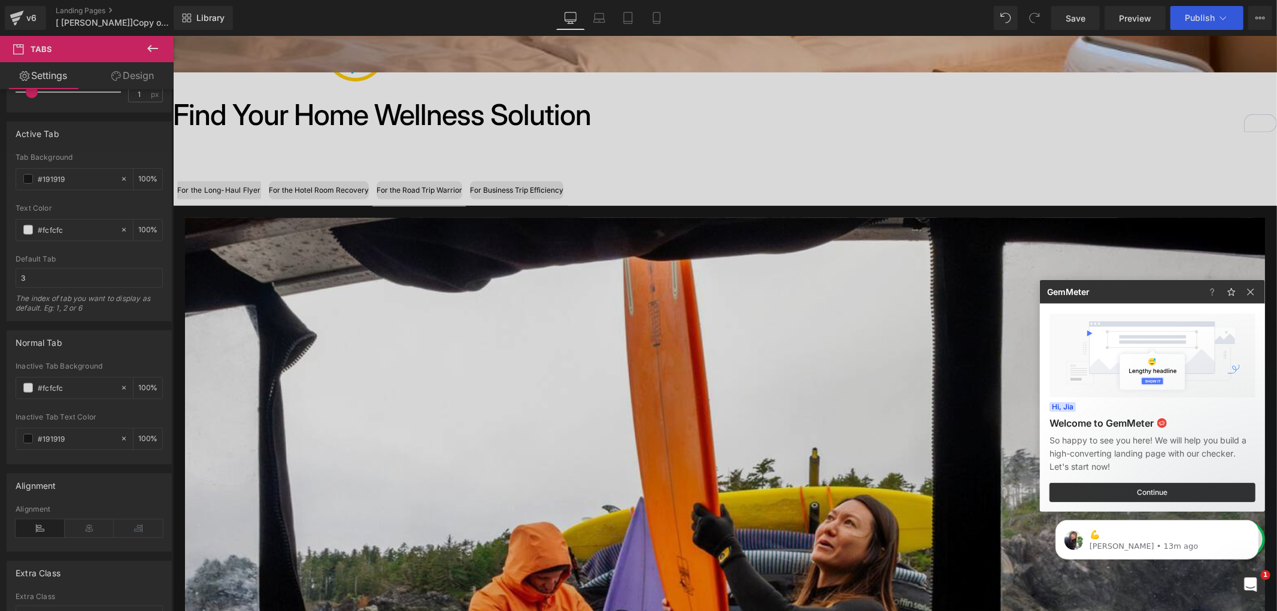
click at [315, 186] on div at bounding box center [638, 305] width 1277 height 611
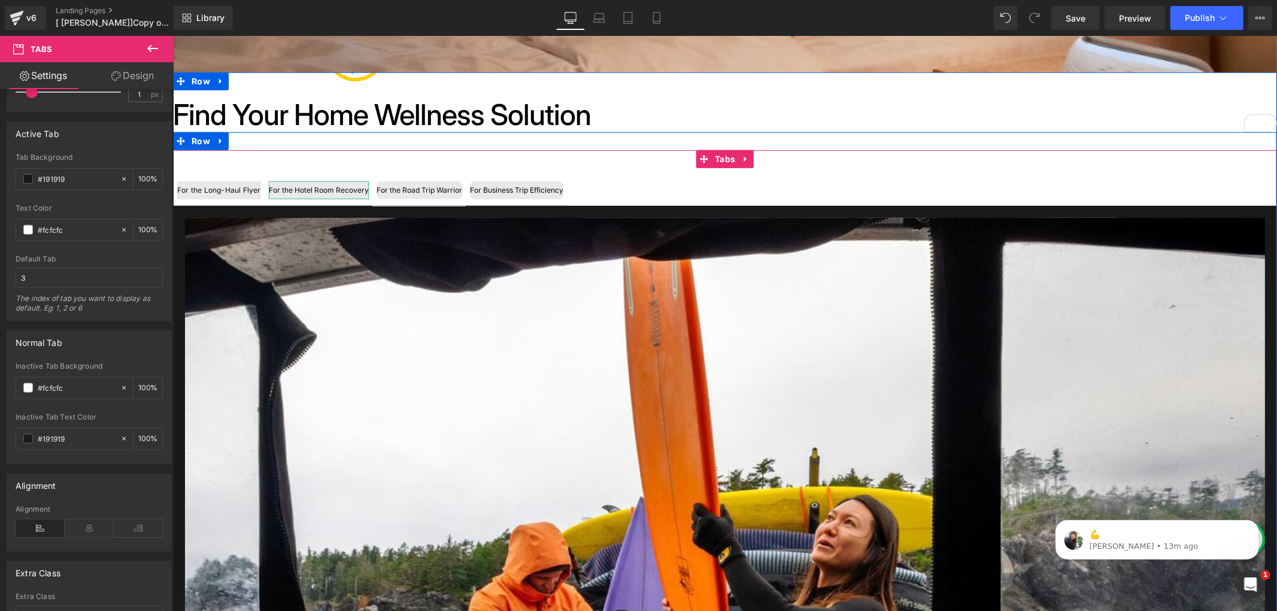
click at [419, 193] on div "For the Road Trip Warrior" at bounding box center [419, 190] width 86 height 18
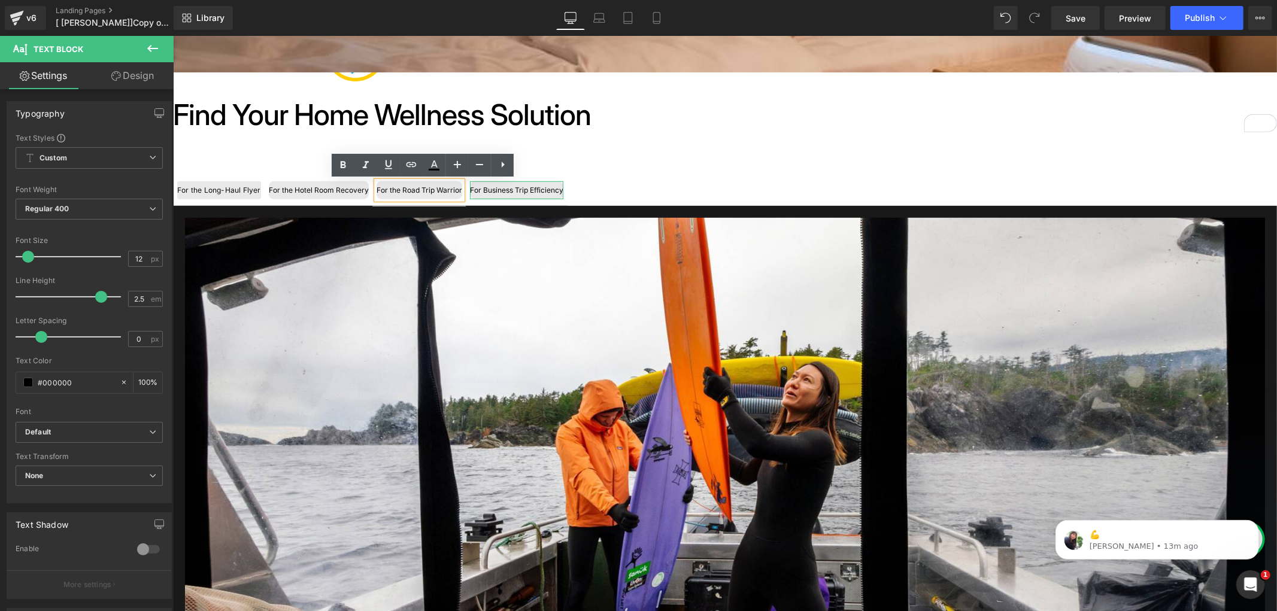
click at [484, 185] on div "For Business Trip Efficiency" at bounding box center [515, 190] width 93 height 18
click at [129, 68] on link "Design" at bounding box center [132, 75] width 87 height 27
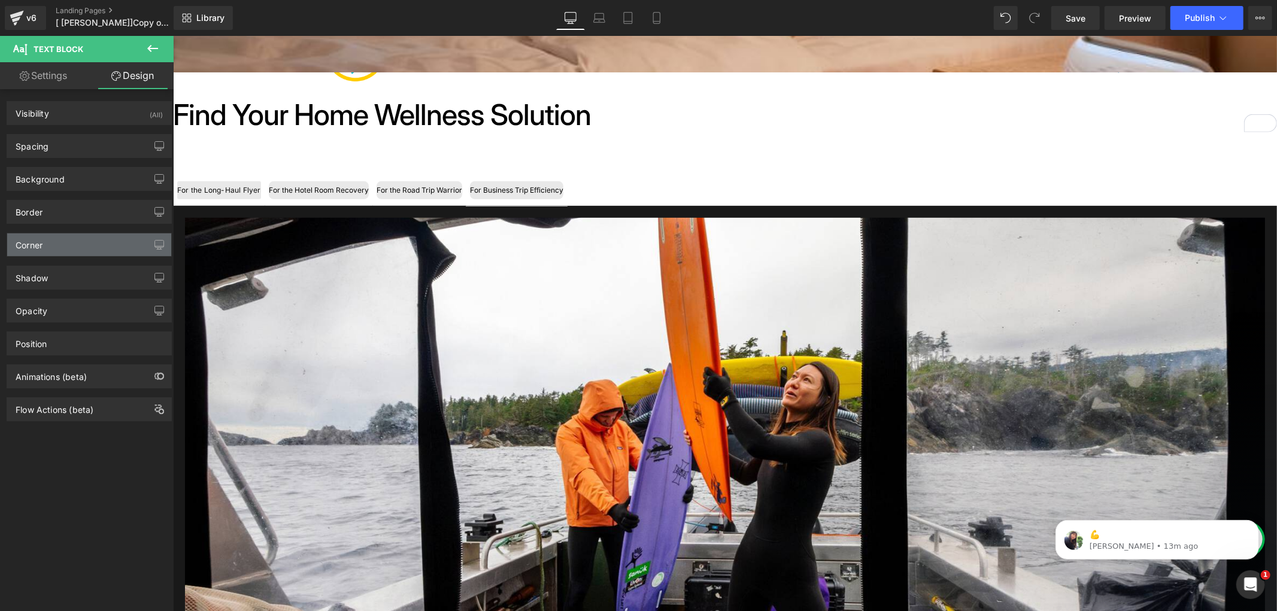
click at [50, 241] on div "Corner" at bounding box center [89, 244] width 164 height 23
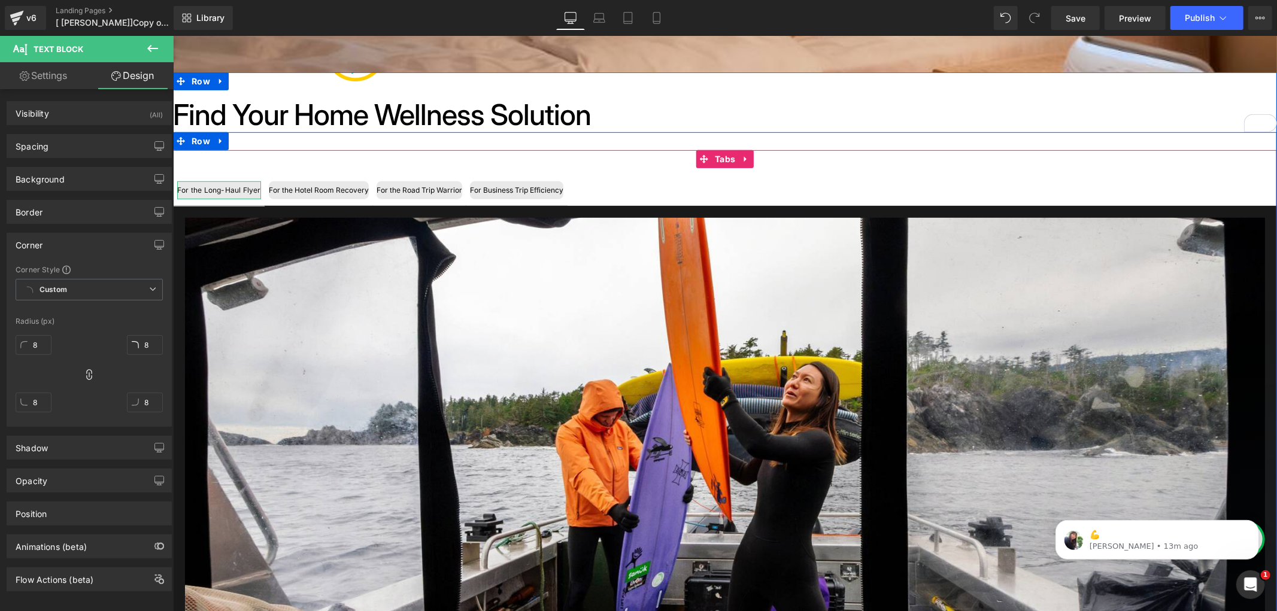
click at [213, 190] on div "For the Long-Haul Flyer" at bounding box center [219, 190] width 84 height 18
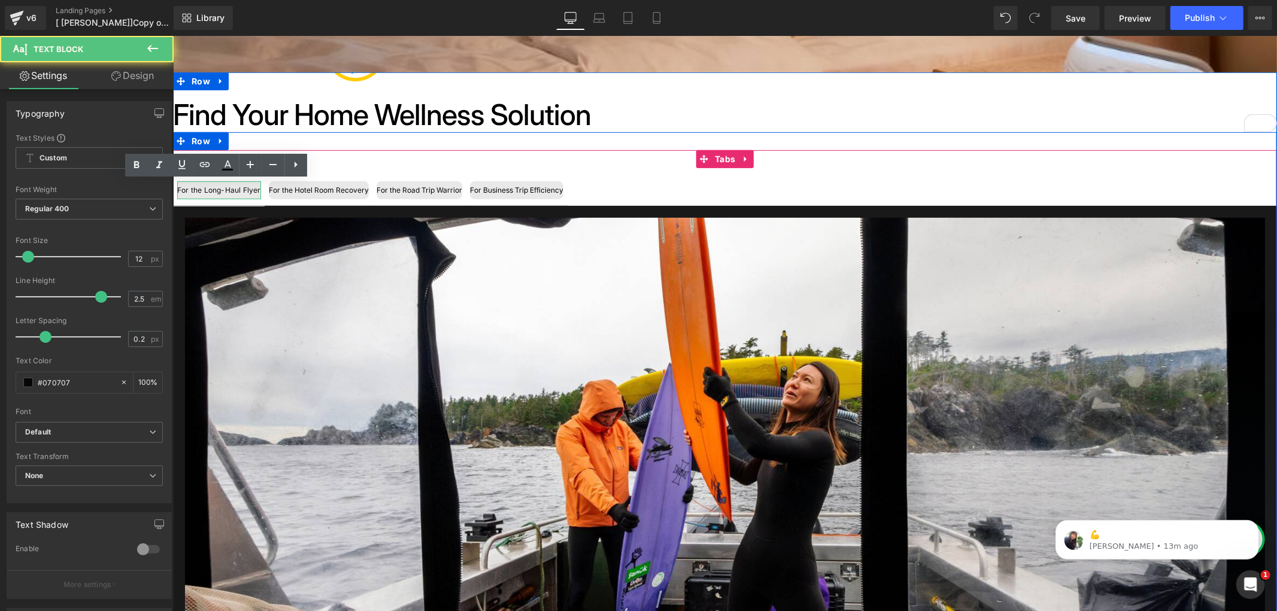
click at [213, 190] on div "For the Long-Haul Flyer" at bounding box center [219, 190] width 84 height 18
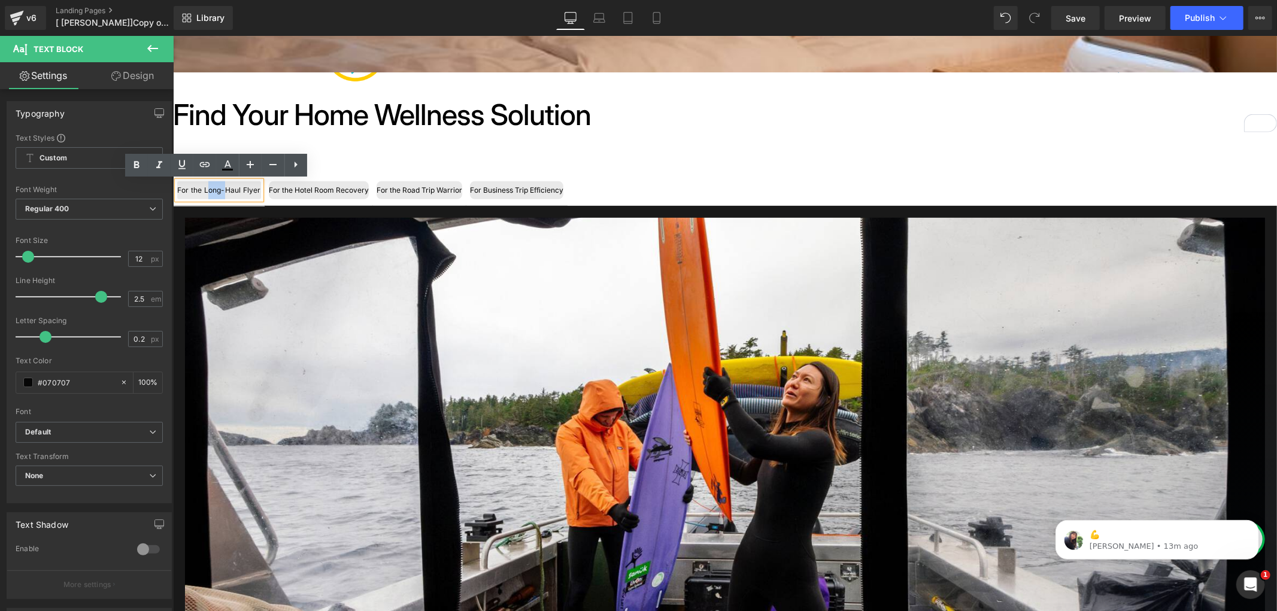
click at [441, 145] on div "For the Long-Haul Flyer Text Block For the Hotel Room Recovery Text Block For t…" at bounding box center [724, 458] width 1104 height 652
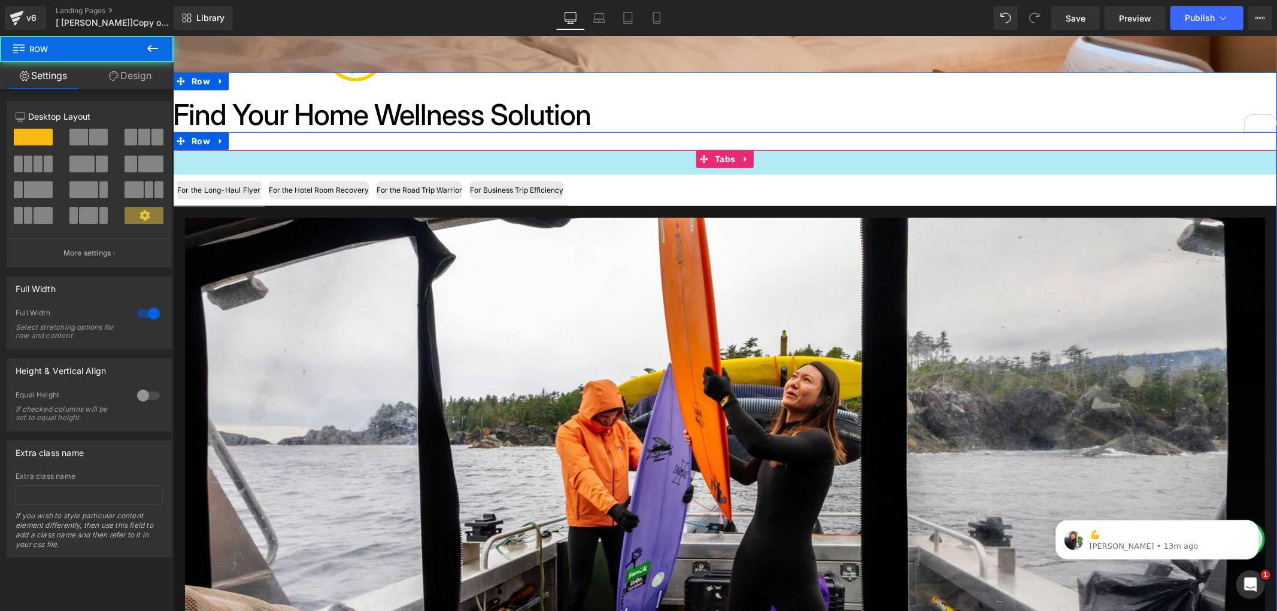
click at [351, 149] on div at bounding box center [724, 141] width 1104 height 18
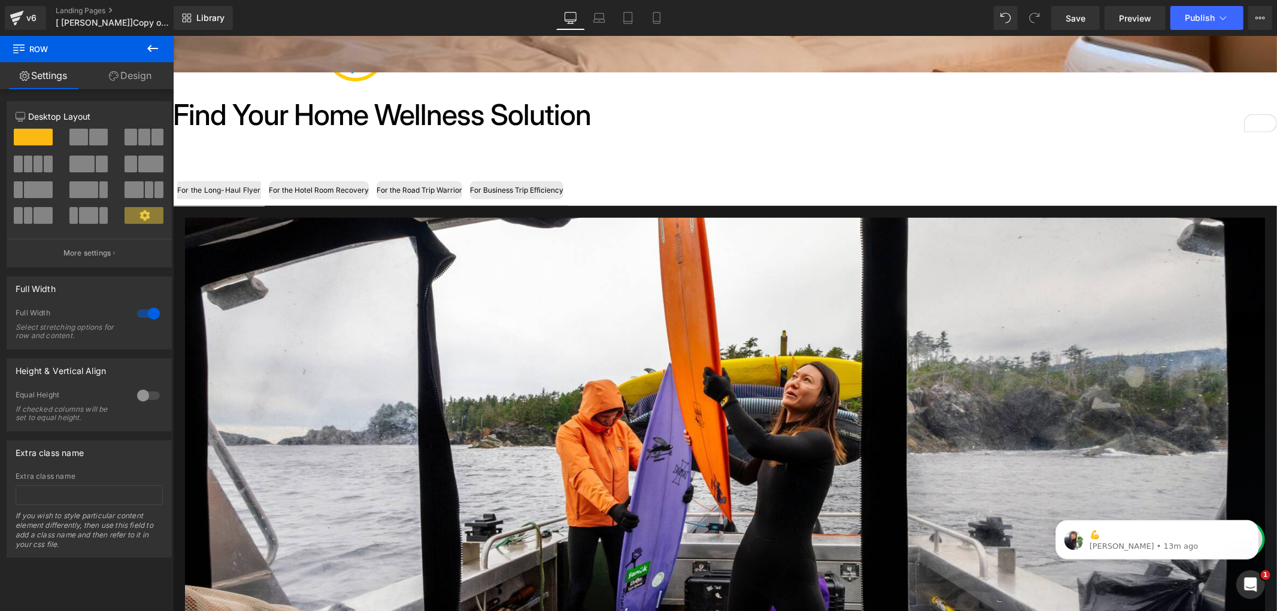
click at [144, 42] on button at bounding box center [153, 49] width 42 height 26
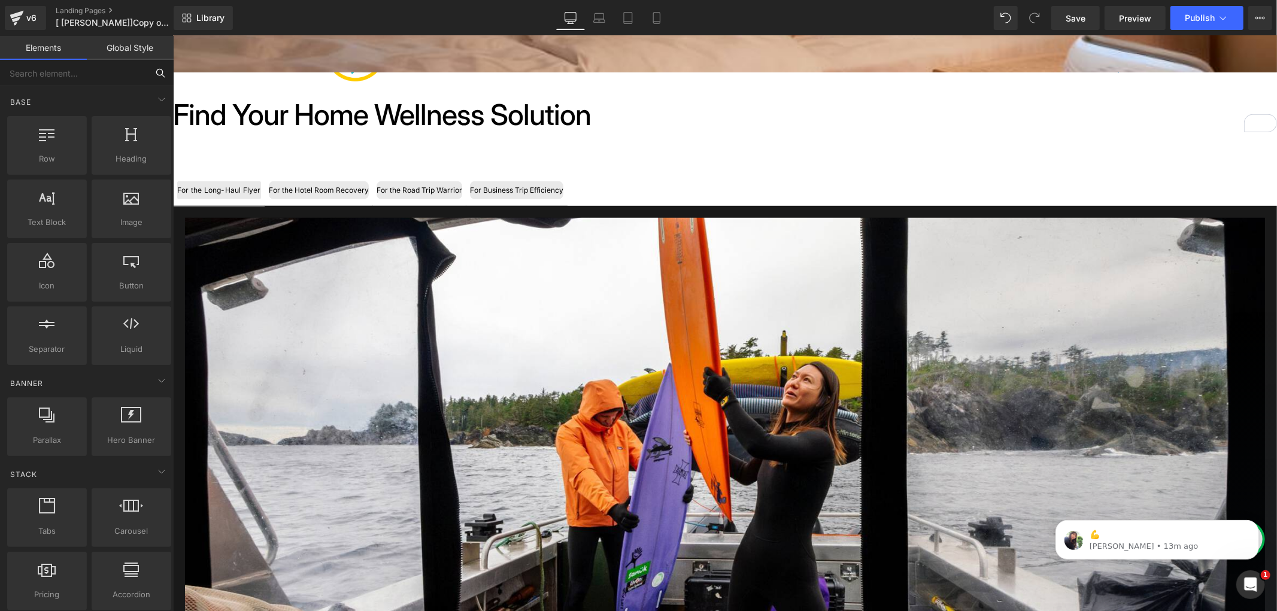
click at [92, 73] on input "text" at bounding box center [73, 73] width 147 height 26
type input "tab"
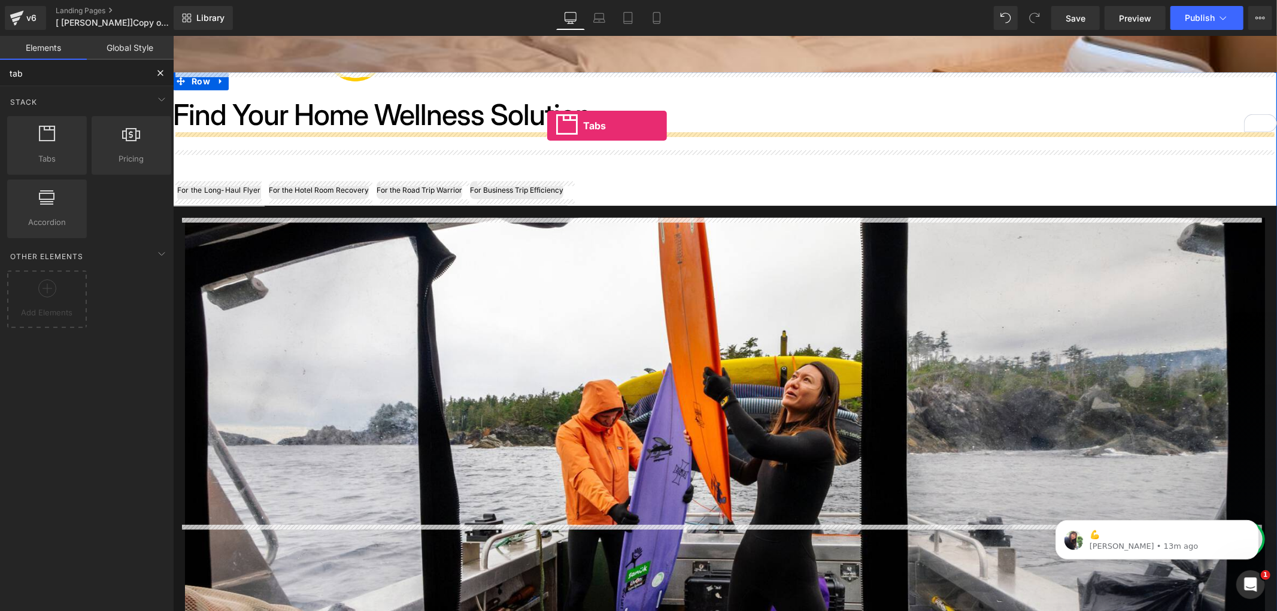
drag, startPoint x: 282, startPoint y: 180, endPoint x: 547, endPoint y: 125, distance: 270.2
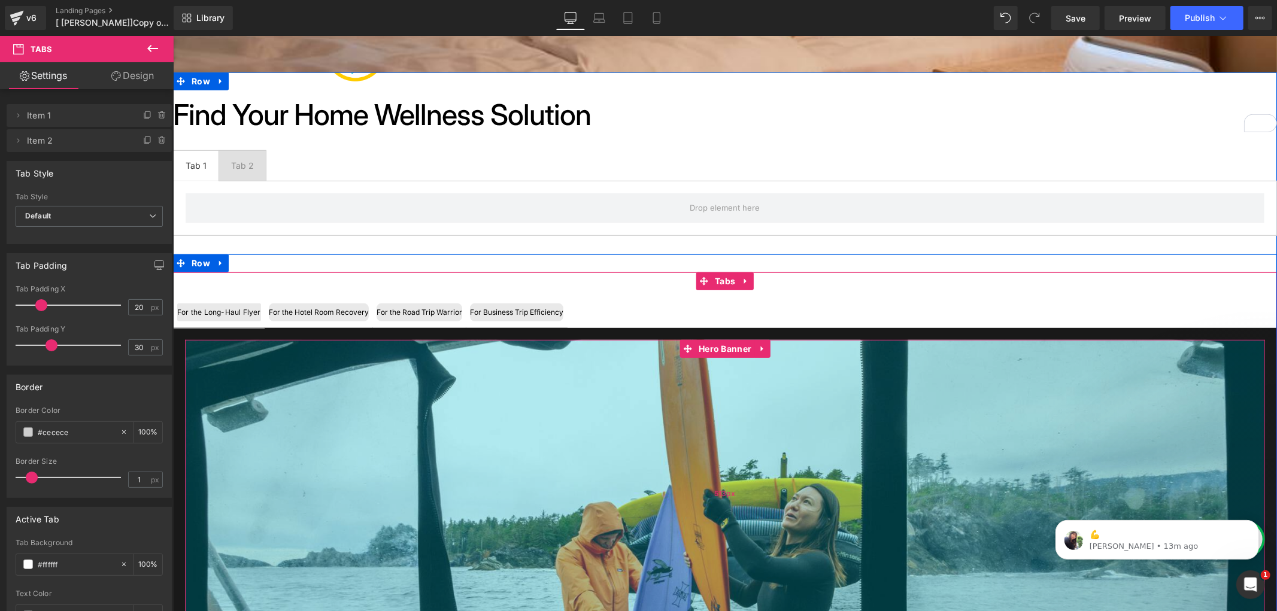
click at [718, 360] on div "513px" at bounding box center [724, 492] width 1080 height 307
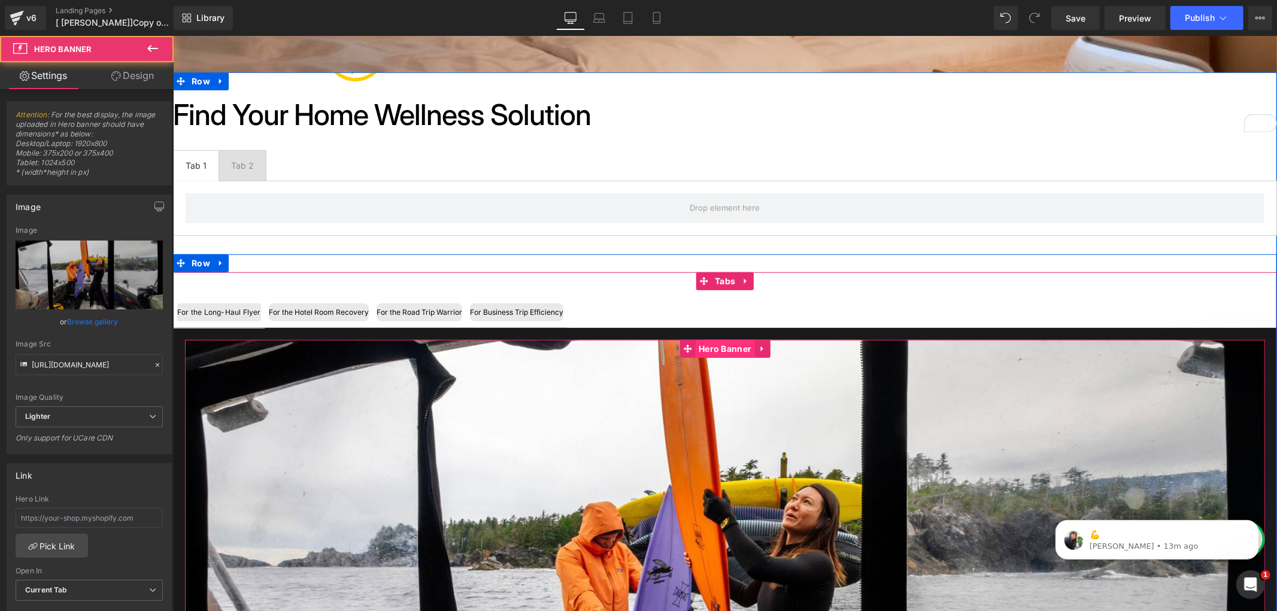
click at [718, 351] on span "Hero Banner" at bounding box center [724, 348] width 59 height 18
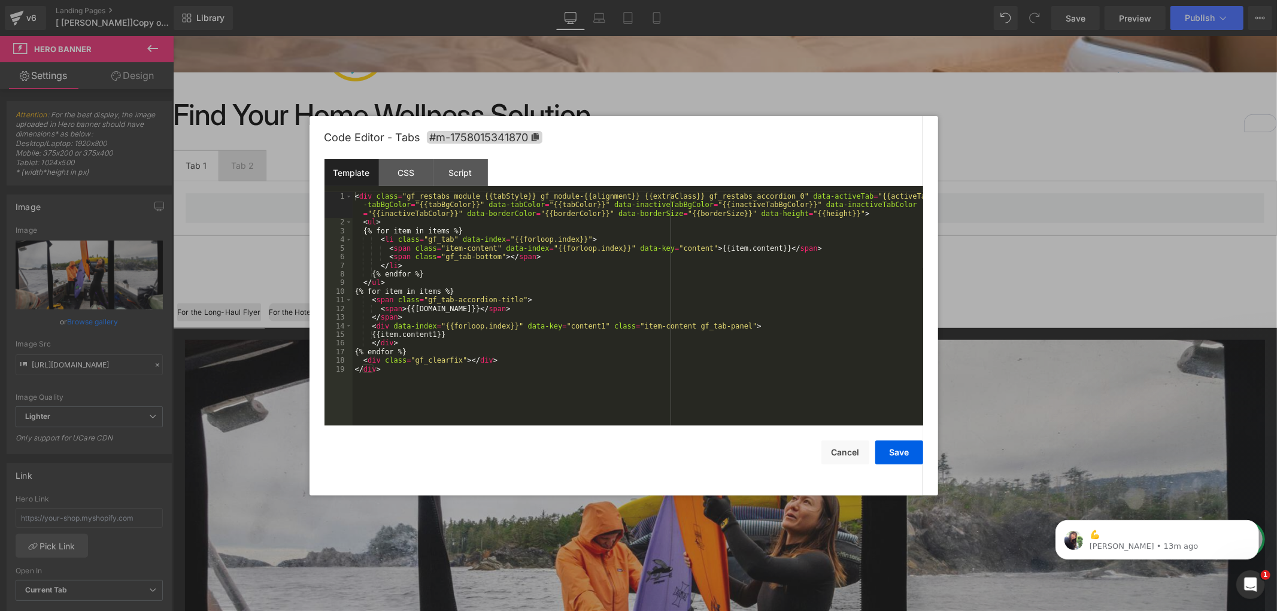
click at [702, 0] on div "Hero Banner You are previewing how the will restyle your page. You can not edit…" at bounding box center [638, 0] width 1277 height 0
click at [418, 169] on div "CSS" at bounding box center [406, 172] width 54 height 27
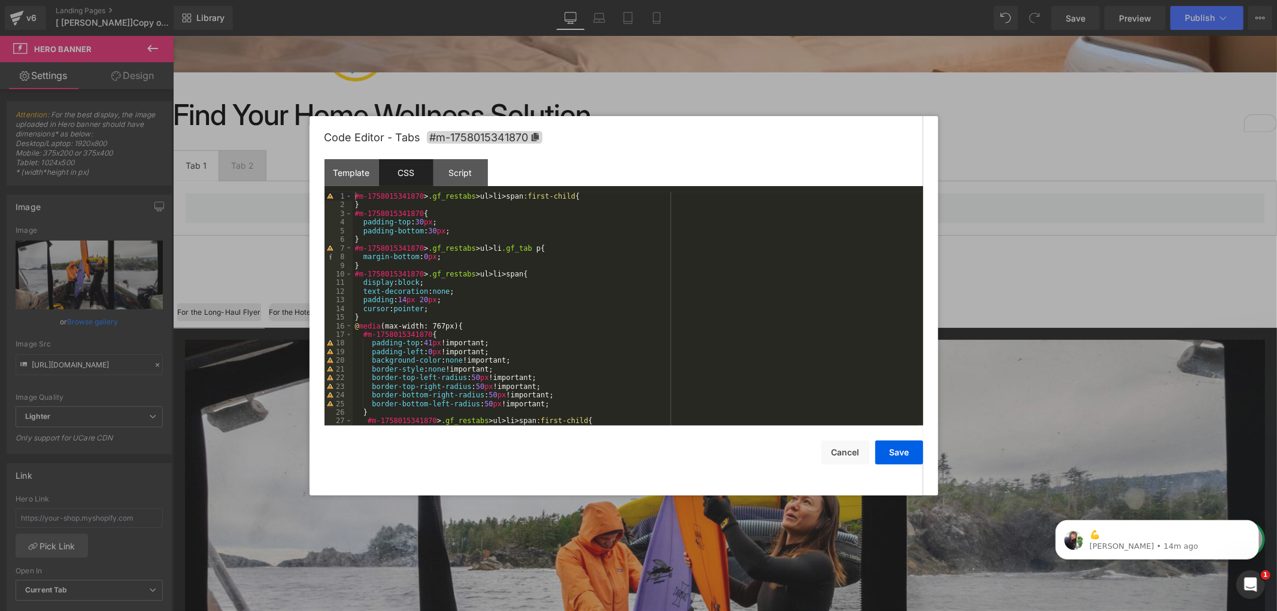
click at [222, 178] on div at bounding box center [638, 305] width 1277 height 611
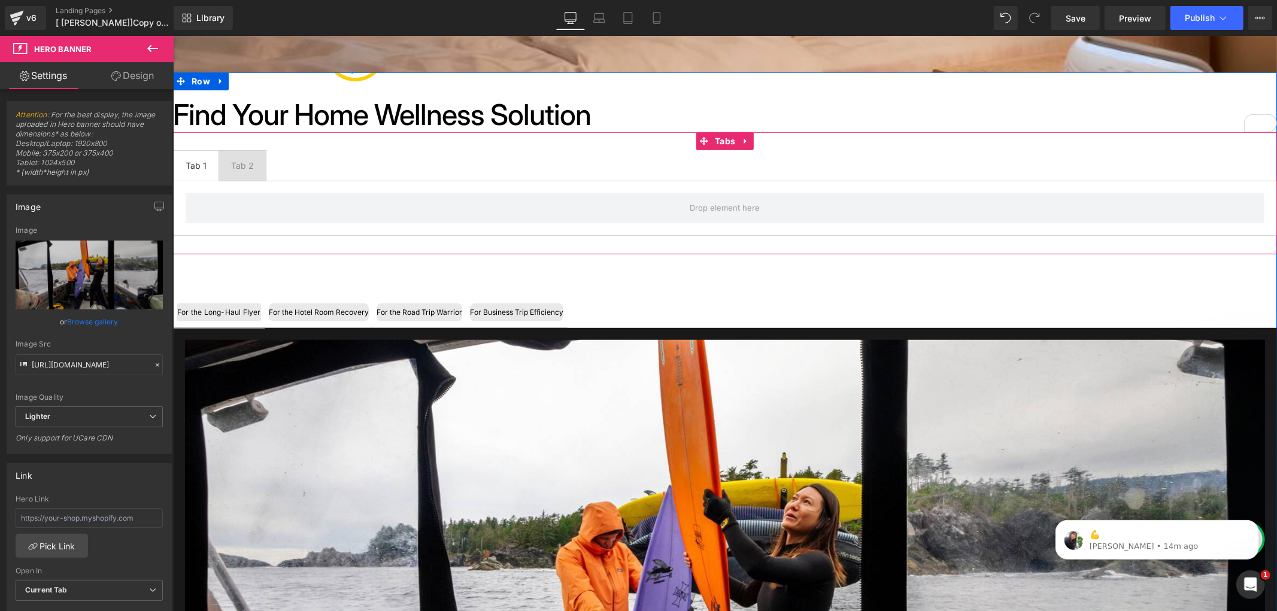
click at [195, 161] on div "Tab 1 Text Block" at bounding box center [195, 165] width 21 height 13
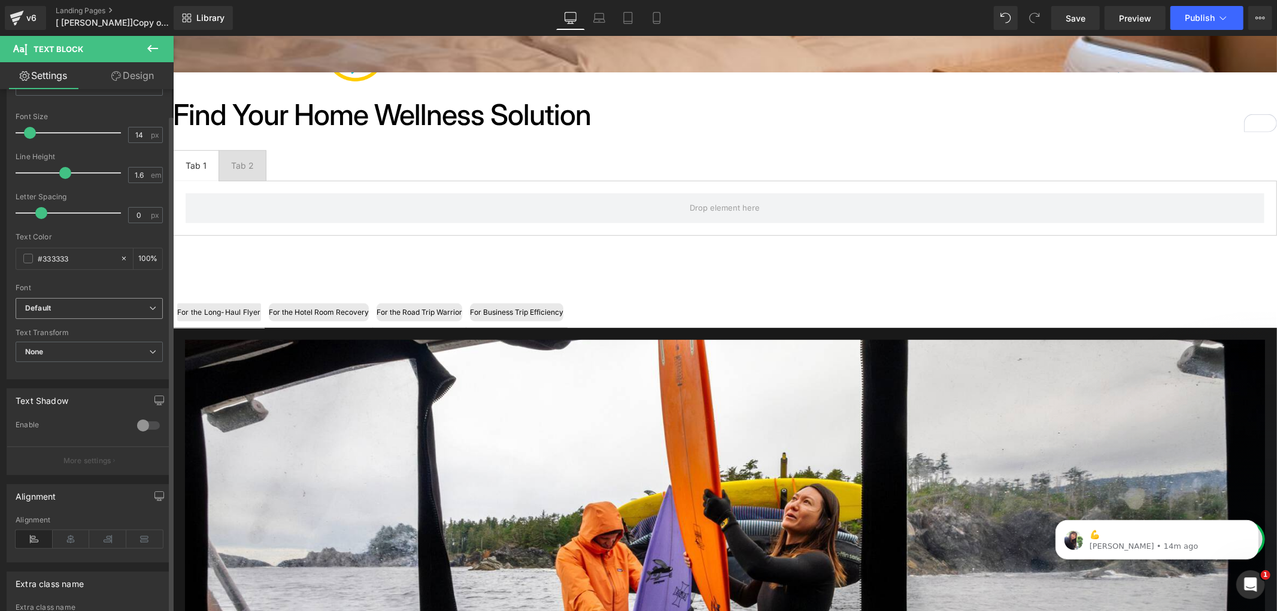
scroll to position [66, 0]
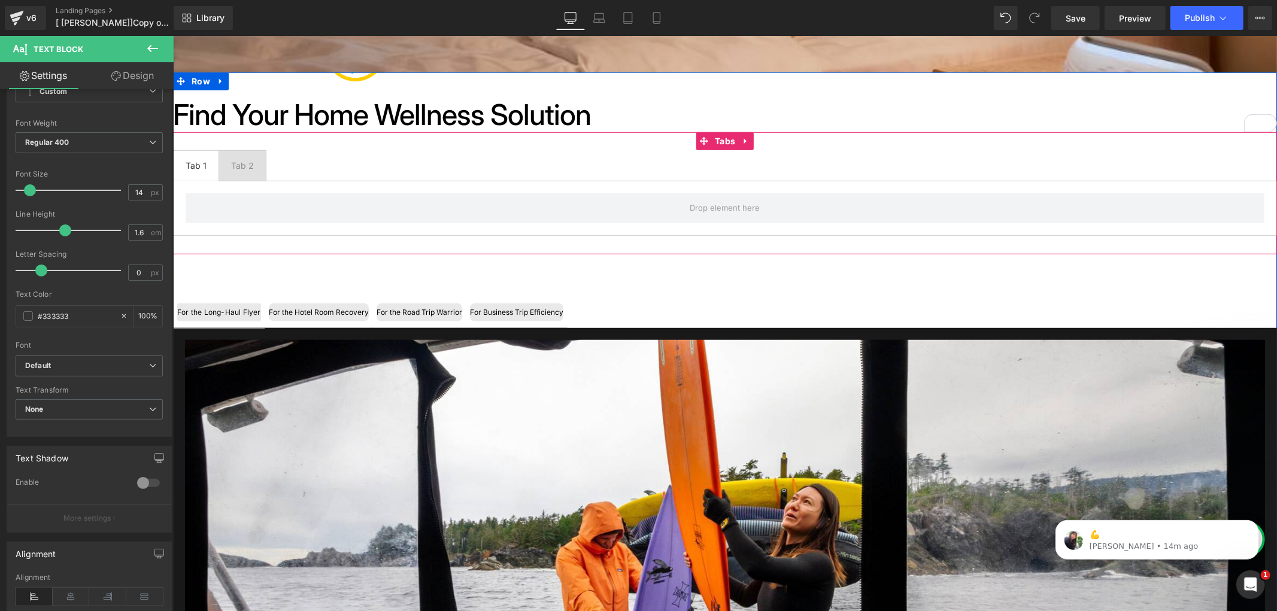
click at [337, 156] on ul "Tab 1 Text Block Tab 2 Text Block" at bounding box center [724, 165] width 1104 height 31
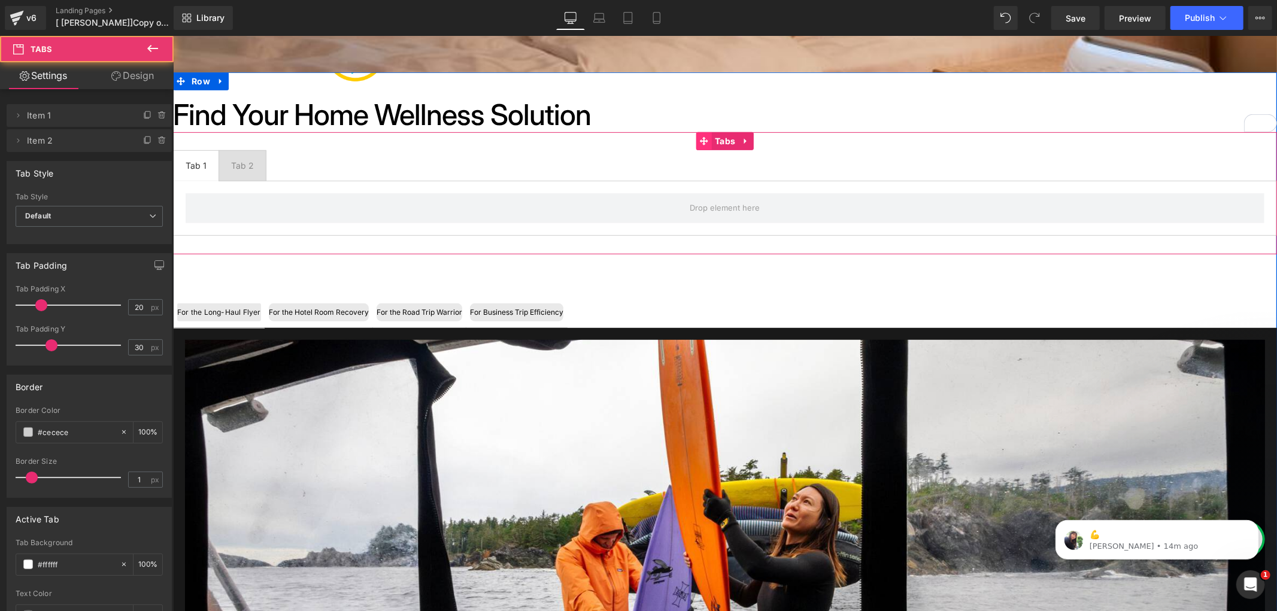
click at [700, 142] on icon at bounding box center [703, 140] width 8 height 8
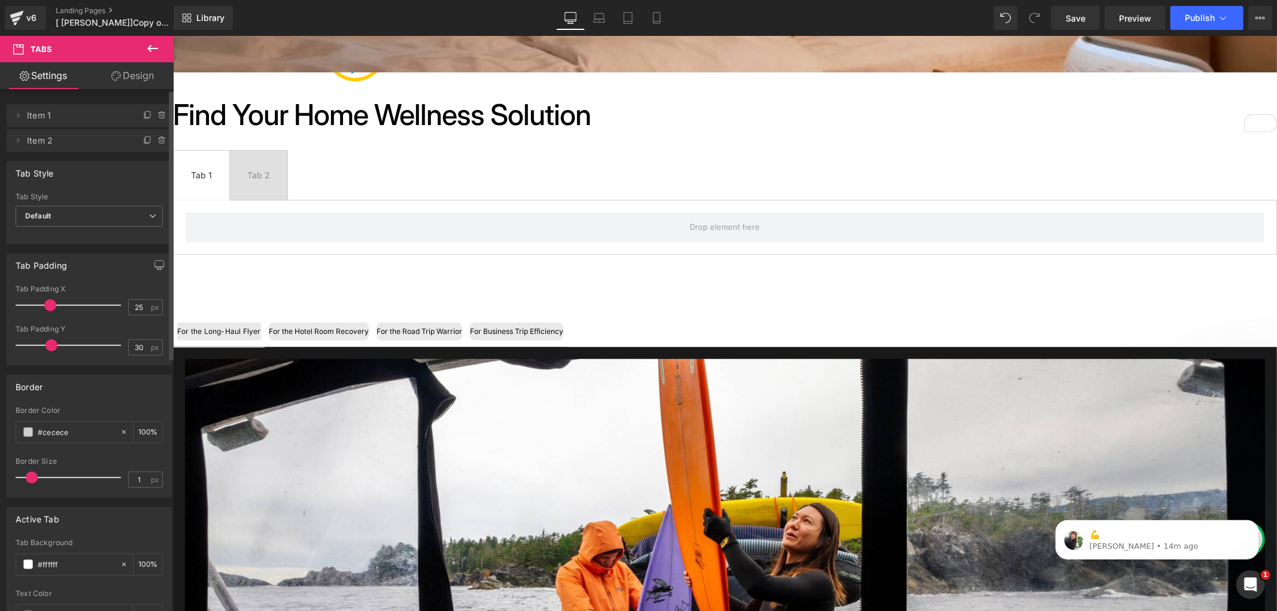
type input "24"
drag, startPoint x: 38, startPoint y: 304, endPoint x: 43, endPoint y: 313, distance: 9.9
click at [43, 313] on div at bounding box center [71, 305] width 99 height 24
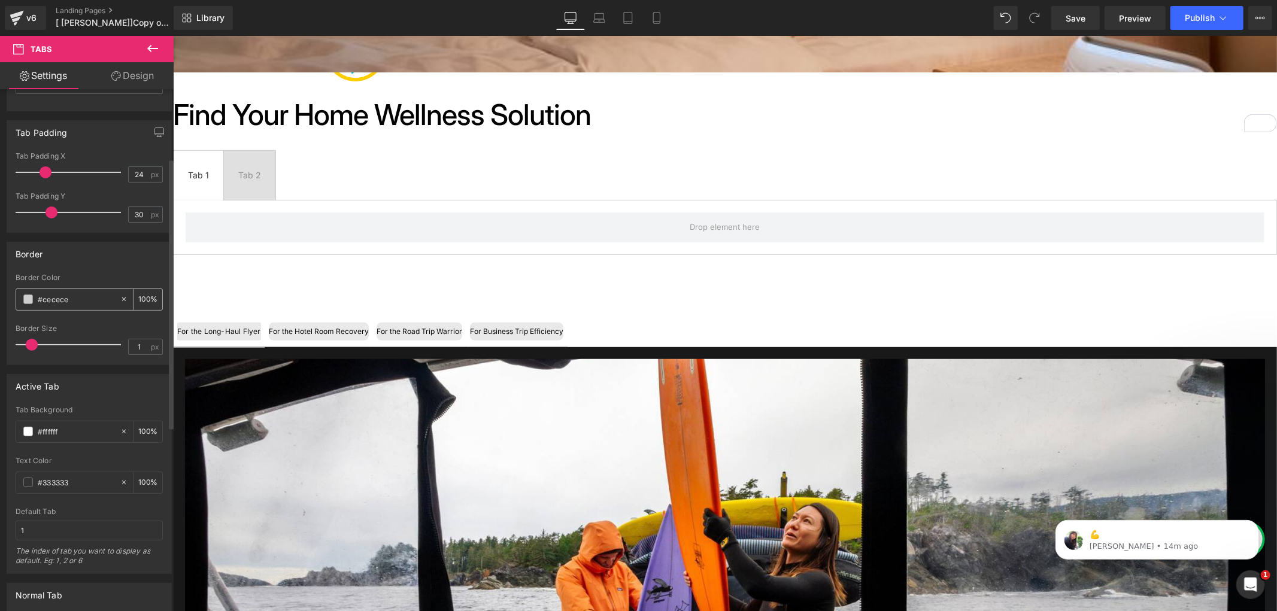
click at [123, 301] on div at bounding box center [127, 299] width 14 height 21
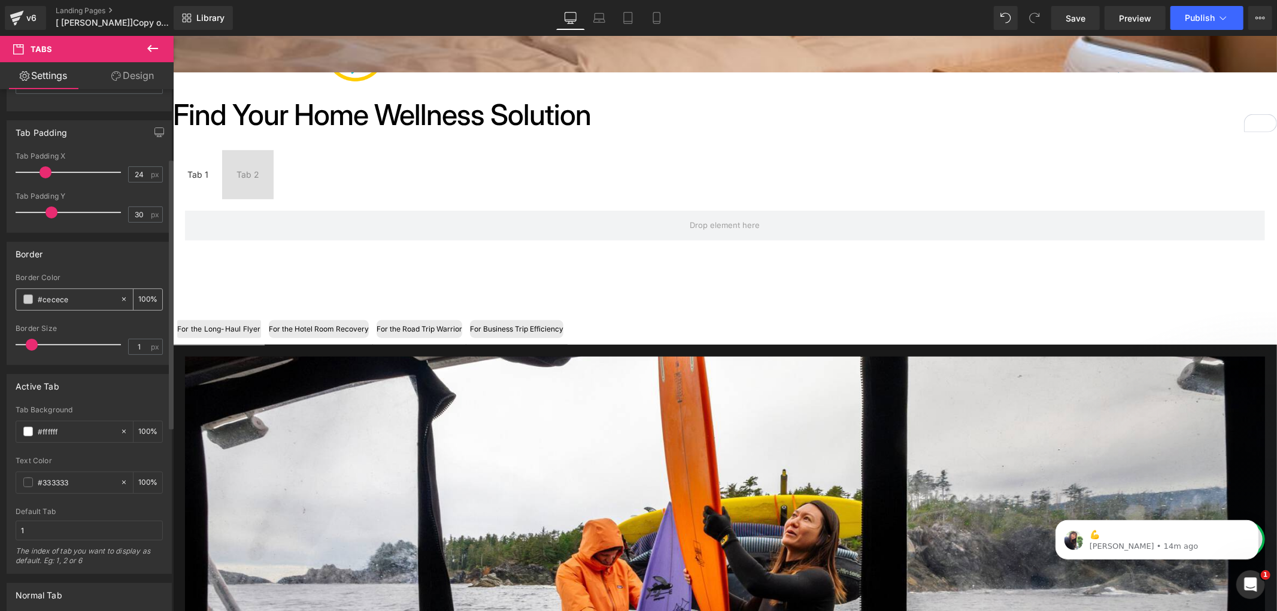
type input "none"
type input "0"
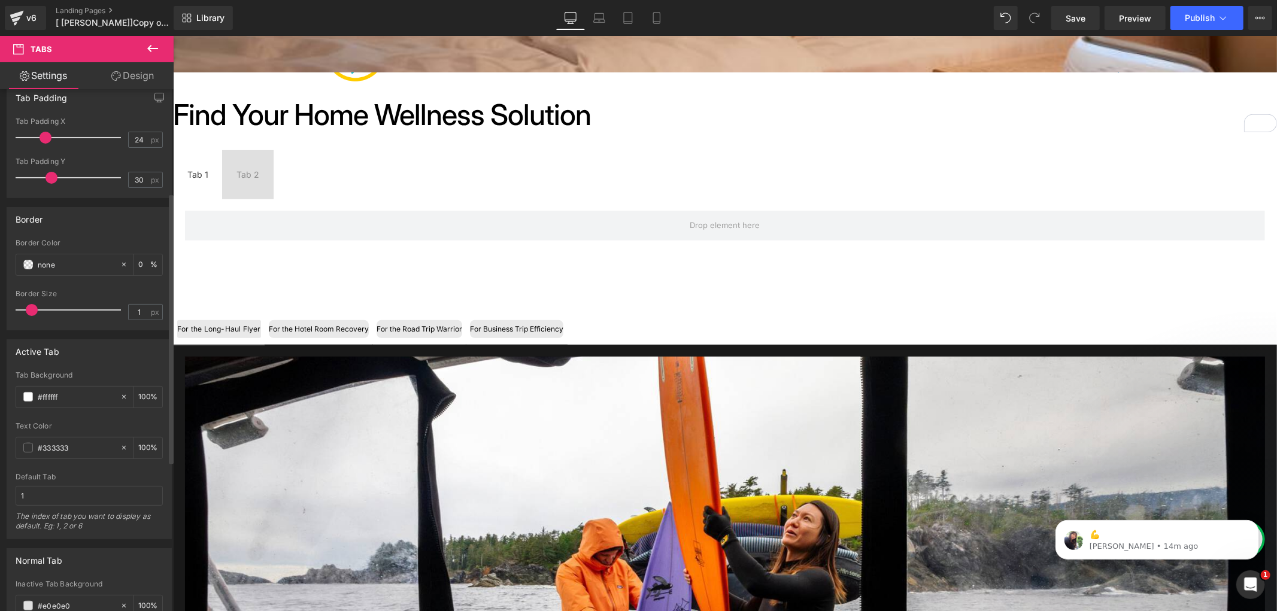
scroll to position [199, 0]
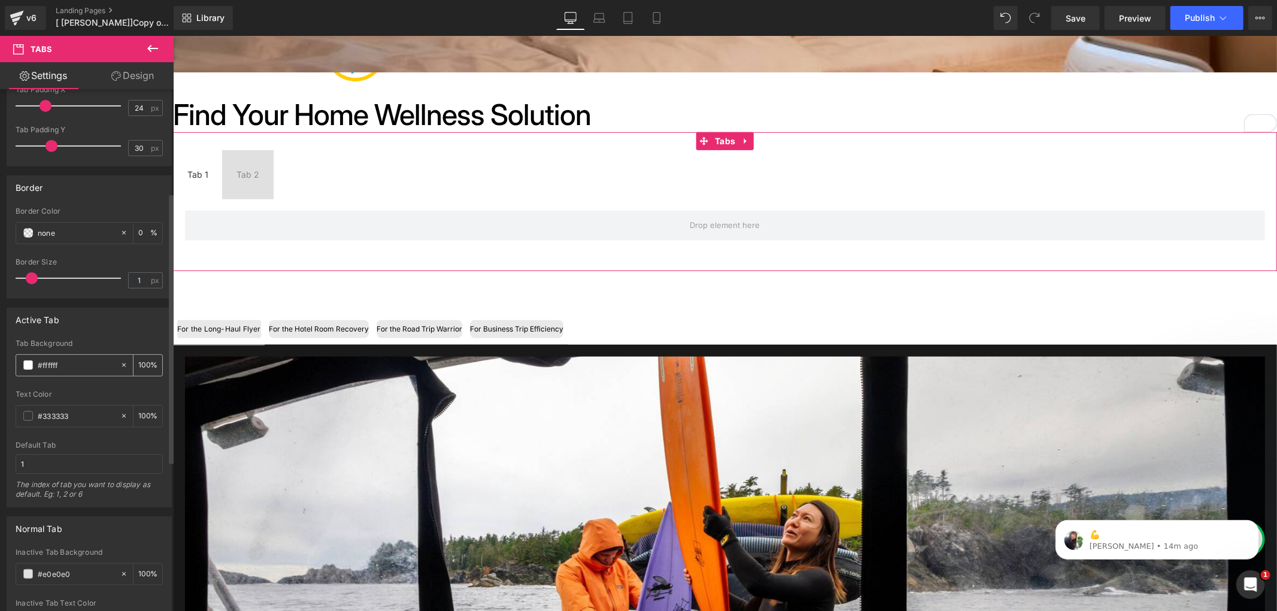
click at [32, 366] on span at bounding box center [28, 365] width 10 height 10
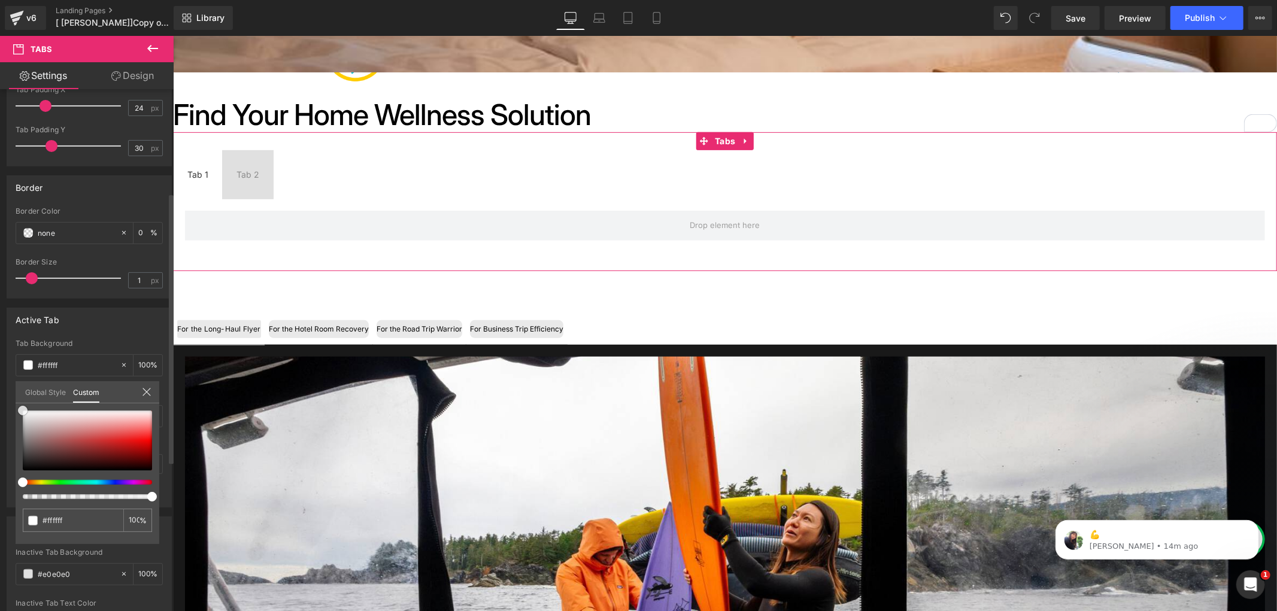
type input "#2e2c2c"
click at [26, 460] on div at bounding box center [87, 441] width 129 height 60
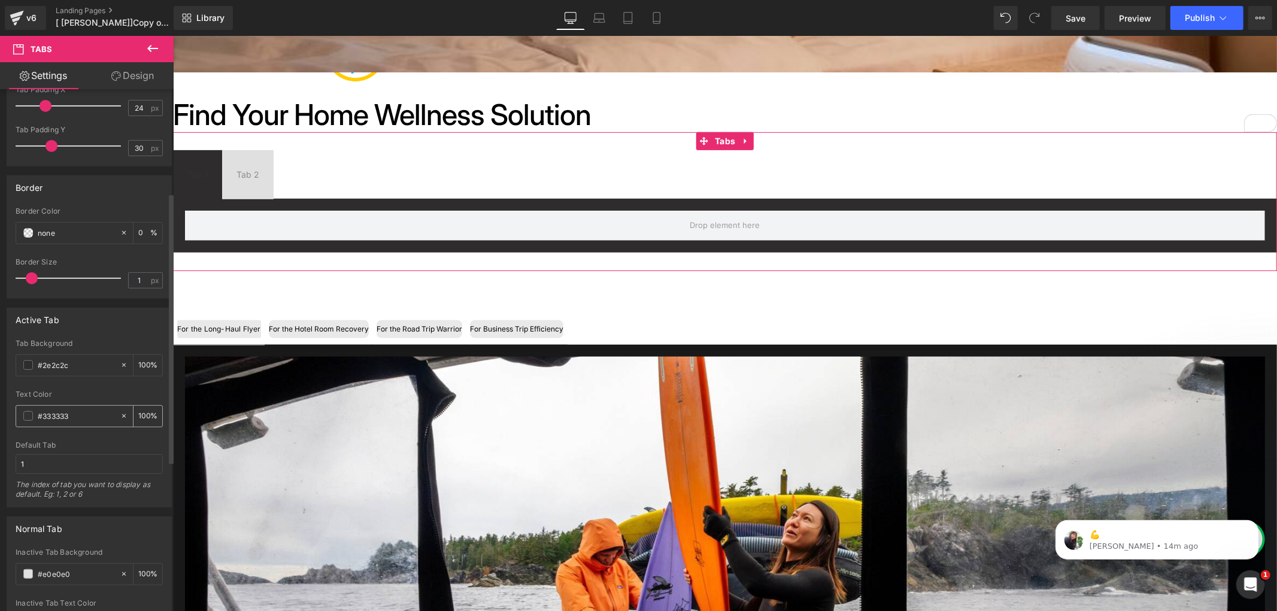
click at [80, 414] on input "#333333" at bounding box center [76, 415] width 77 height 13
click at [22, 415] on div "#333333" at bounding box center [68, 416] width 104 height 21
click at [28, 408] on div "#333333" at bounding box center [68, 416] width 104 height 21
click at [113, 417] on div "#333333" at bounding box center [68, 416] width 104 height 21
click at [120, 417] on icon at bounding box center [124, 416] width 8 height 8
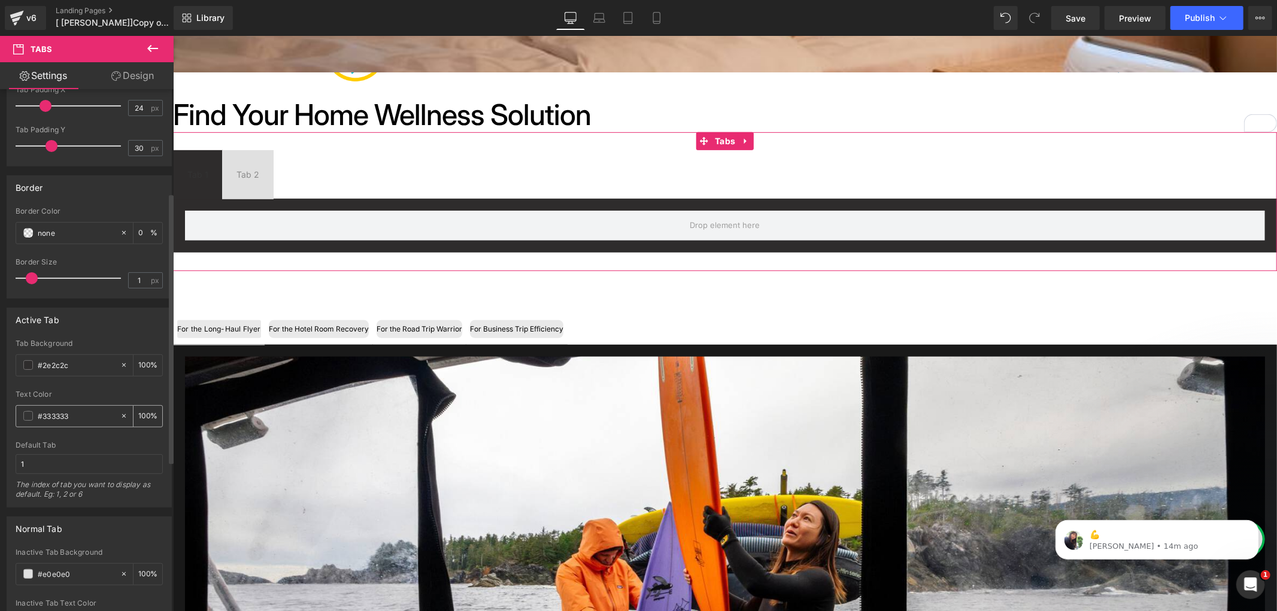
type input "none"
type input "0"
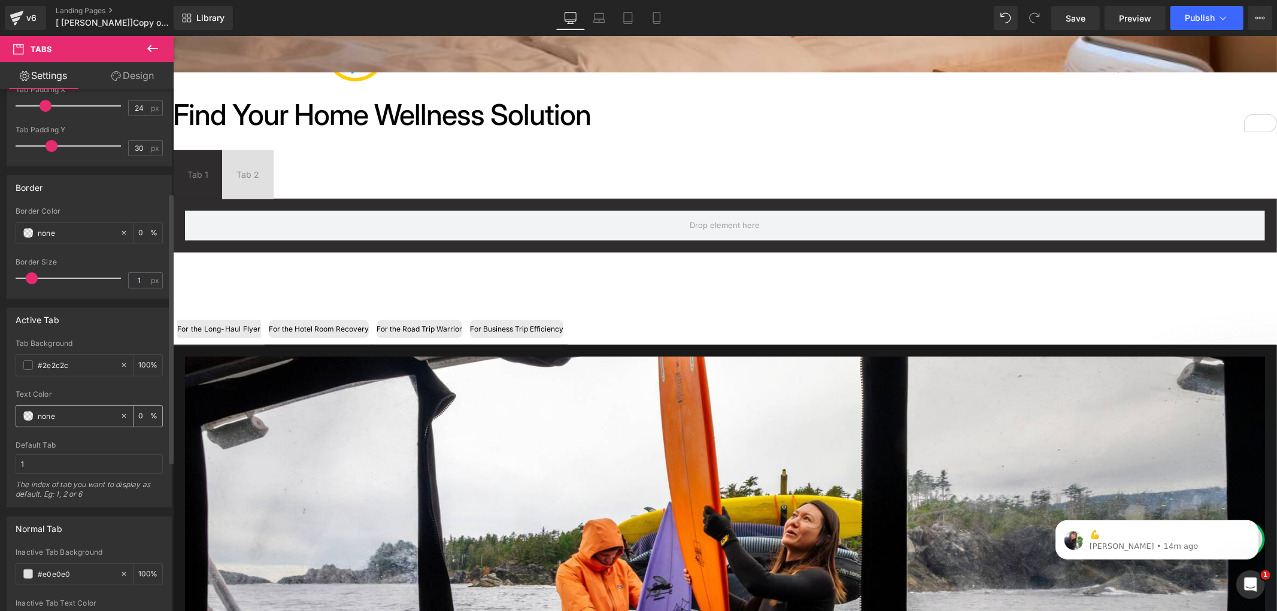
click at [28, 415] on span at bounding box center [28, 416] width 10 height 10
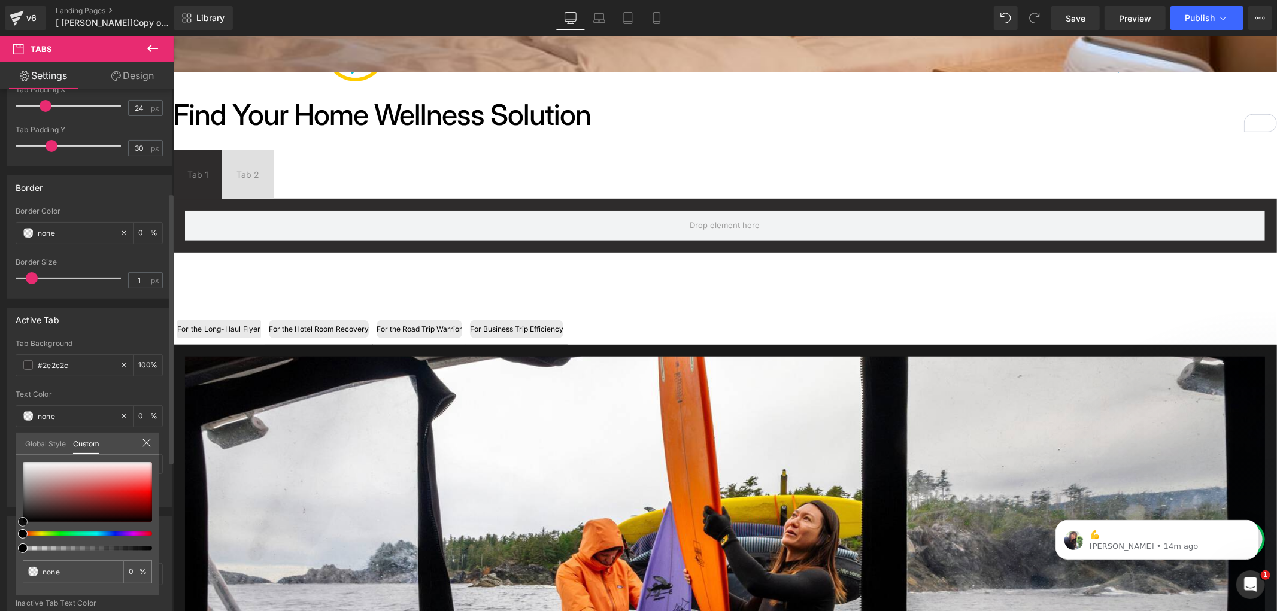
type input "#e5dbdb"
type input "100"
type input "#e5dbdb"
type input "100"
click at [43, 469] on div at bounding box center [87, 492] width 129 height 60
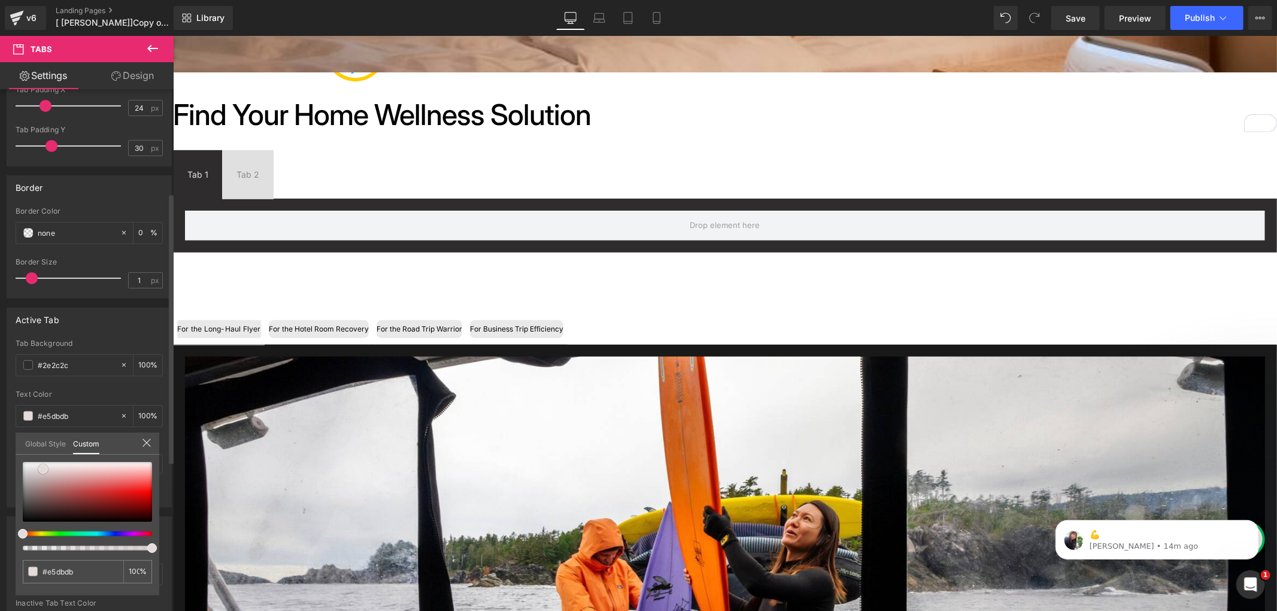
type input "#ffffff"
click at [32, 462] on div at bounding box center [87, 492] width 129 height 60
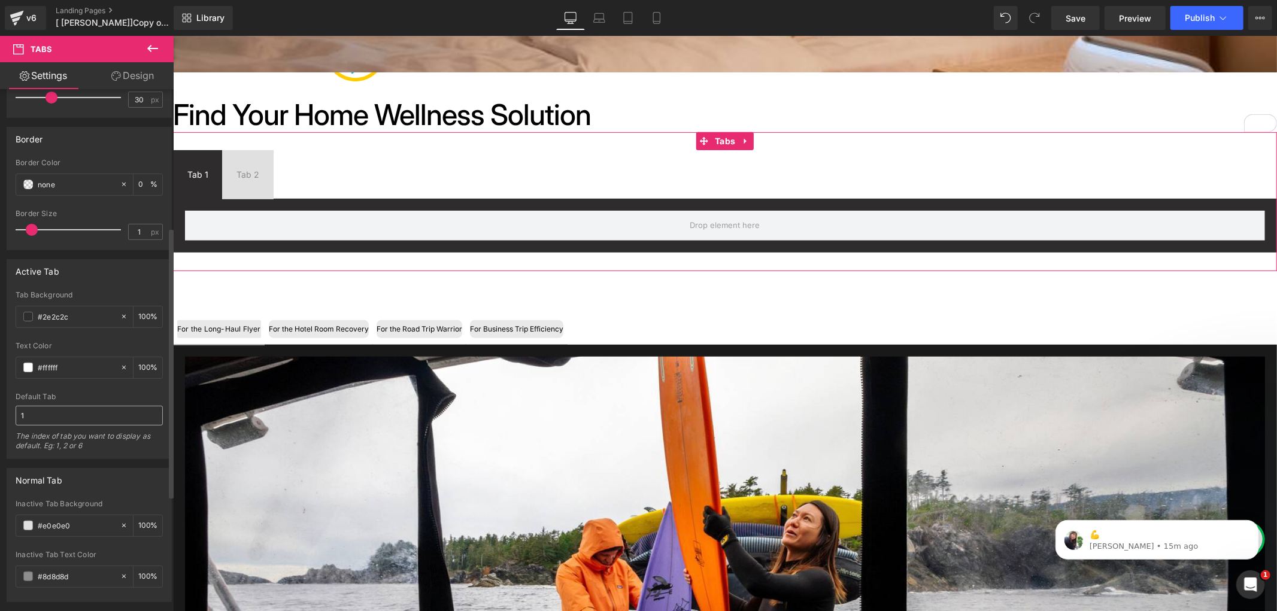
scroll to position [266, 0]
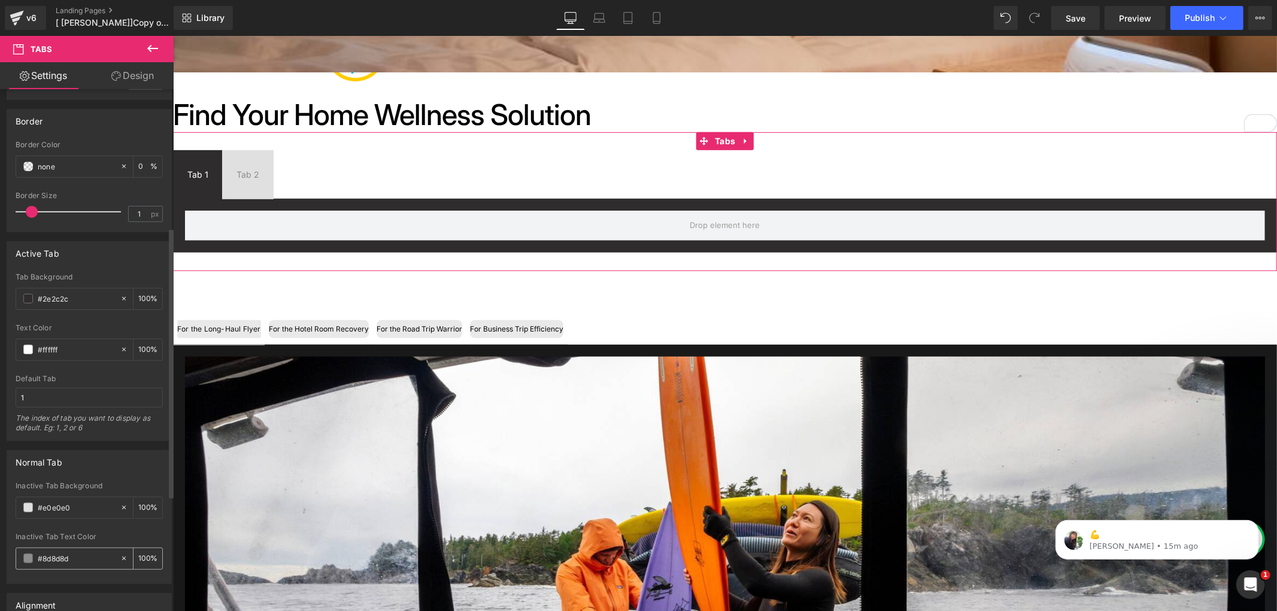
click at [54, 562] on input "#8d8d8d" at bounding box center [76, 558] width 77 height 13
click at [34, 554] on div "#8d8d8d" at bounding box center [68, 558] width 104 height 21
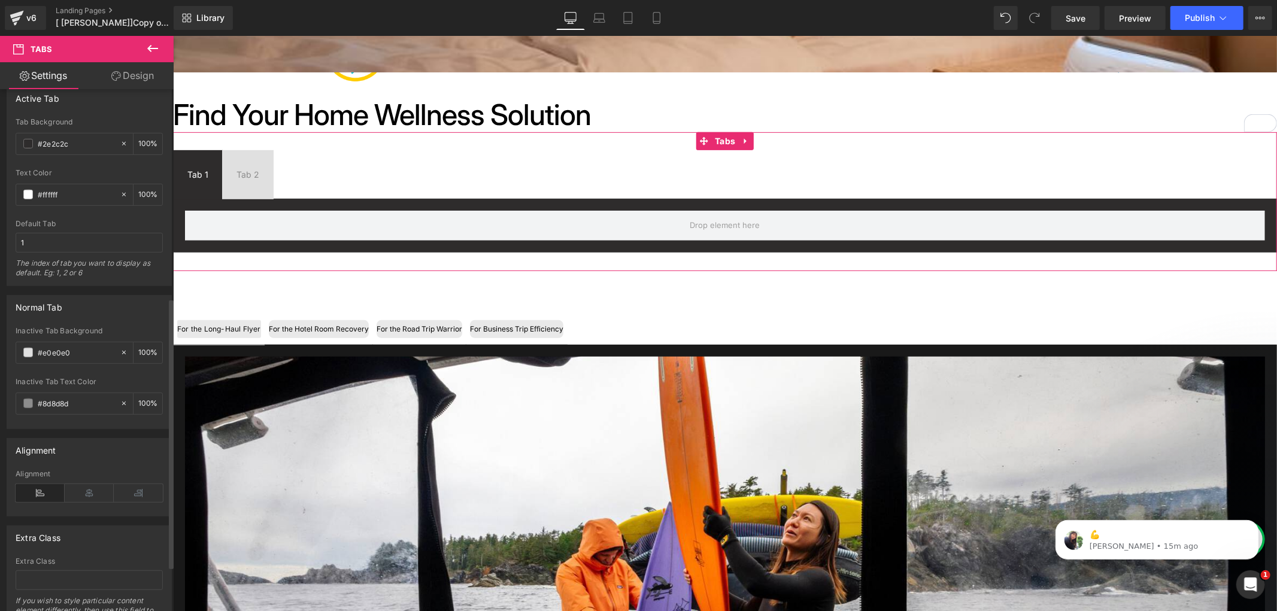
scroll to position [399, 0]
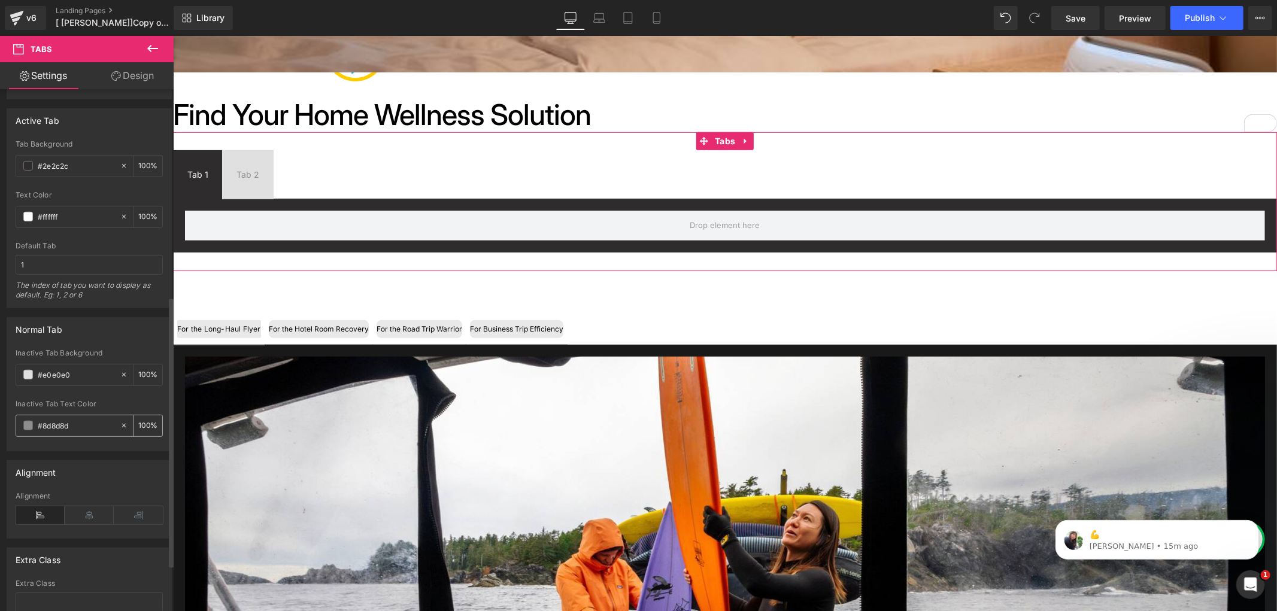
click at [122, 425] on icon at bounding box center [124, 426] width 4 height 4
type input "none"
type input "0"
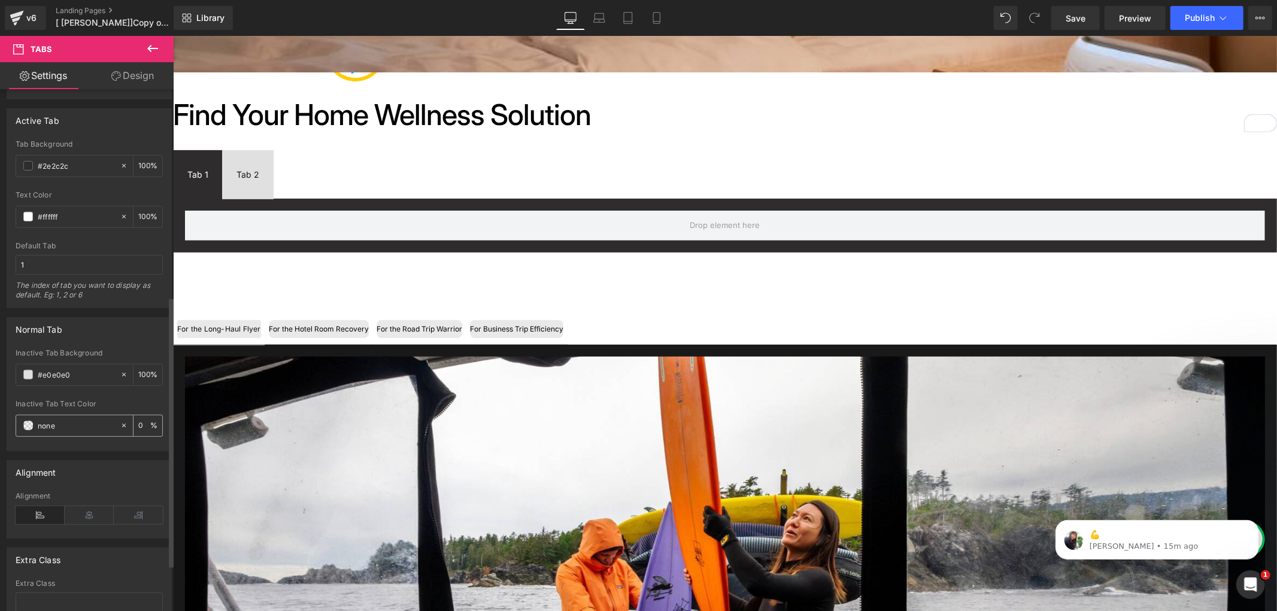
click at [34, 424] on div "none" at bounding box center [68, 425] width 104 height 21
click at [31, 431] on div "none" at bounding box center [68, 425] width 104 height 21
click at [29, 425] on span at bounding box center [28, 426] width 10 height 10
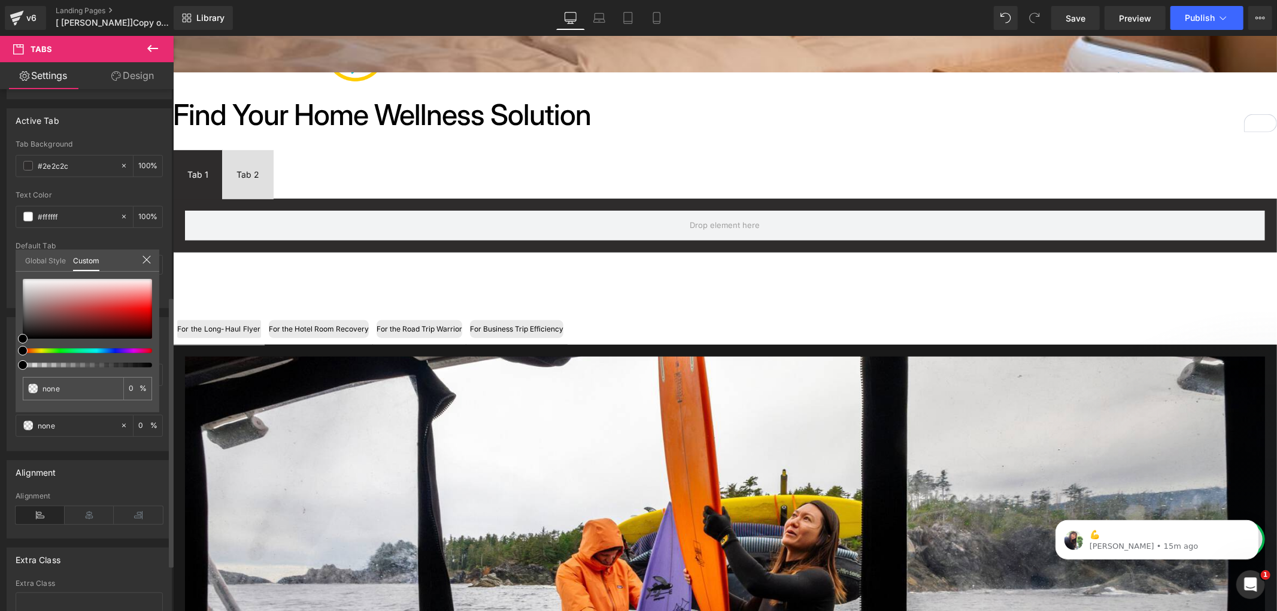
click at [148, 363] on div at bounding box center [87, 365] width 129 height 5
type input "#292222"
type input "100"
type input "#292222"
type input "100"
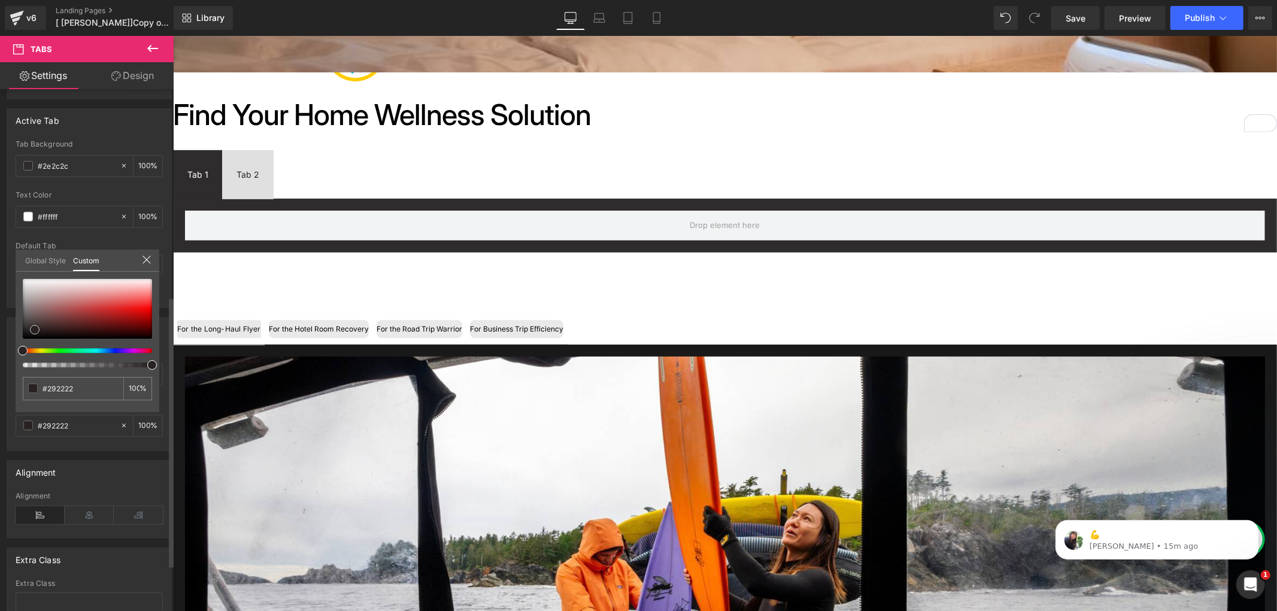
click at [35, 329] on div at bounding box center [87, 309] width 129 height 60
type input "#252222"
click at [28, 330] on div at bounding box center [87, 309] width 129 height 60
click at [23, 338] on div at bounding box center [87, 323] width 129 height 89
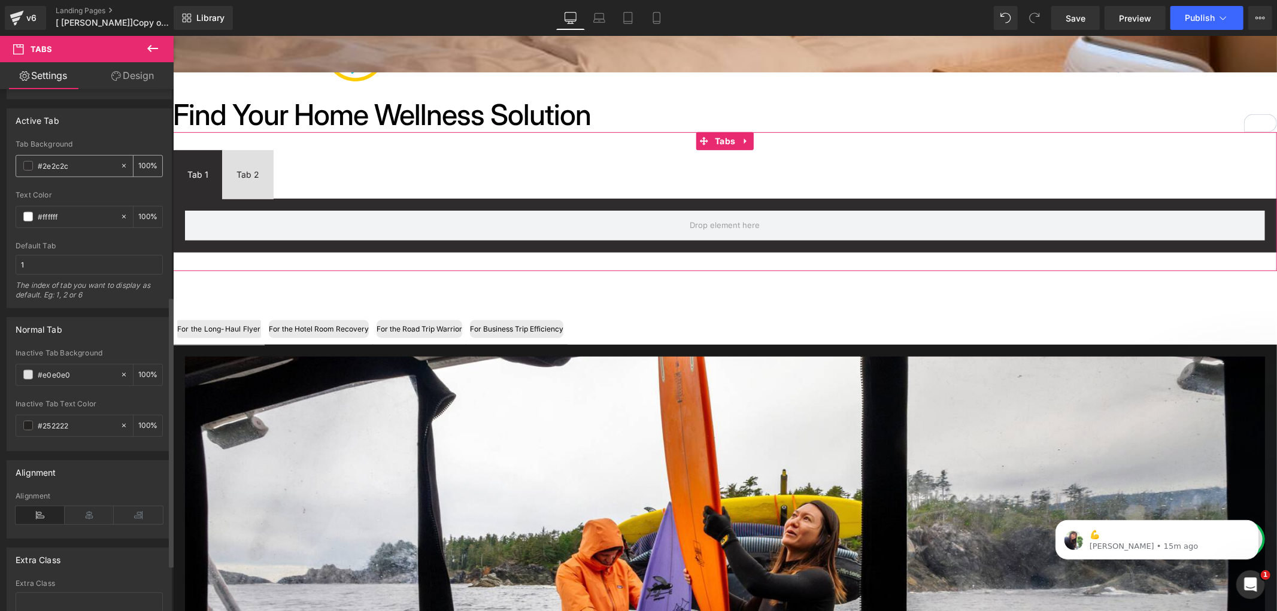
drag, startPoint x: 83, startPoint y: 165, endPoint x: 32, endPoint y: 162, distance: 50.4
click at [74, 426] on input "#252222" at bounding box center [76, 425] width 77 height 13
paste input "e2c2c"
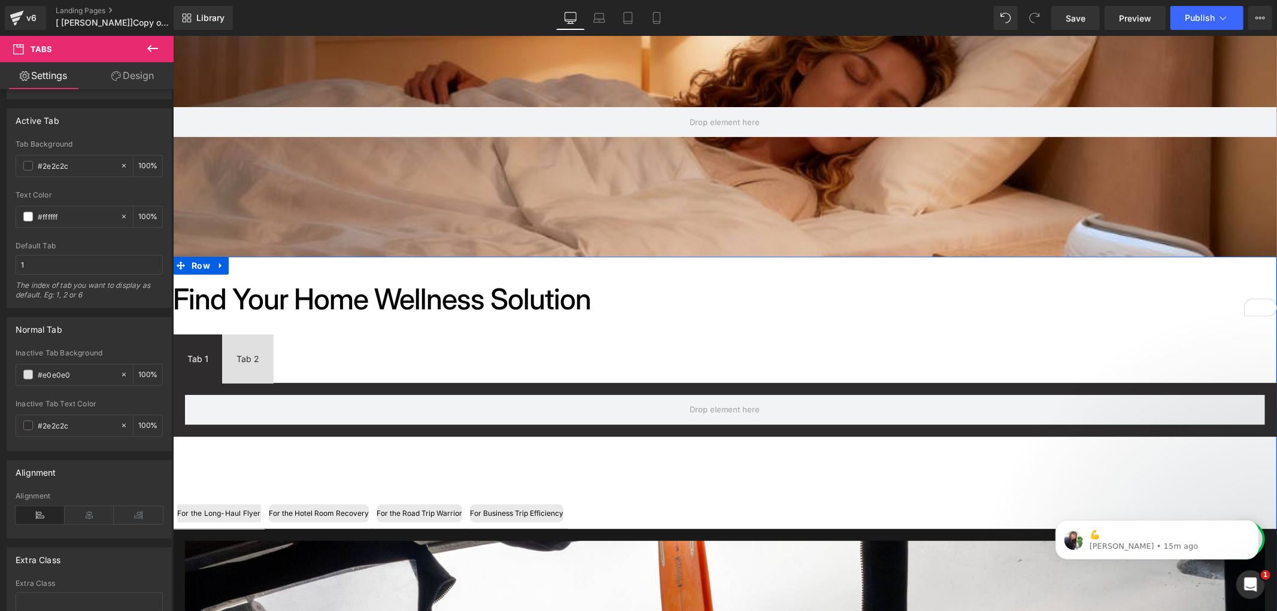
scroll to position [275, 0]
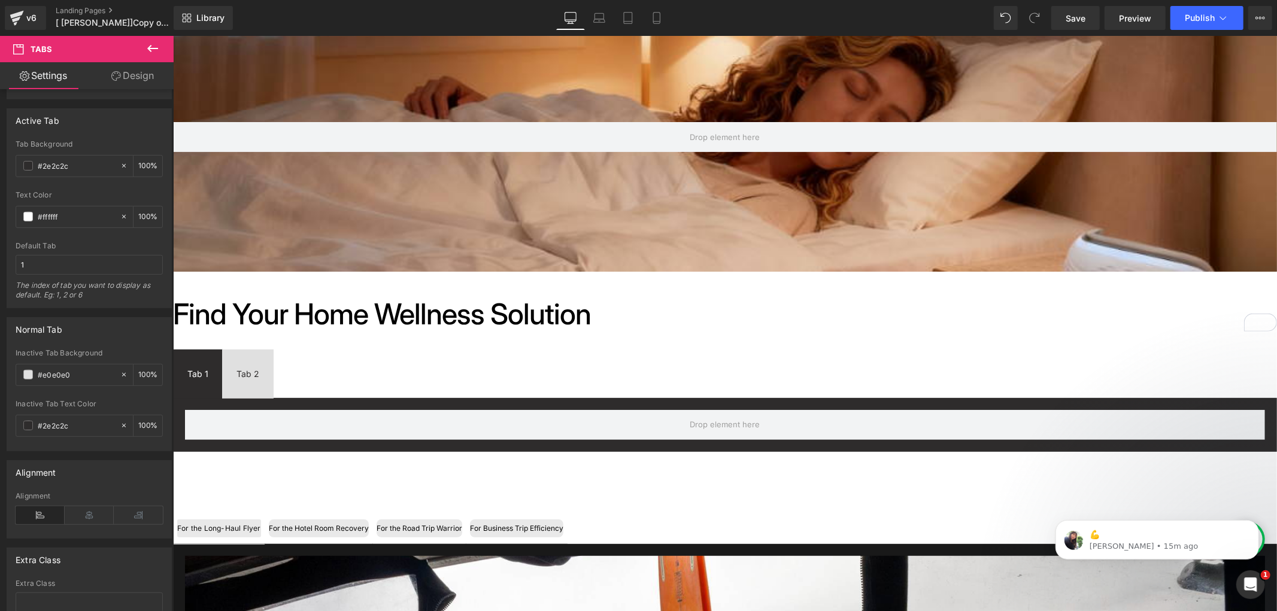
type input "#2e2c2c"
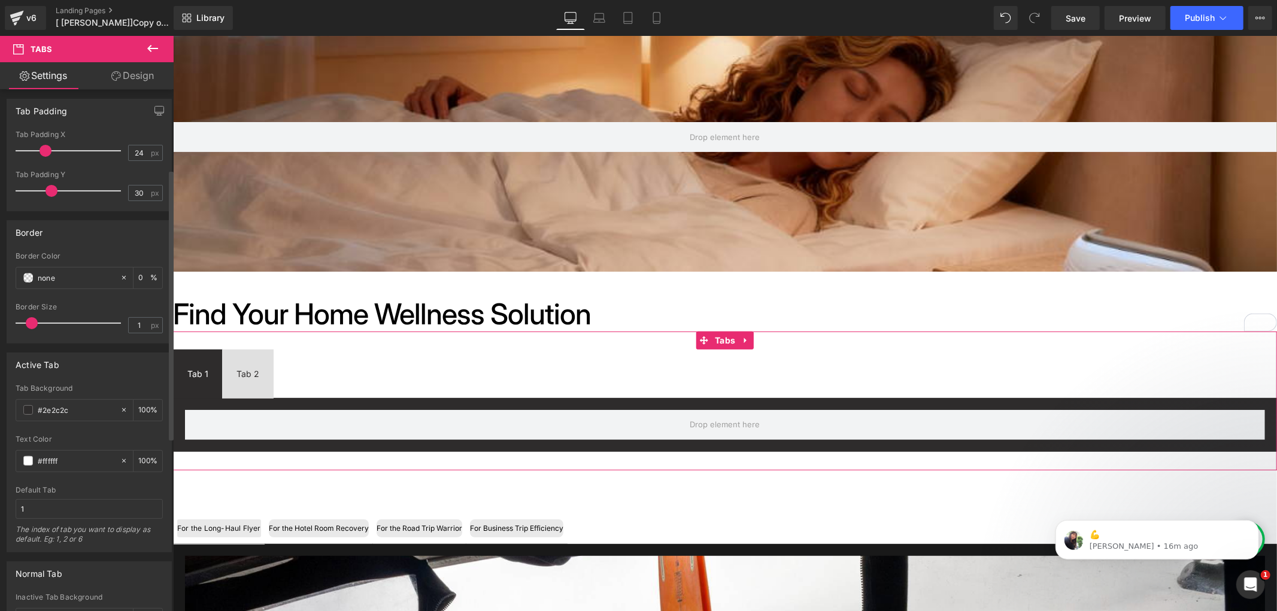
scroll to position [88, 0]
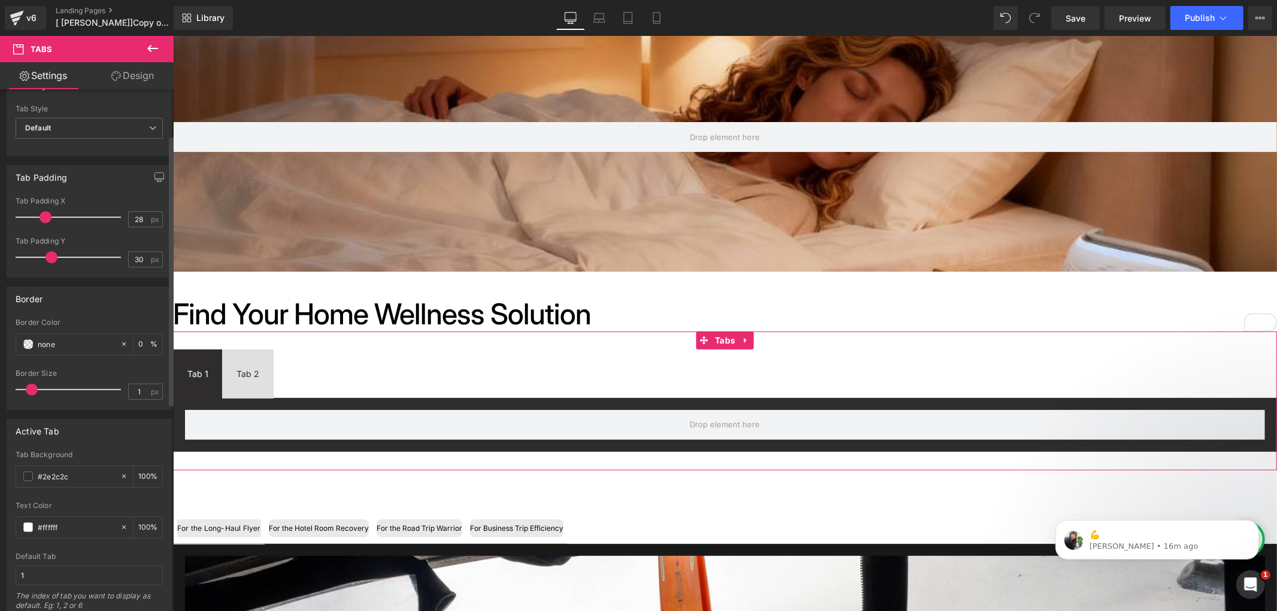
type input "32"
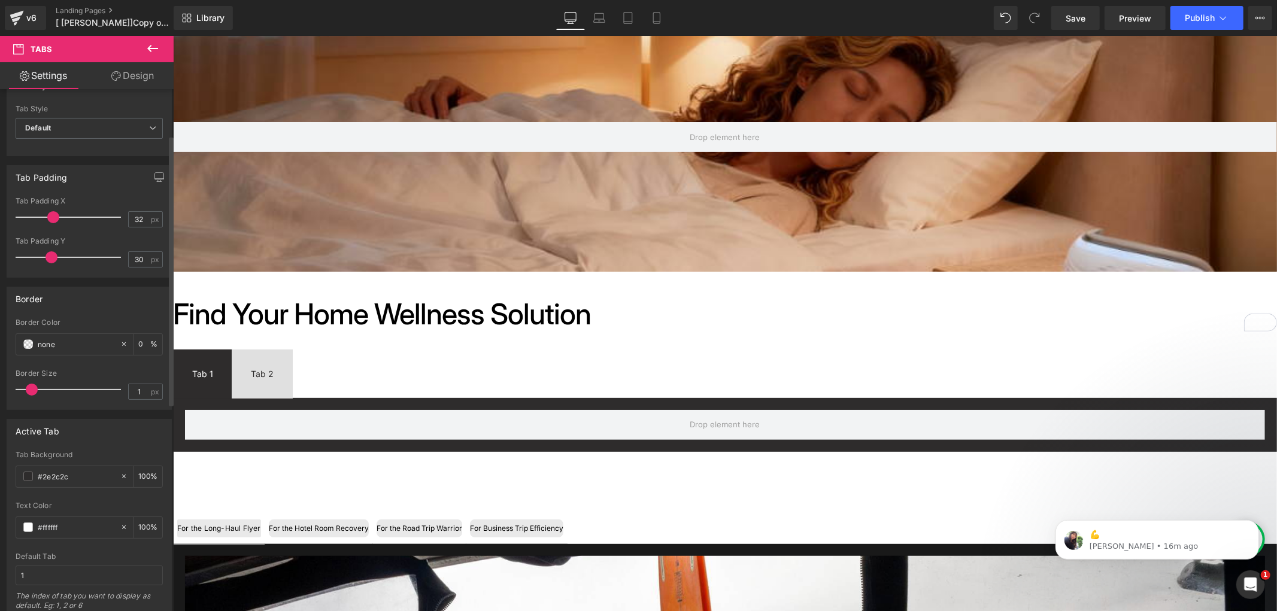
drag, startPoint x: 50, startPoint y: 216, endPoint x: 57, endPoint y: 216, distance: 7.2
click at [57, 216] on span at bounding box center [53, 217] width 12 height 12
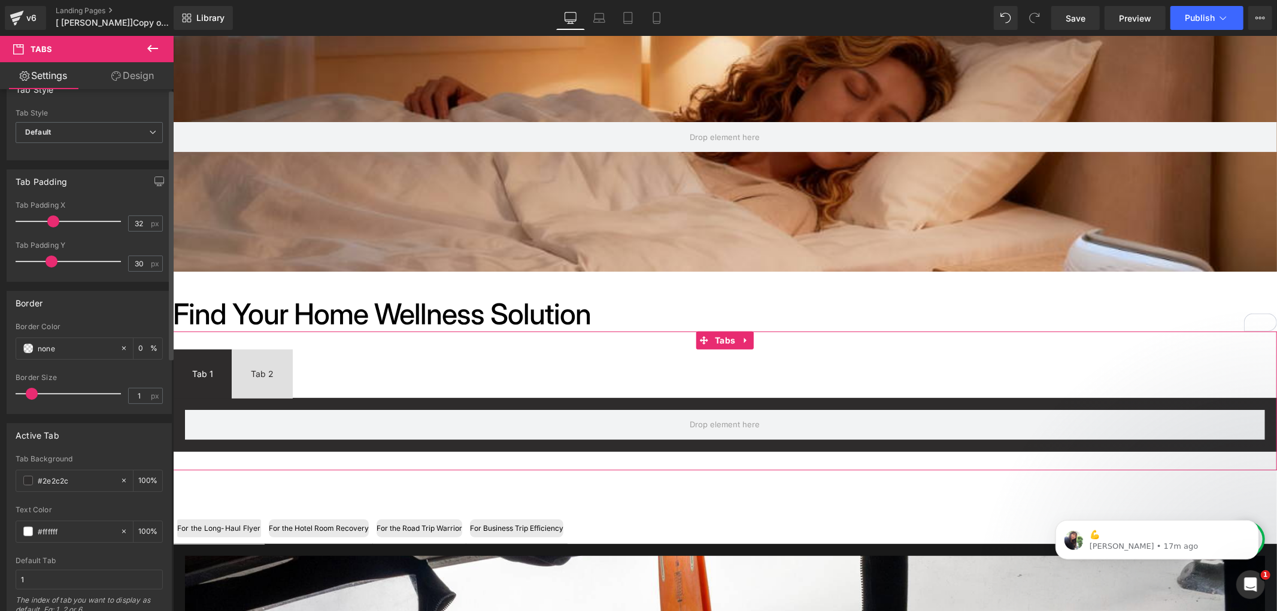
scroll to position [0, 0]
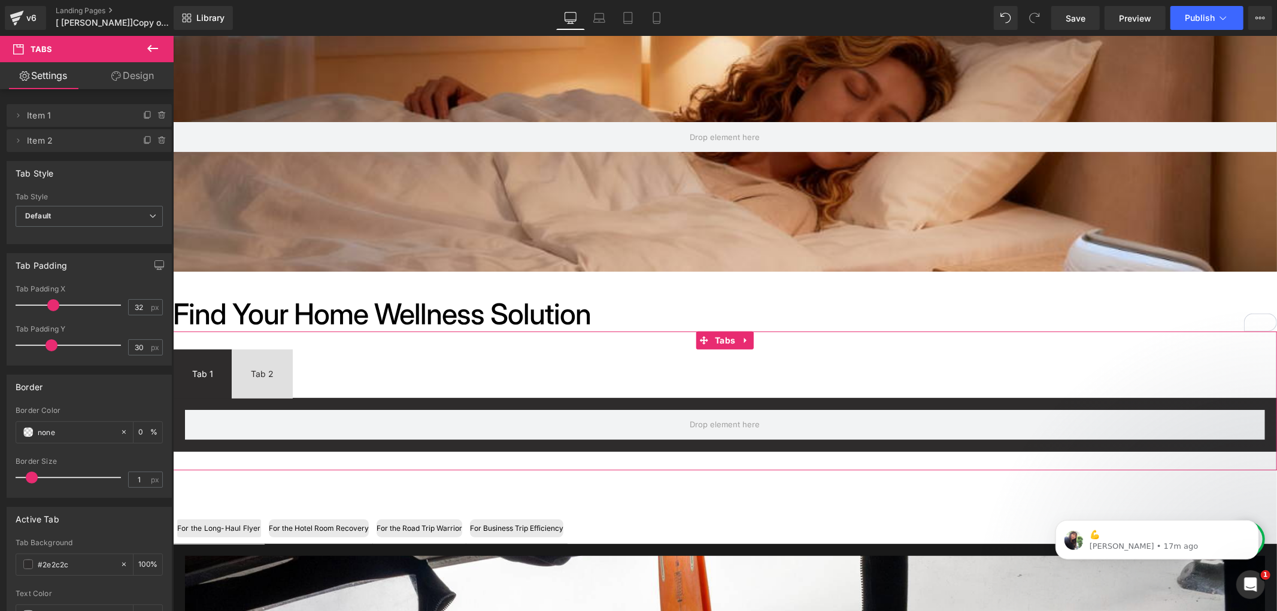
click at [115, 74] on icon at bounding box center [116, 76] width 10 height 10
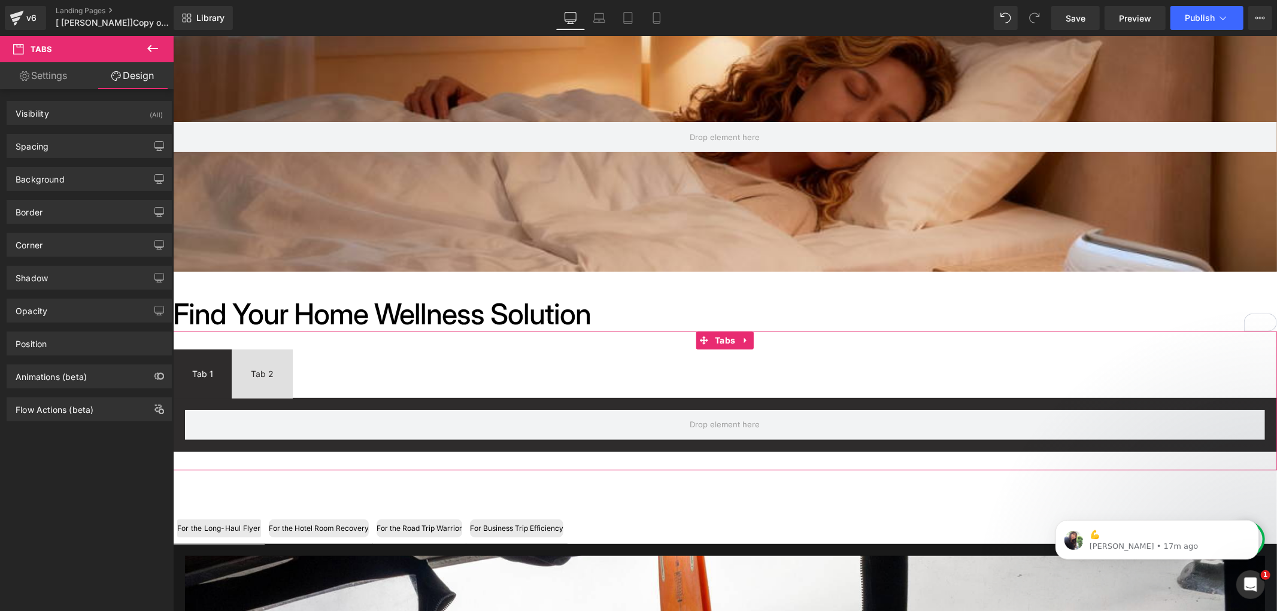
type input "0"
click at [47, 245] on div "Corner" at bounding box center [89, 244] width 164 height 23
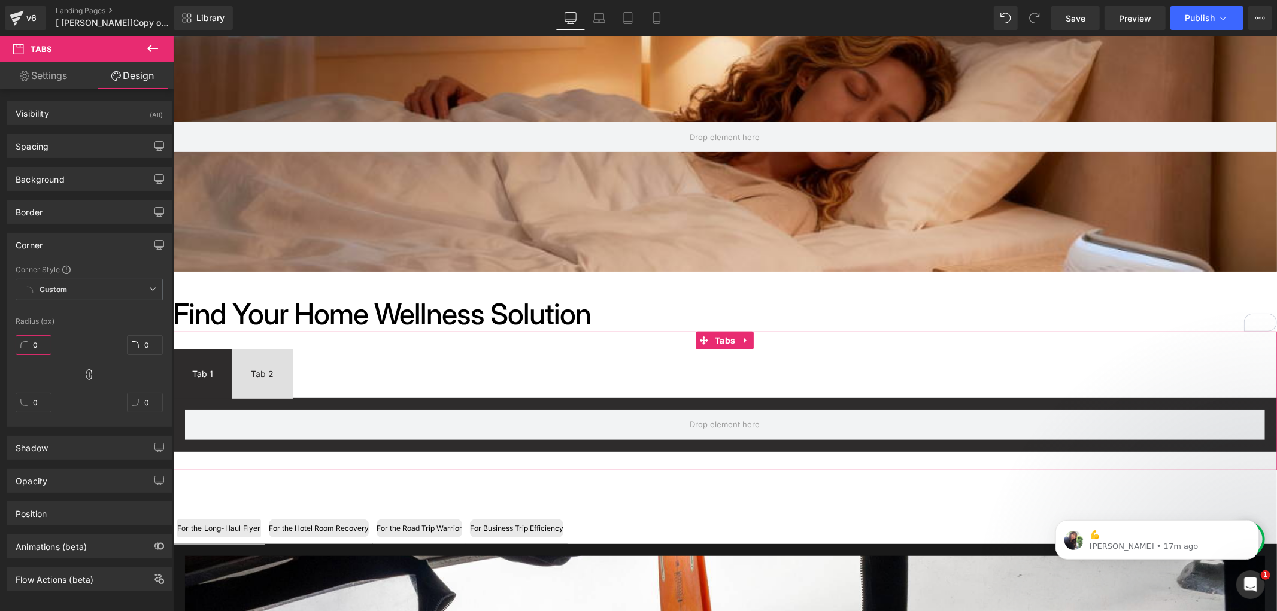
click at [39, 344] on input "0" at bounding box center [34, 345] width 36 height 20
type input "1"
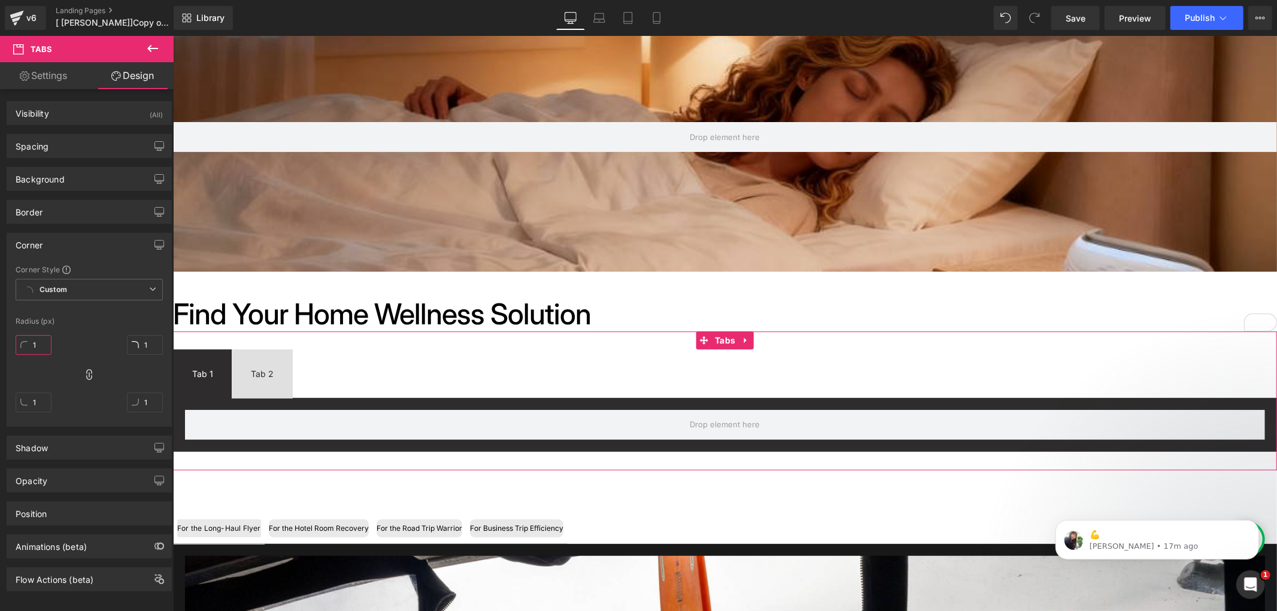
type input "10"
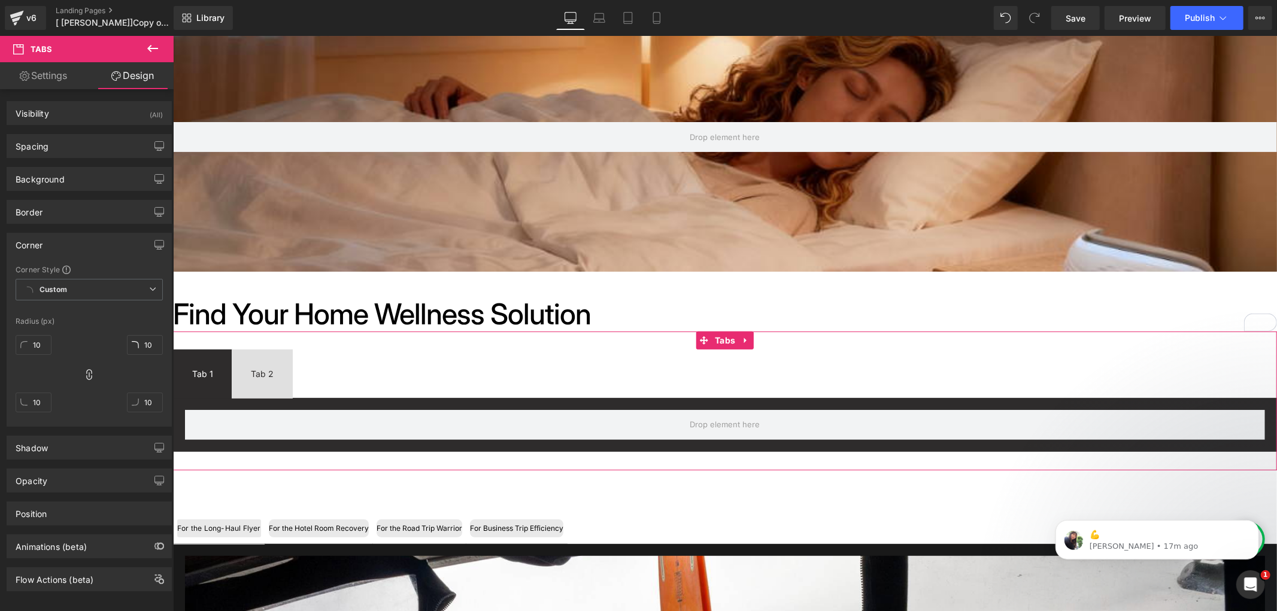
click at [112, 345] on div "10px 10 10px 10 10px 10 10px 10" at bounding box center [89, 378] width 147 height 96
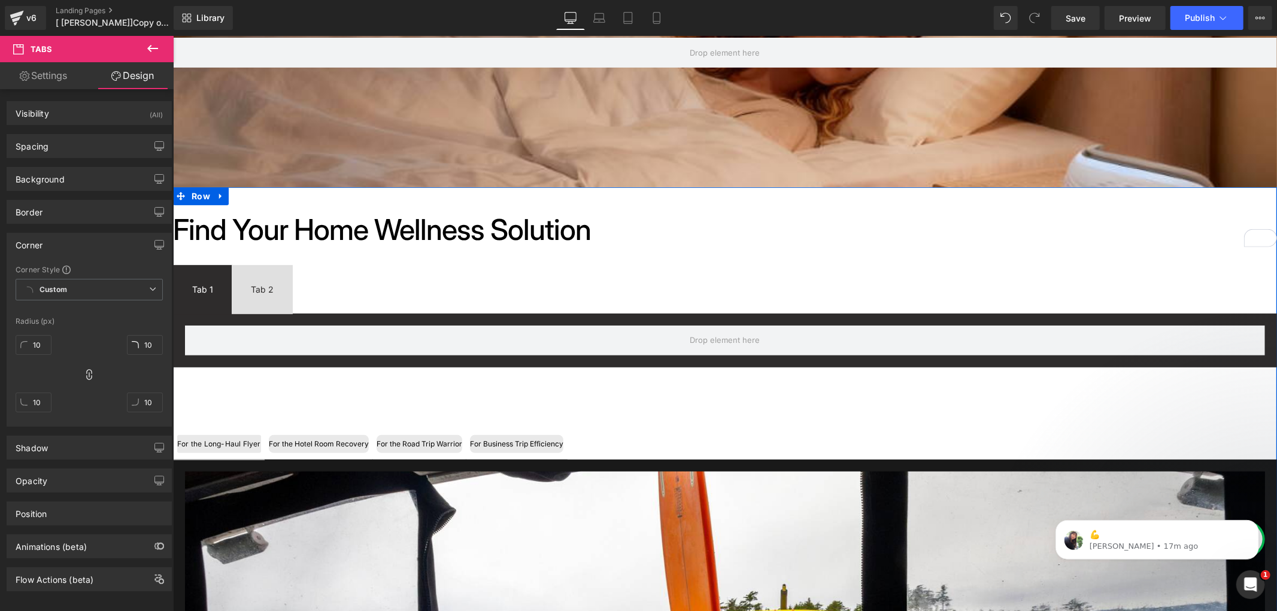
scroll to position [408, 0]
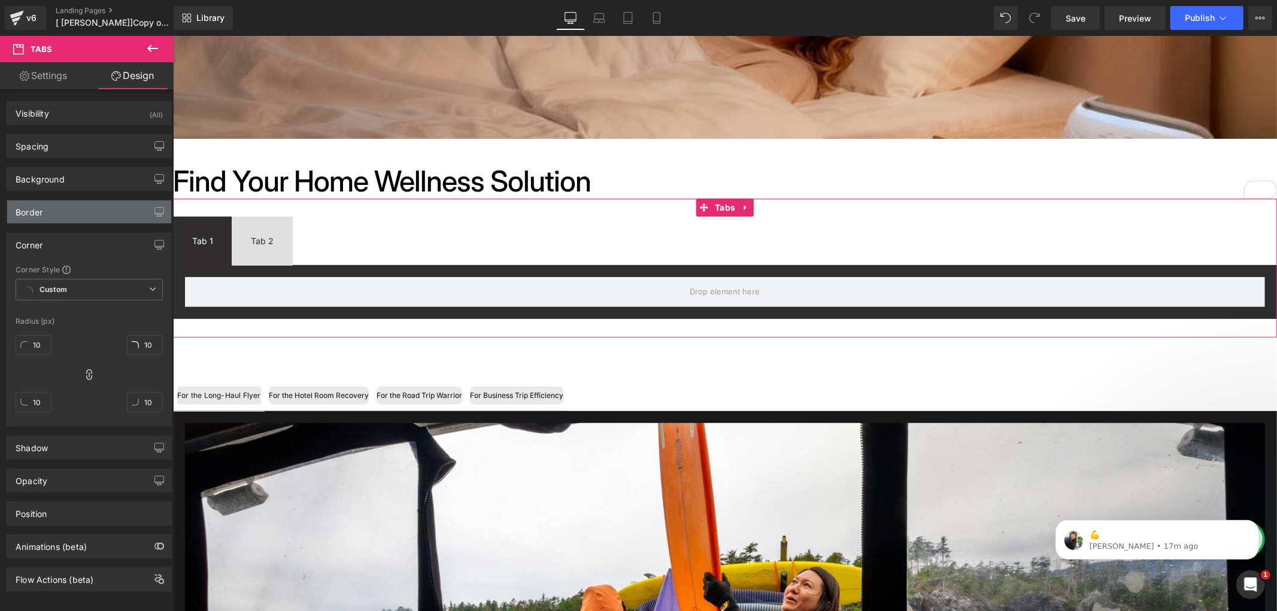
click at [28, 208] on div "Border" at bounding box center [29, 209] width 27 height 17
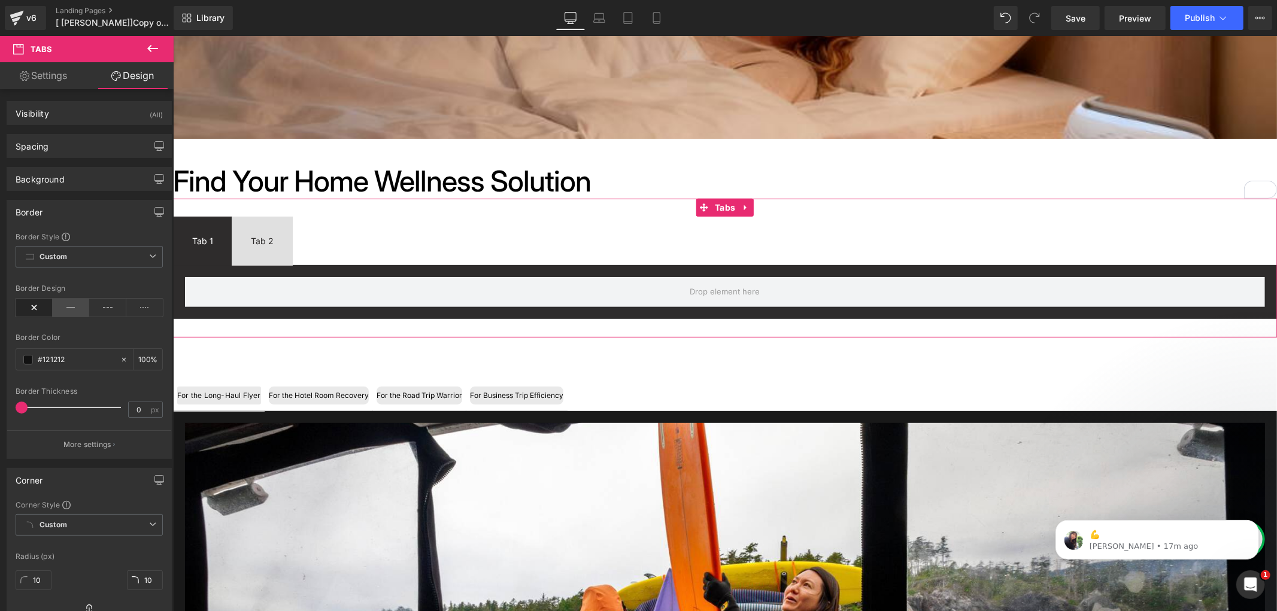
click at [66, 302] on icon at bounding box center [71, 308] width 37 height 18
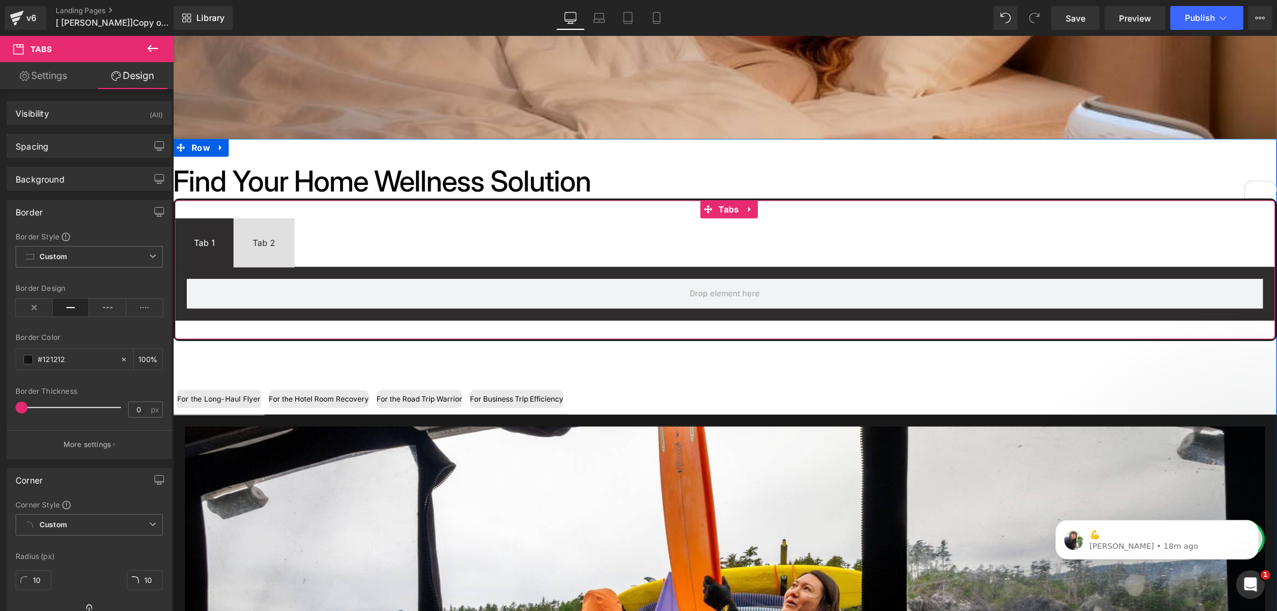
click at [717, 198] on div "Tab 1 Text Block Tab 2 Text Block Tabs" at bounding box center [724, 269] width 1104 height 142
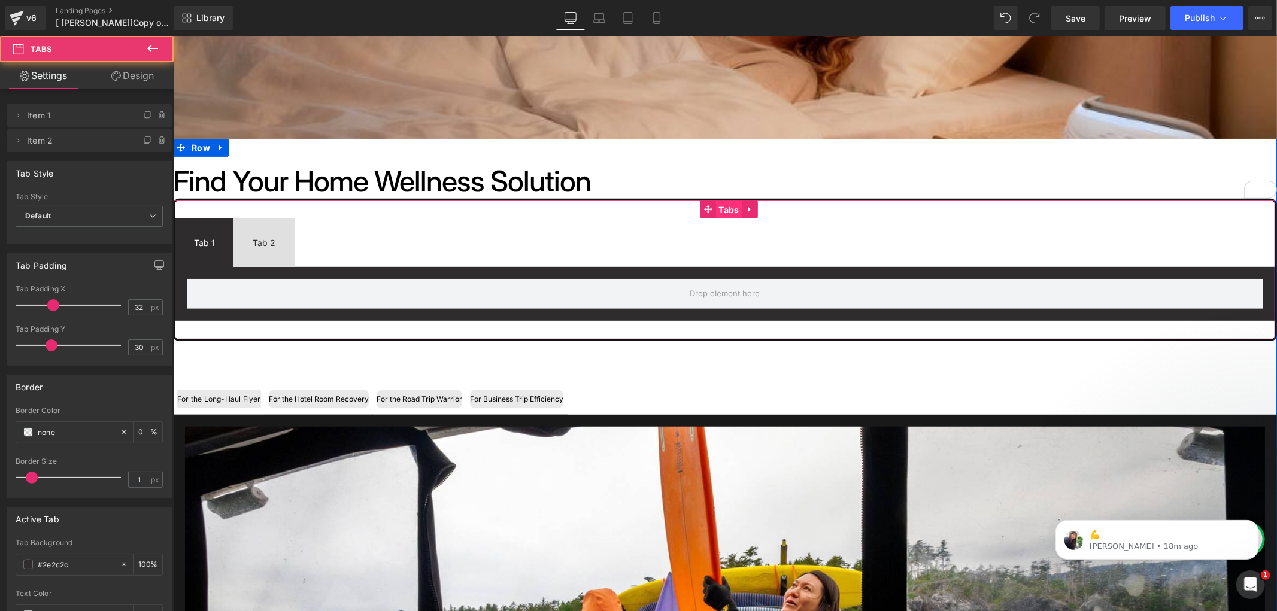
click at [717, 206] on span "Tabs" at bounding box center [728, 210] width 26 height 18
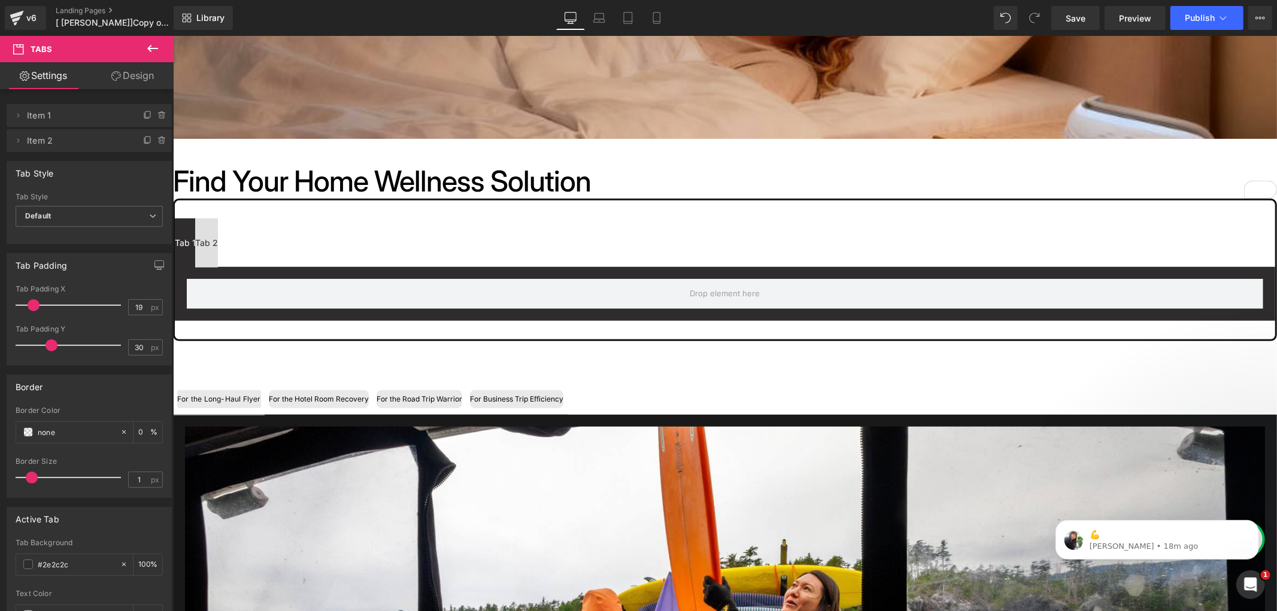
type input "20"
drag, startPoint x: 50, startPoint y: 306, endPoint x: 38, endPoint y: 308, distance: 11.5
click at [38, 308] on span at bounding box center [41, 305] width 12 height 12
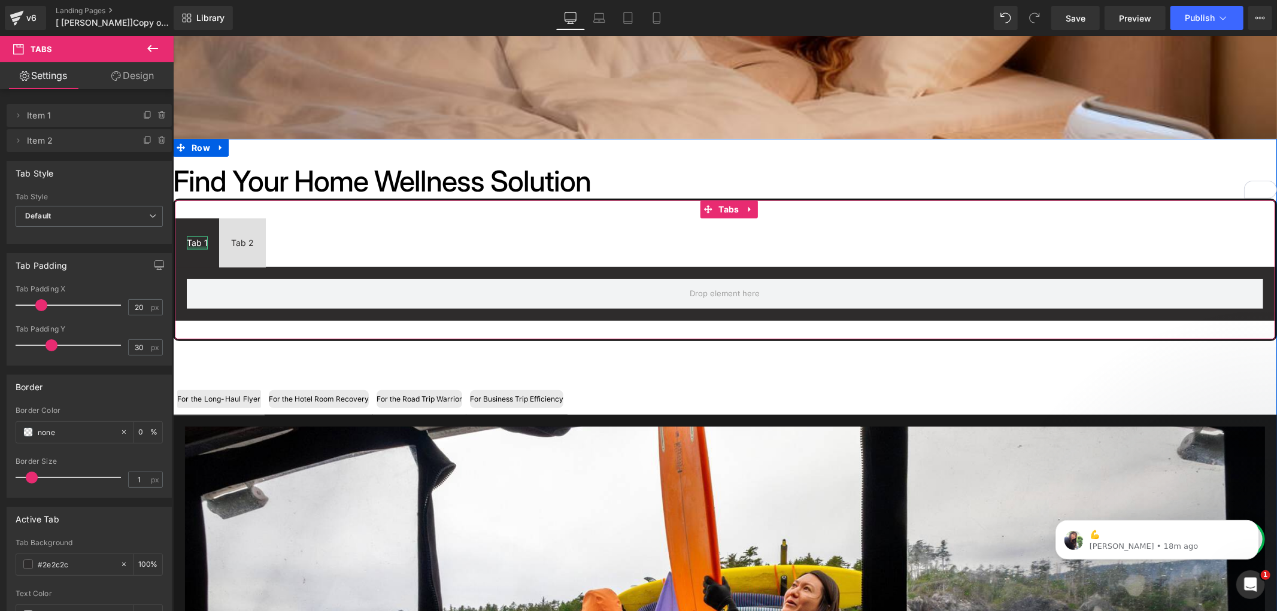
click at [189, 239] on div "Tab 1" at bounding box center [196, 242] width 21 height 13
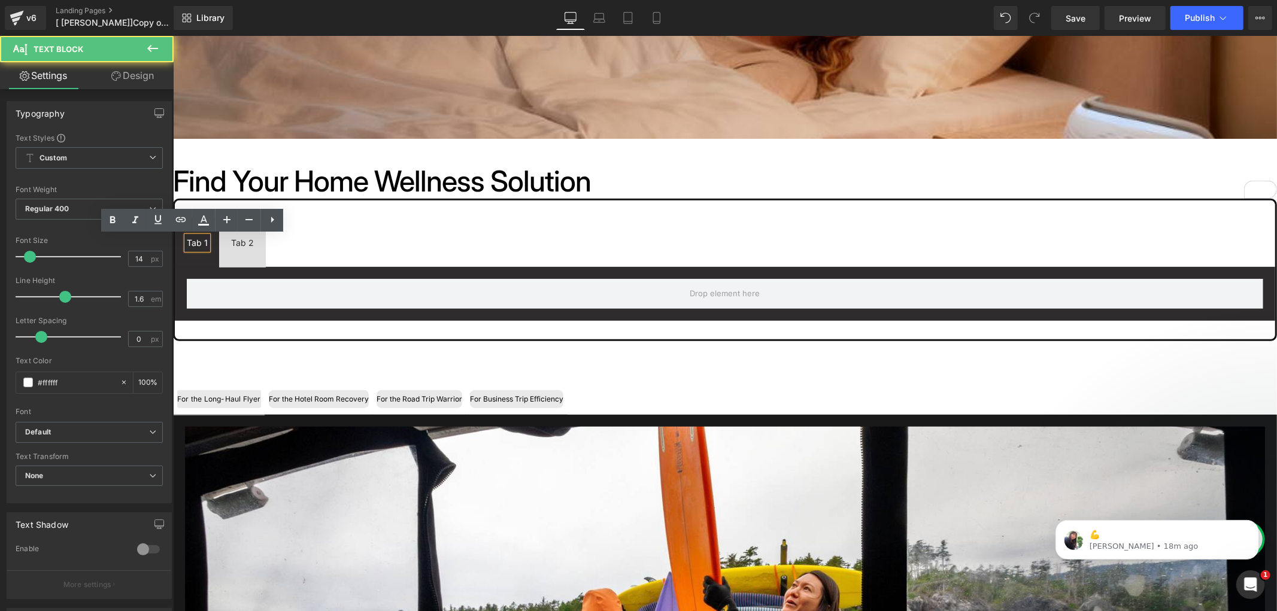
drag, startPoint x: 182, startPoint y: 239, endPoint x: 219, endPoint y: 245, distance: 36.9
click at [219, 245] on ul "Tab 1 Text Block Tab 2 Text Block" at bounding box center [724, 242] width 1100 height 49
click at [200, 242] on div "Tab 1" at bounding box center [196, 242] width 21 height 13
click at [271, 217] on icon at bounding box center [272, 220] width 14 height 14
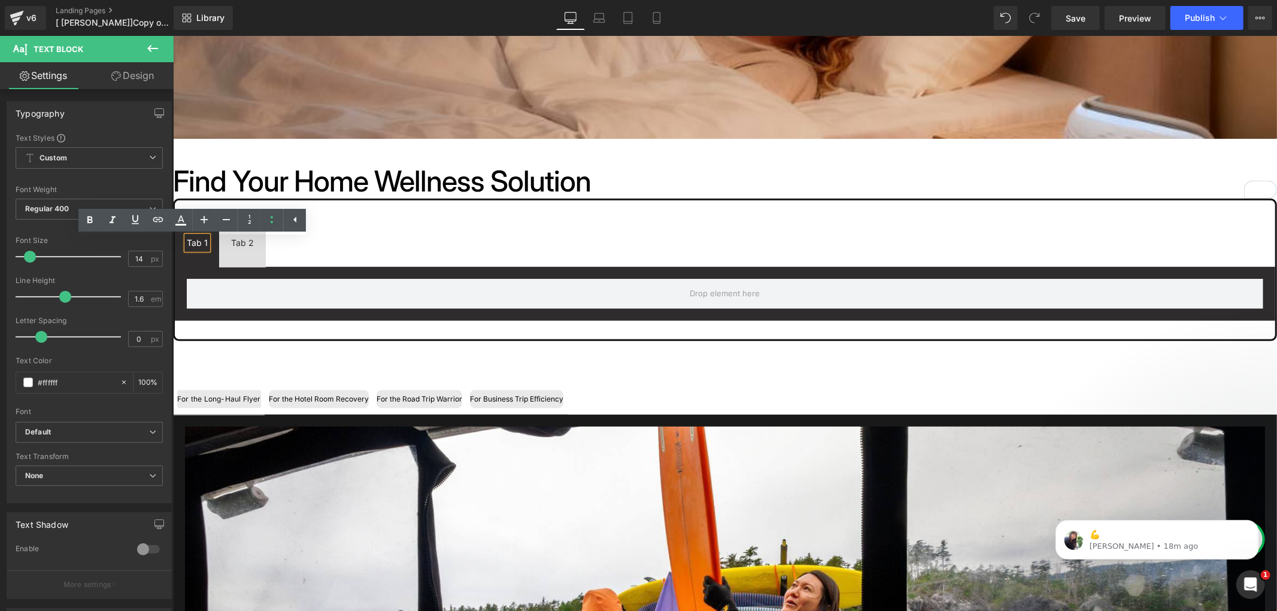
click at [179, 253] on span "Tab 1 Text Block" at bounding box center [196, 242] width 45 height 49
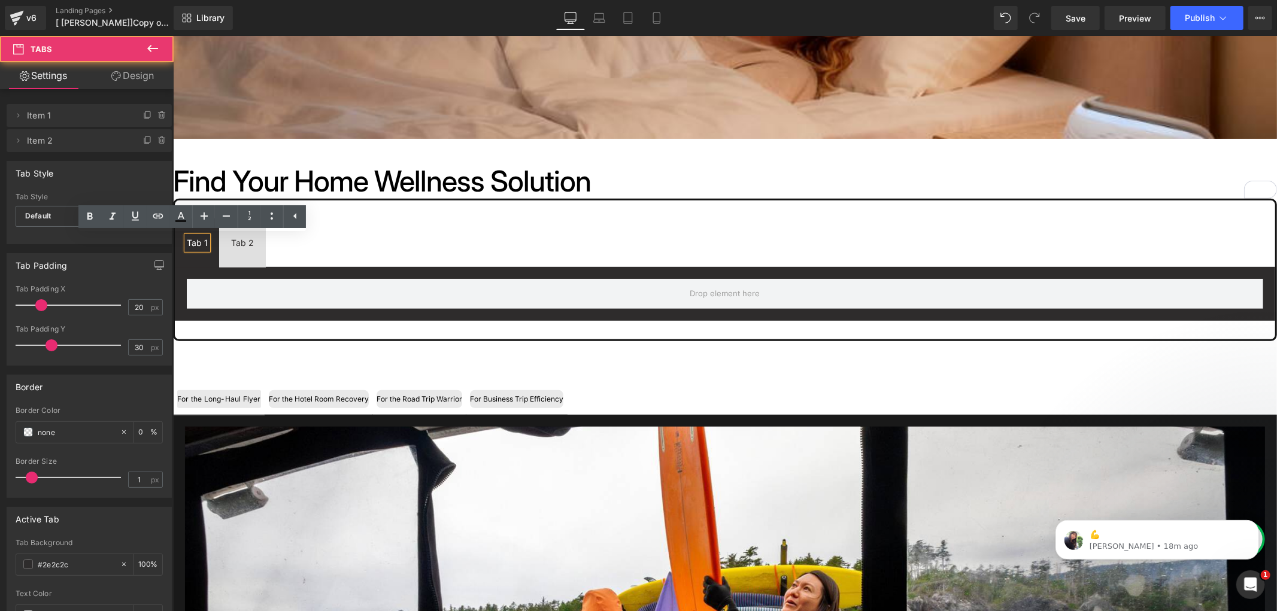
click at [186, 245] on div "Tab 1" at bounding box center [196, 242] width 21 height 13
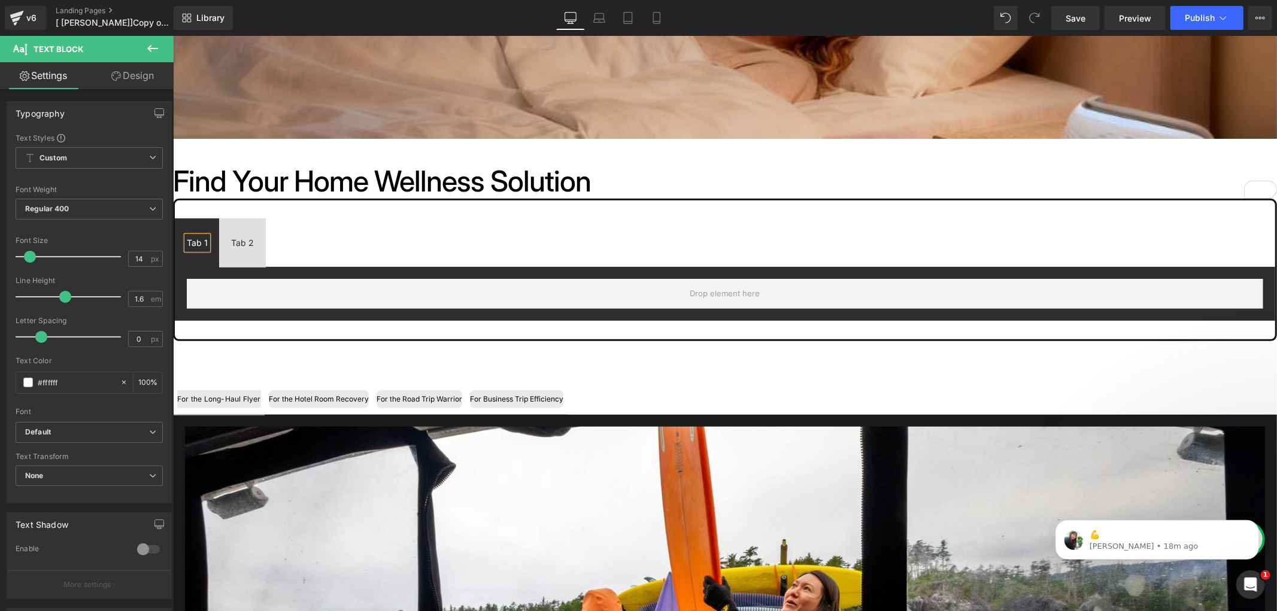
click at [196, 236] on div "Tab 1" at bounding box center [196, 242] width 21 height 13
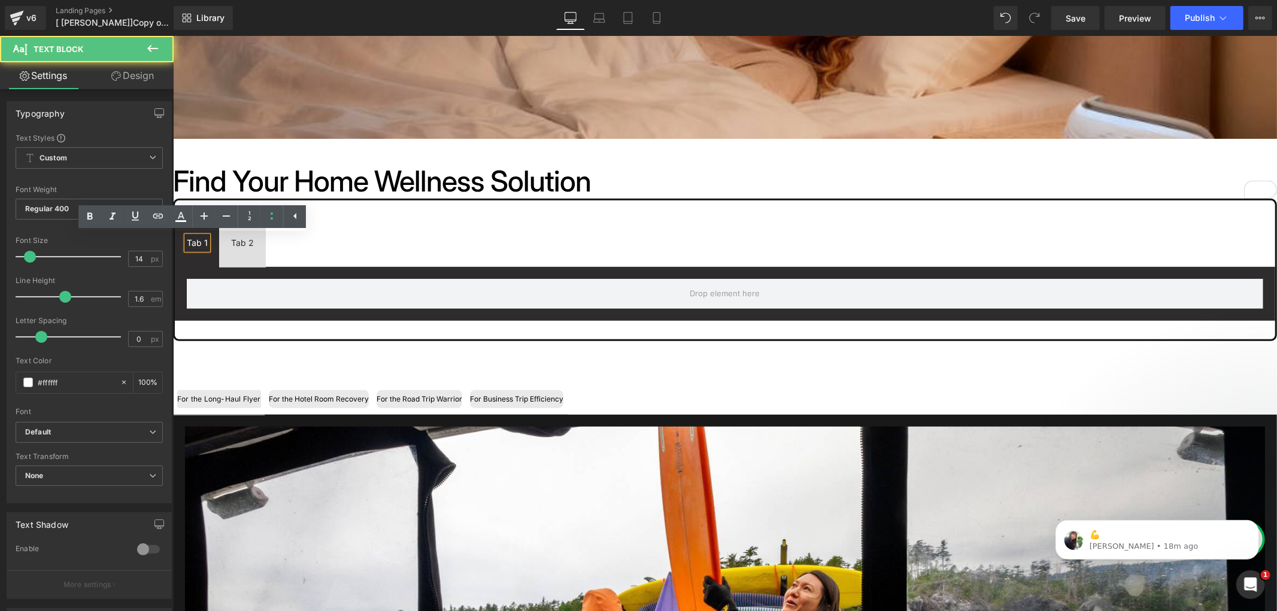
click at [196, 236] on div "Tab 1" at bounding box center [196, 242] width 21 height 13
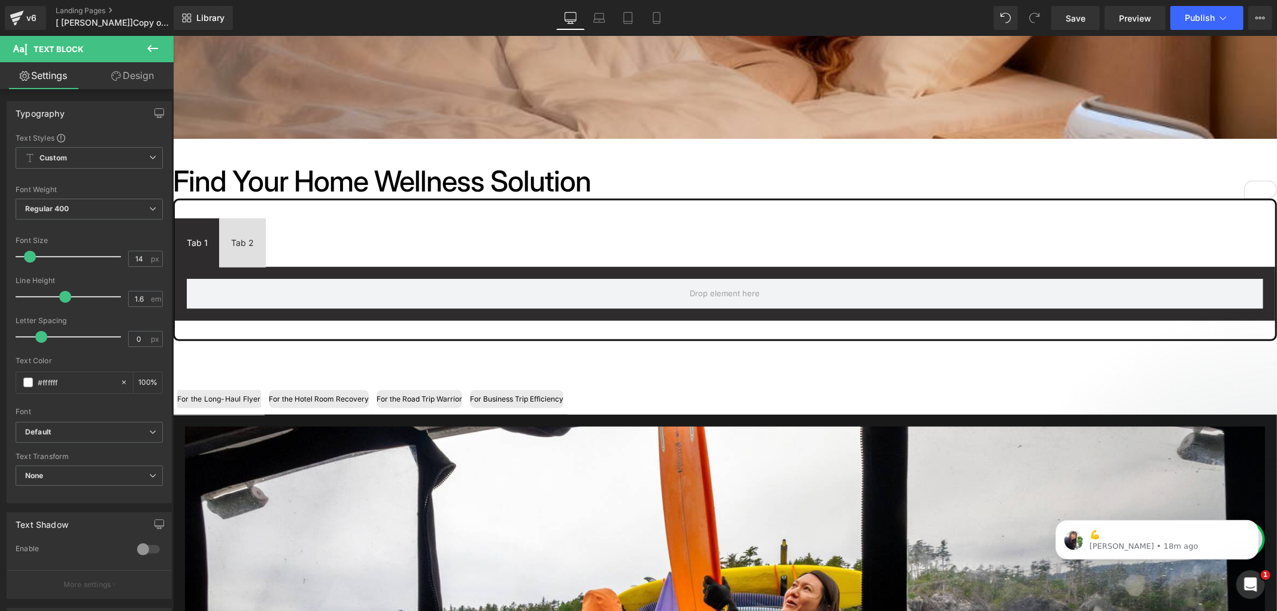
click at [130, 83] on link "Design" at bounding box center [132, 75] width 87 height 27
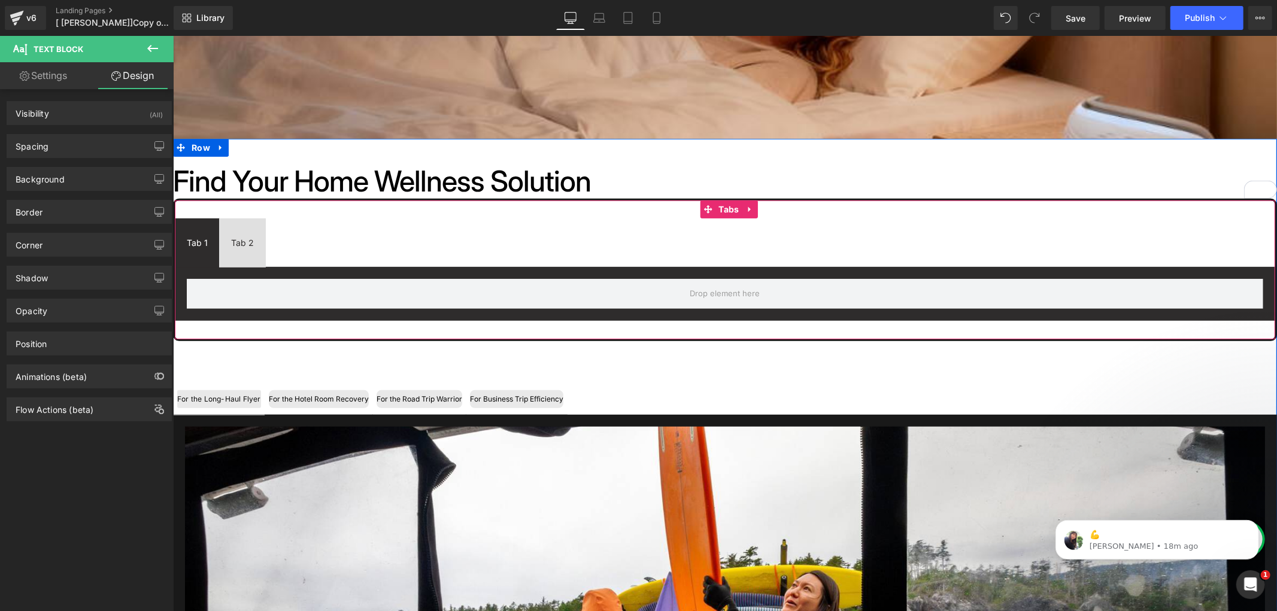
click at [296, 251] on ul "Tab 1 Text Block Tab 2 Text Block" at bounding box center [724, 242] width 1100 height 49
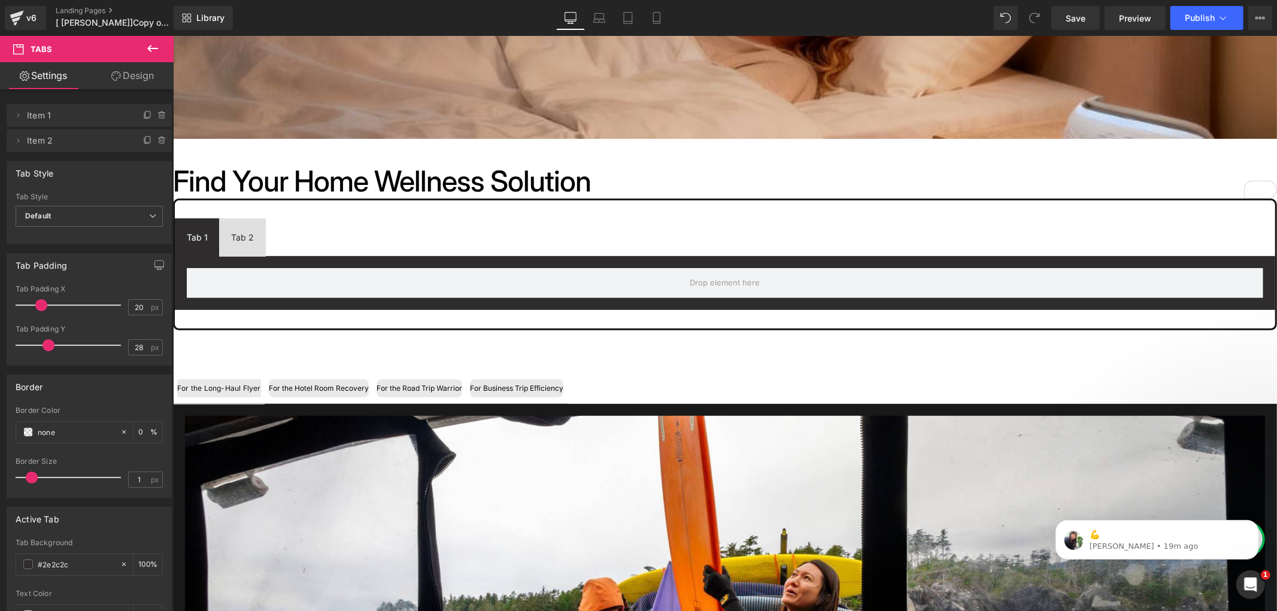
click at [43, 344] on span at bounding box center [49, 345] width 12 height 12
type input "27"
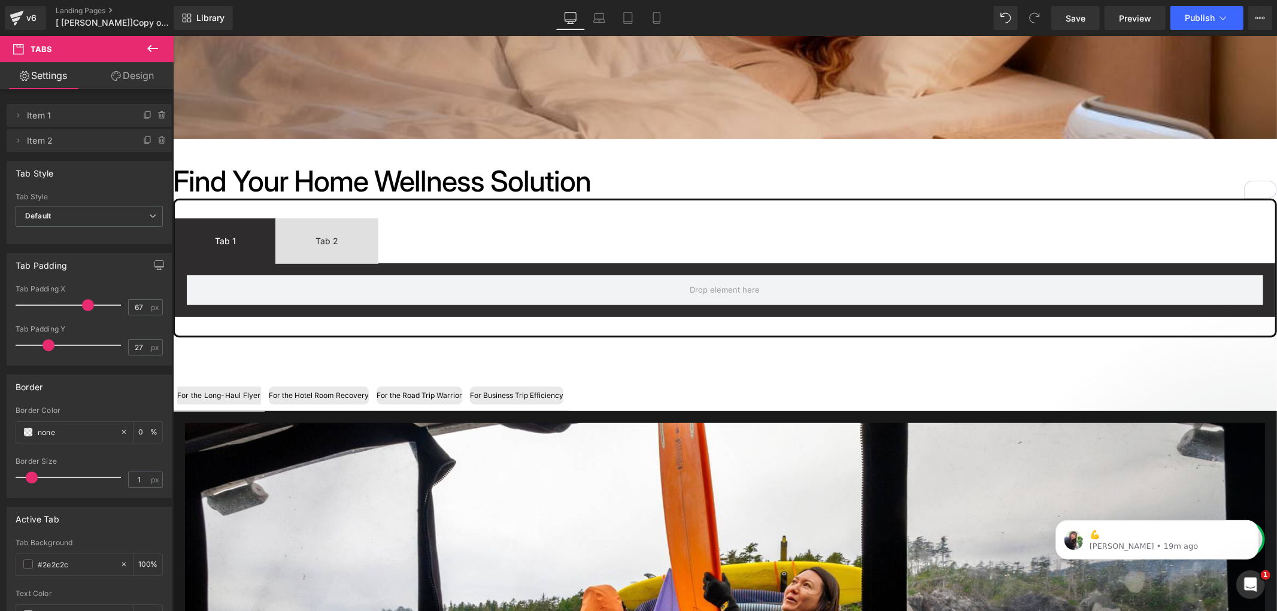
drag, startPoint x: 45, startPoint y: 299, endPoint x: 85, endPoint y: 315, distance: 42.5
click at [85, 315] on div at bounding box center [71, 305] width 99 height 24
type input "72"
click at [87, 307] on span at bounding box center [93, 305] width 12 height 12
click at [122, 208] on span "Default" at bounding box center [89, 216] width 147 height 21
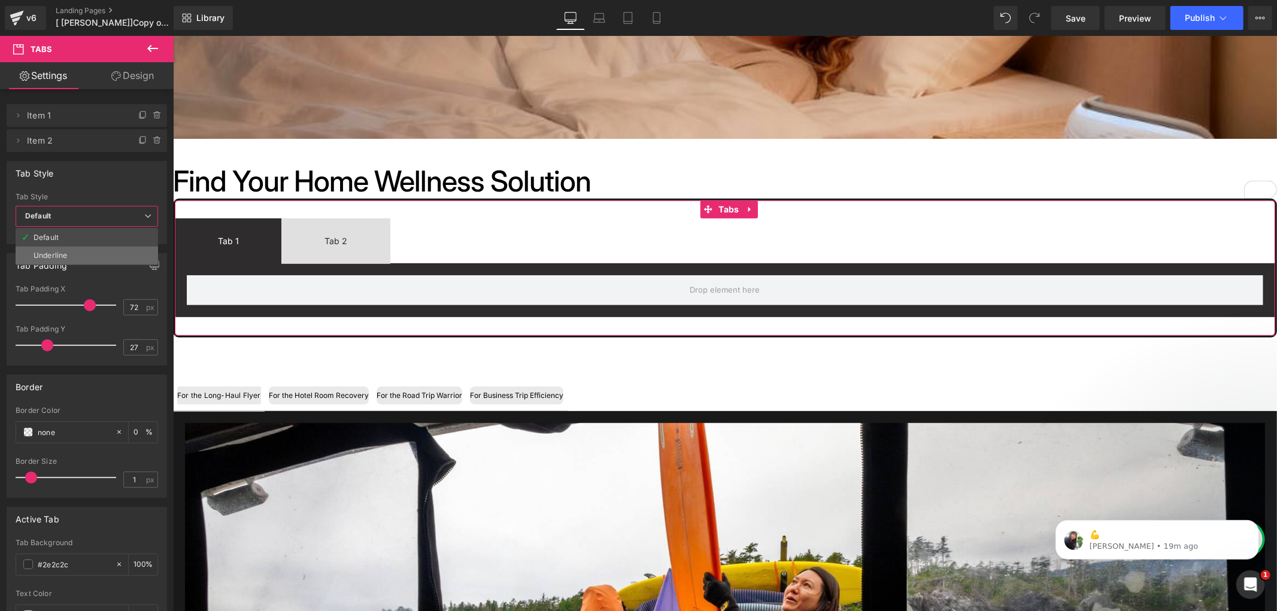
click at [83, 255] on li "Underline" at bounding box center [87, 256] width 142 height 18
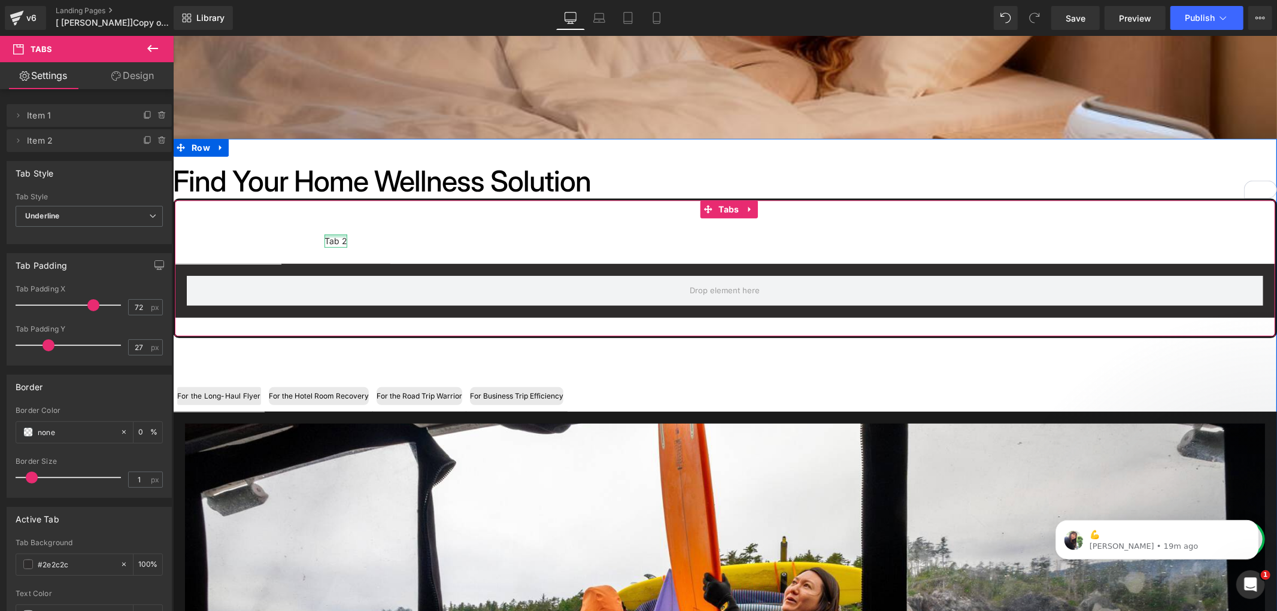
click at [334, 235] on div at bounding box center [335, 235] width 23 height 3
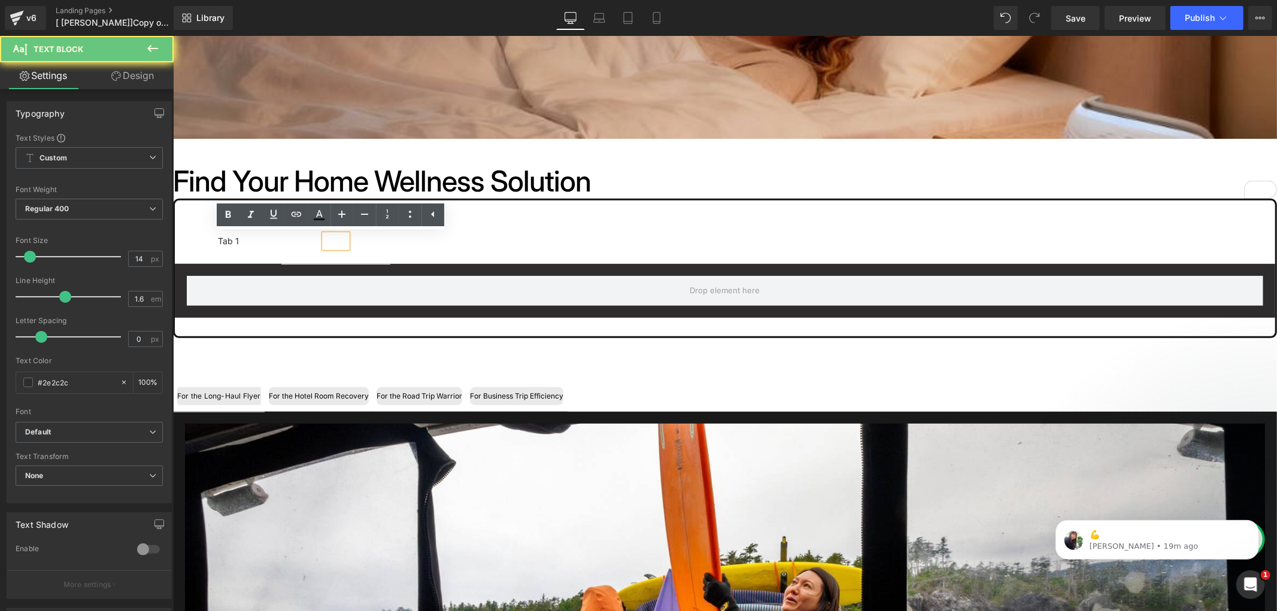
click at [338, 238] on div "Tab 2" at bounding box center [335, 240] width 23 height 13
drag, startPoint x: 341, startPoint y: 239, endPoint x: 320, endPoint y: 240, distance: 21.0
click at [324, 240] on div "Tab 2" at bounding box center [335, 240] width 23 height 13
click at [324, 239] on div "Tab 2" at bounding box center [335, 240] width 23 height 13
click at [327, 238] on div "Tab 2" at bounding box center [335, 240] width 23 height 13
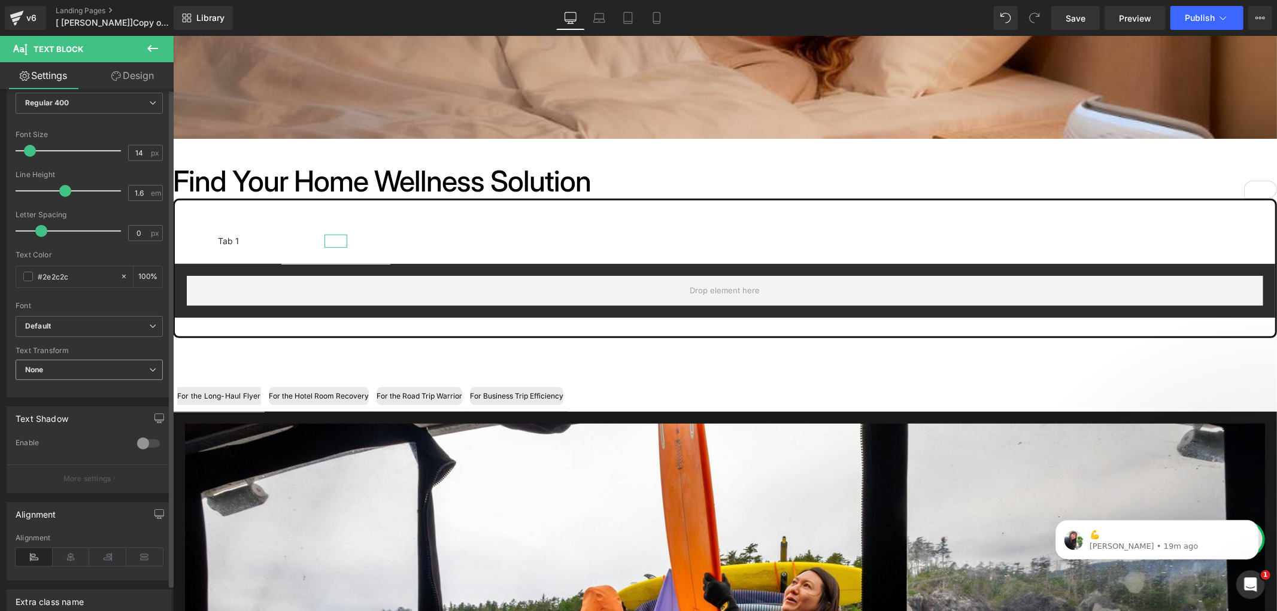
scroll to position [133, 0]
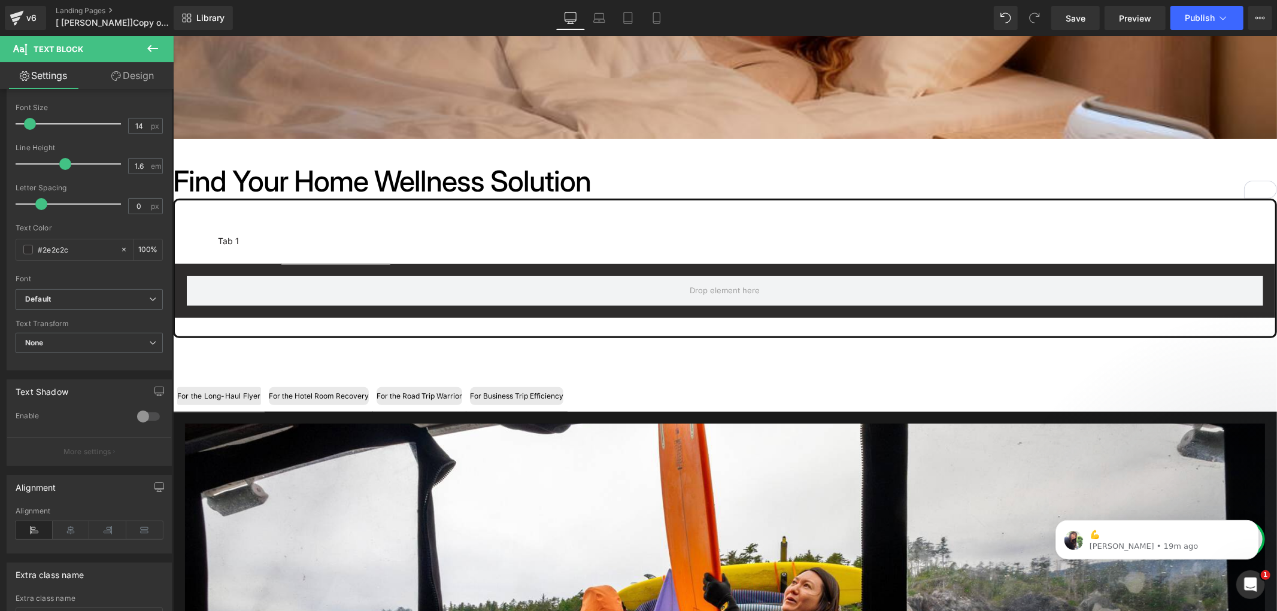
click at [317, 241] on span "Tab 2 Text Block" at bounding box center [335, 240] width 109 height 45
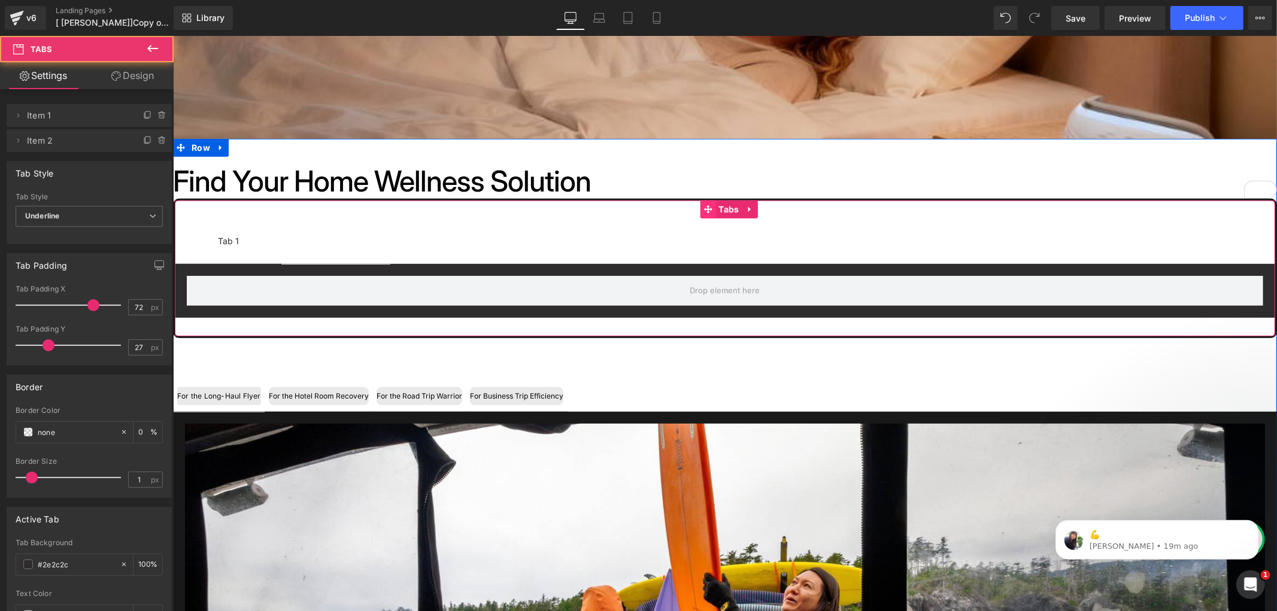
click at [706, 204] on span at bounding box center [707, 209] width 16 height 18
click at [729, 200] on span "Tabs" at bounding box center [728, 209] width 26 height 18
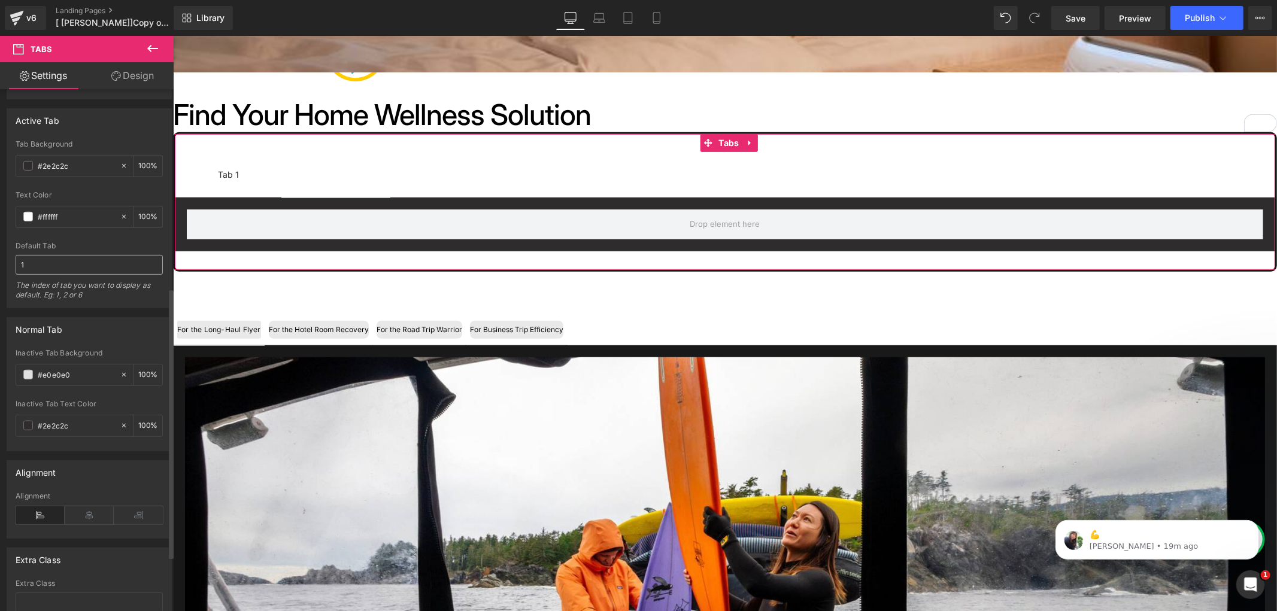
scroll to position [266, 0]
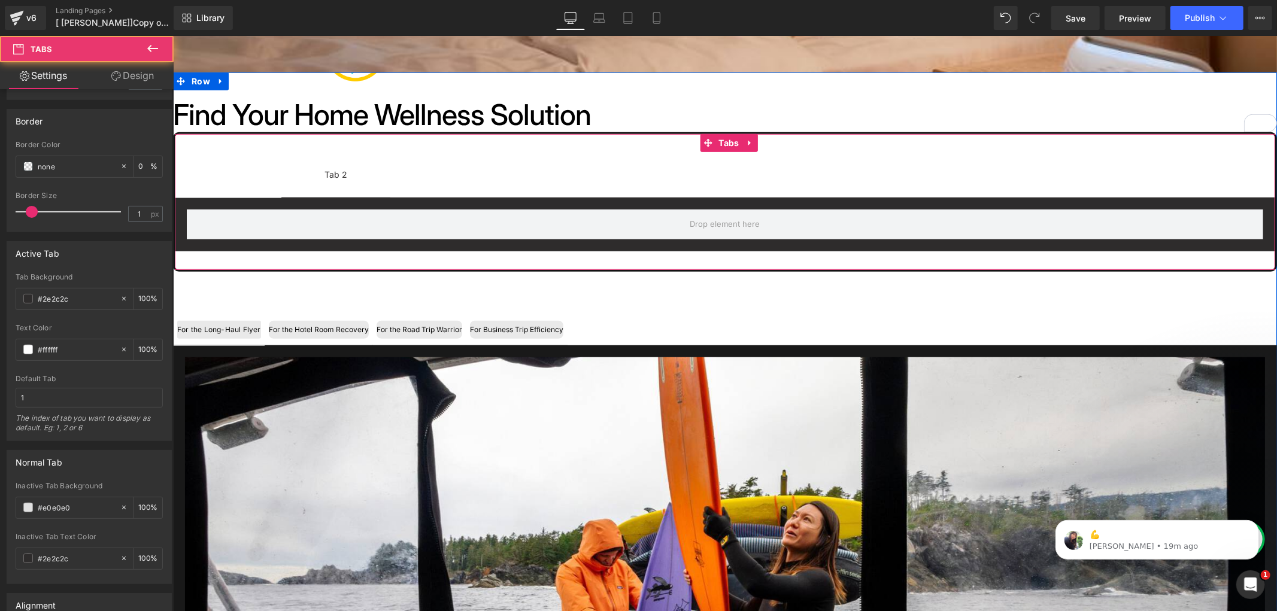
click at [263, 180] on span "Tab 1 Text Block" at bounding box center [227, 173] width 107 height 45
click at [263, 179] on span "Tab 1 Text Block" at bounding box center [227, 173] width 107 height 45
click at [295, 172] on span "Tab 2 Text Block" at bounding box center [335, 173] width 109 height 45
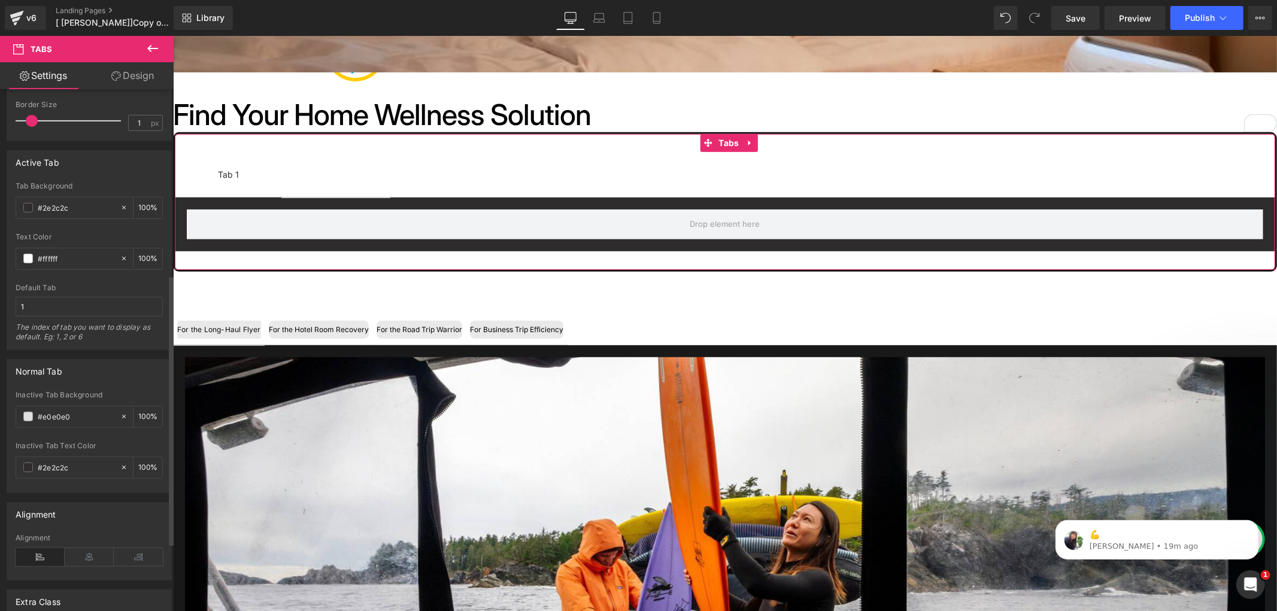
scroll to position [399, 0]
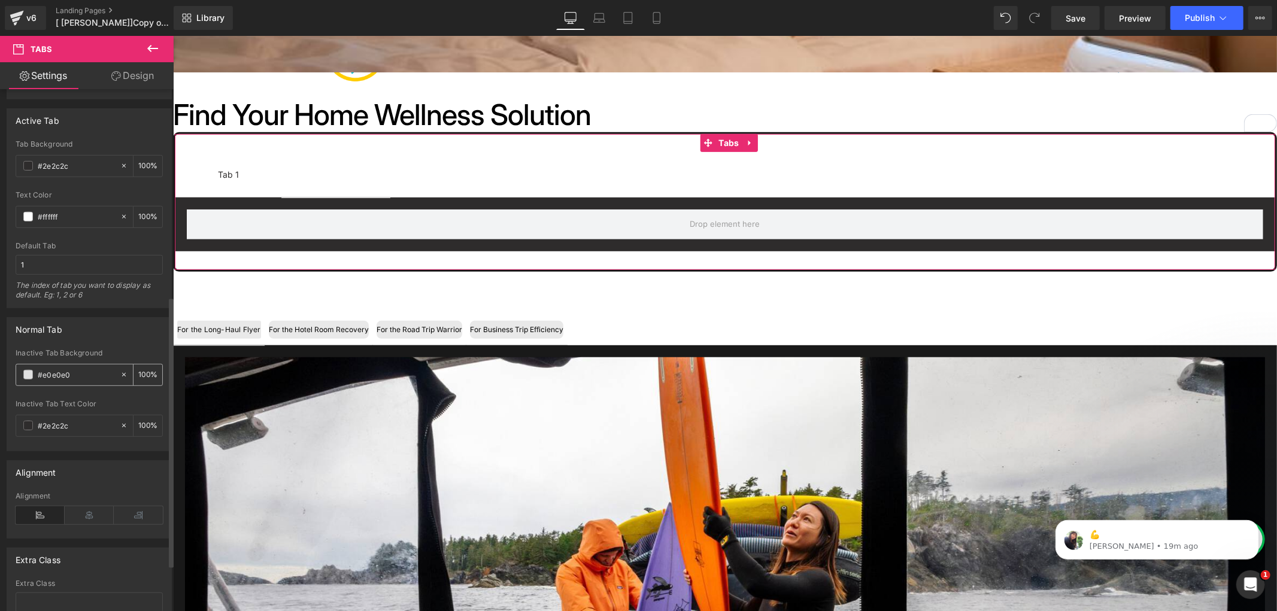
click at [71, 369] on input "#e0e0e0" at bounding box center [76, 374] width 77 height 13
click at [66, 424] on input "#2e2c2c" at bounding box center [76, 425] width 77 height 13
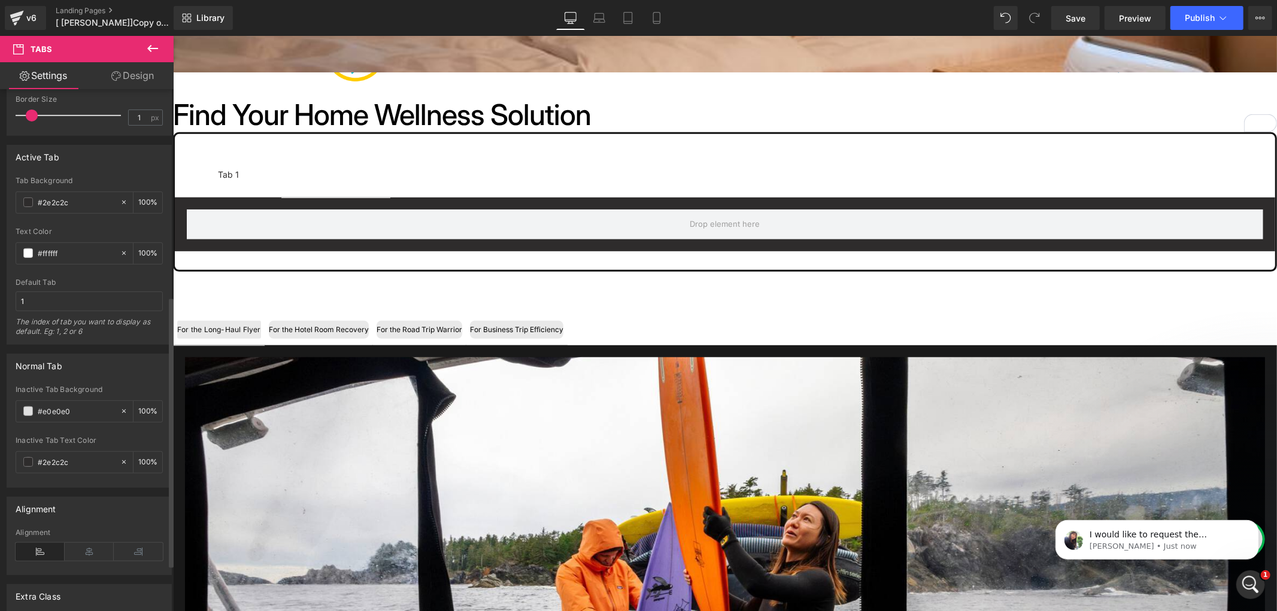
scroll to position [332, 0]
